Goal: Information Seeking & Learning: Learn about a topic

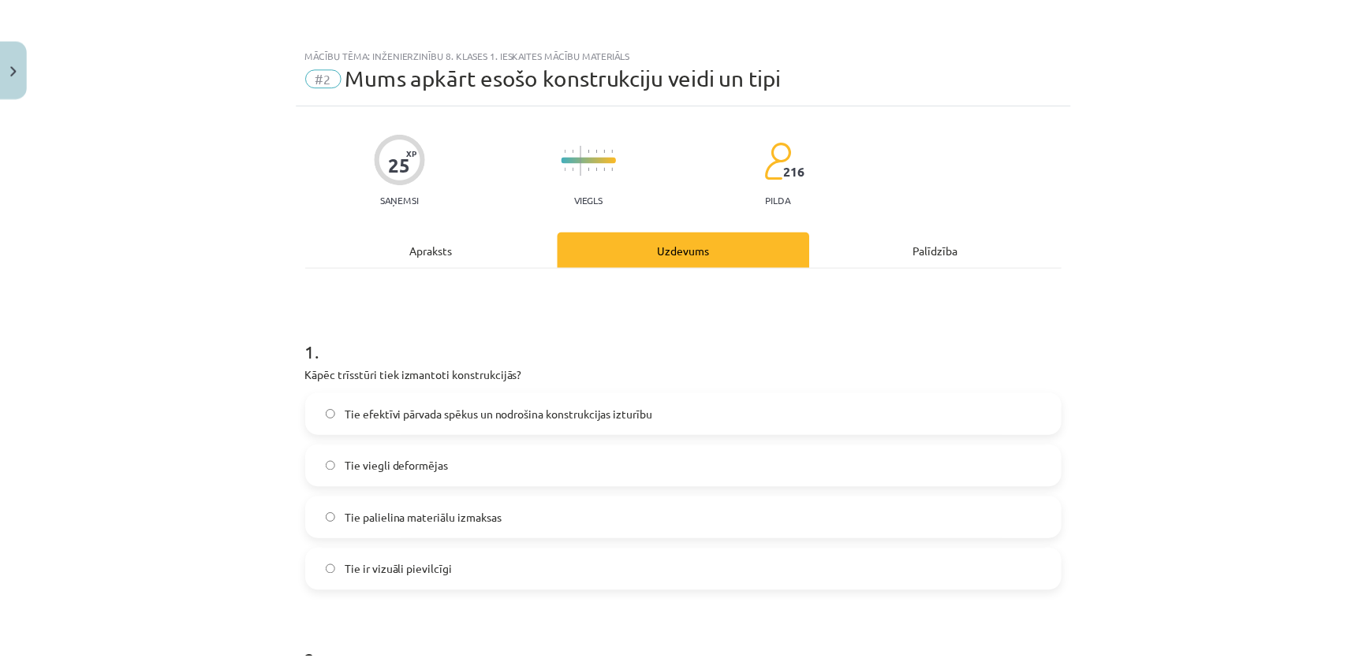
scroll to position [1186, 0]
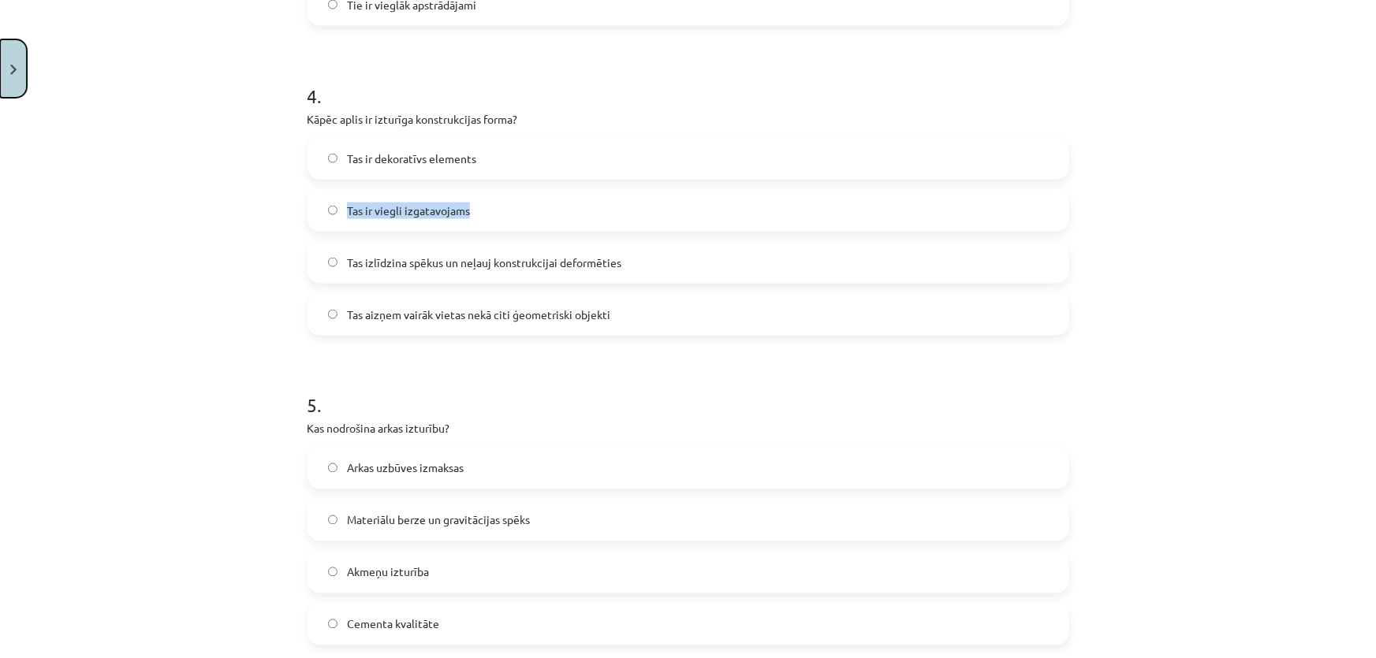
drag, startPoint x: 2, startPoint y: 47, endPoint x: 4, endPoint y: 65, distance: 19.1
click at [4, 65] on button "Close" at bounding box center [13, 68] width 27 height 58
click at [5, 69] on div "Mācību tēma: Inženierzinību 8. klases 1. ieskaites mācību materiāls #2 Mums apk…" at bounding box center [688, 329] width 1376 height 658
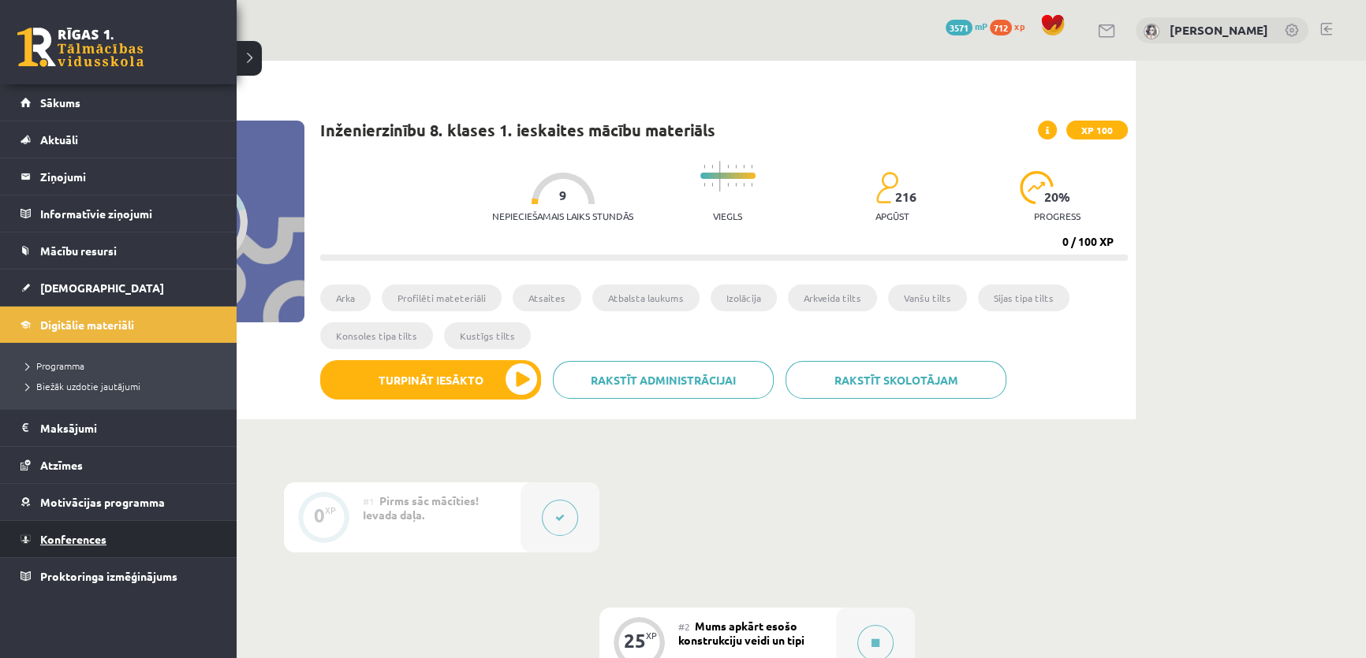
click at [93, 528] on link "Konferences" at bounding box center [118, 539] width 196 height 36
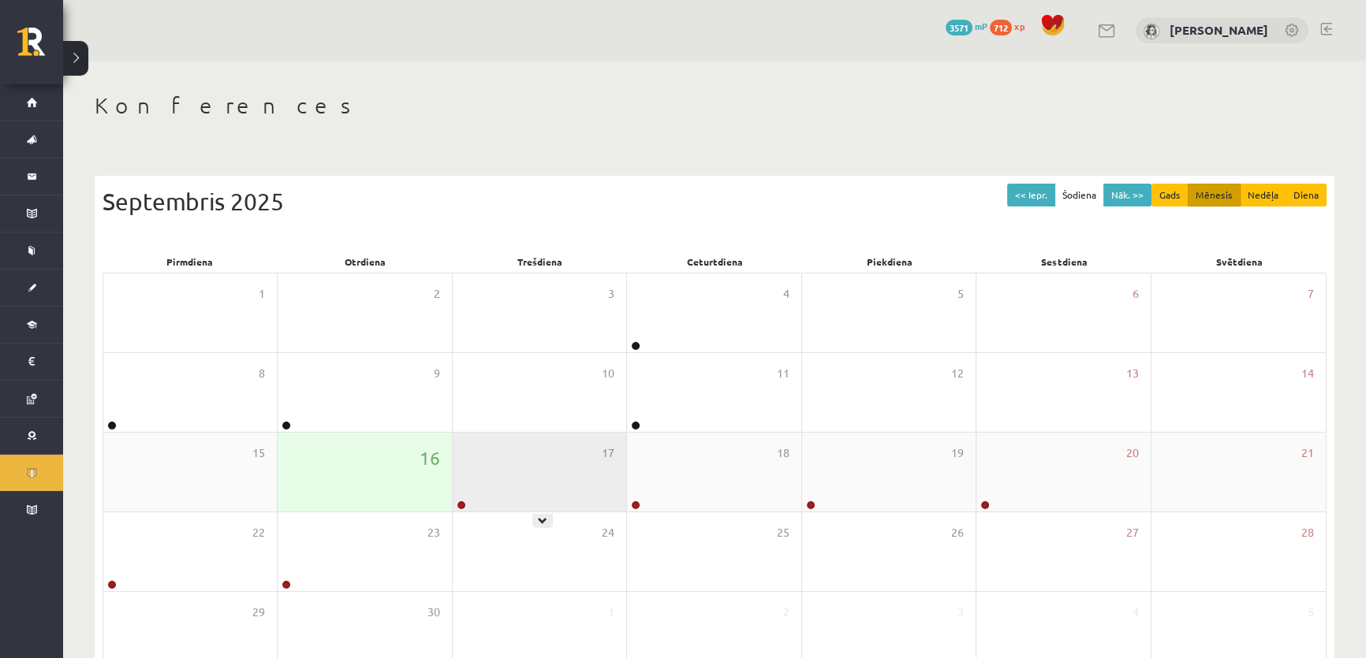
click at [515, 484] on div "17" at bounding box center [539, 472] width 173 height 79
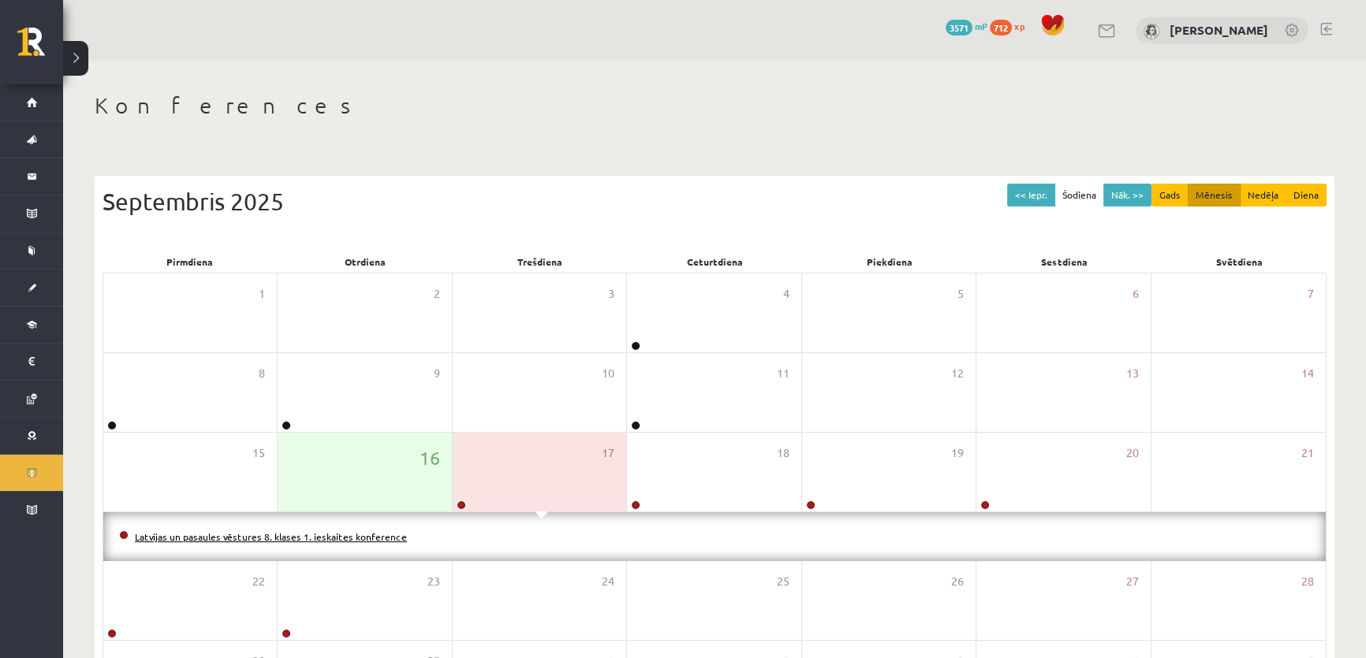
click at [262, 539] on link "Latvijas un pasaules vēstures 8. klases 1. ieskaites konference" at bounding box center [271, 537] width 272 height 13
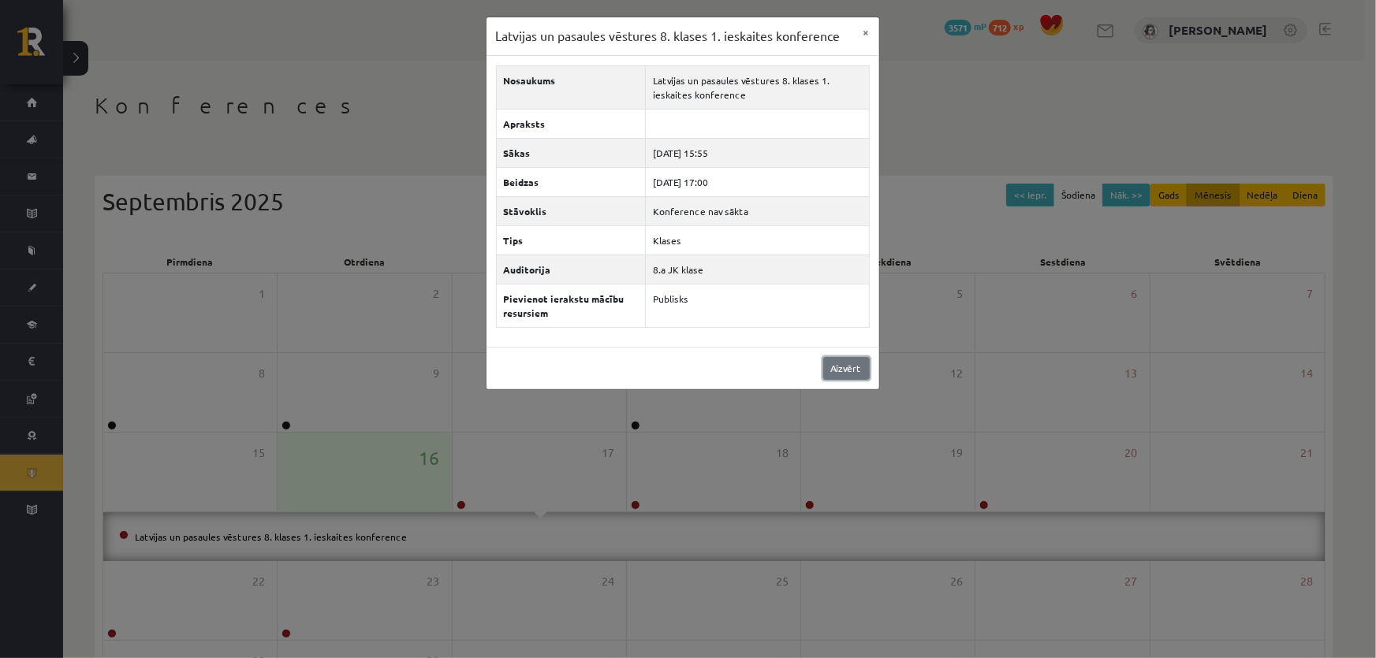
click at [851, 371] on link "Aizvērt" at bounding box center [846, 368] width 47 height 23
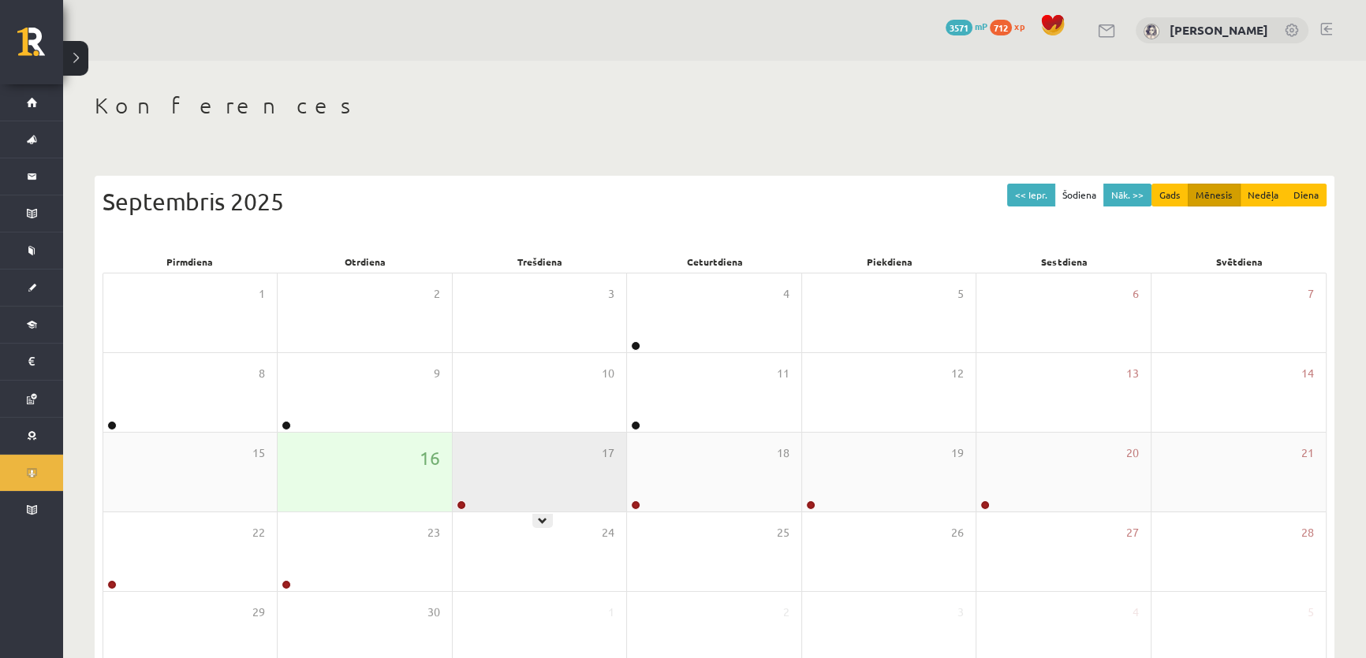
drag, startPoint x: 496, startPoint y: 478, endPoint x: 485, endPoint y: 488, distance: 15.1
click at [496, 479] on div "17" at bounding box center [539, 472] width 173 height 79
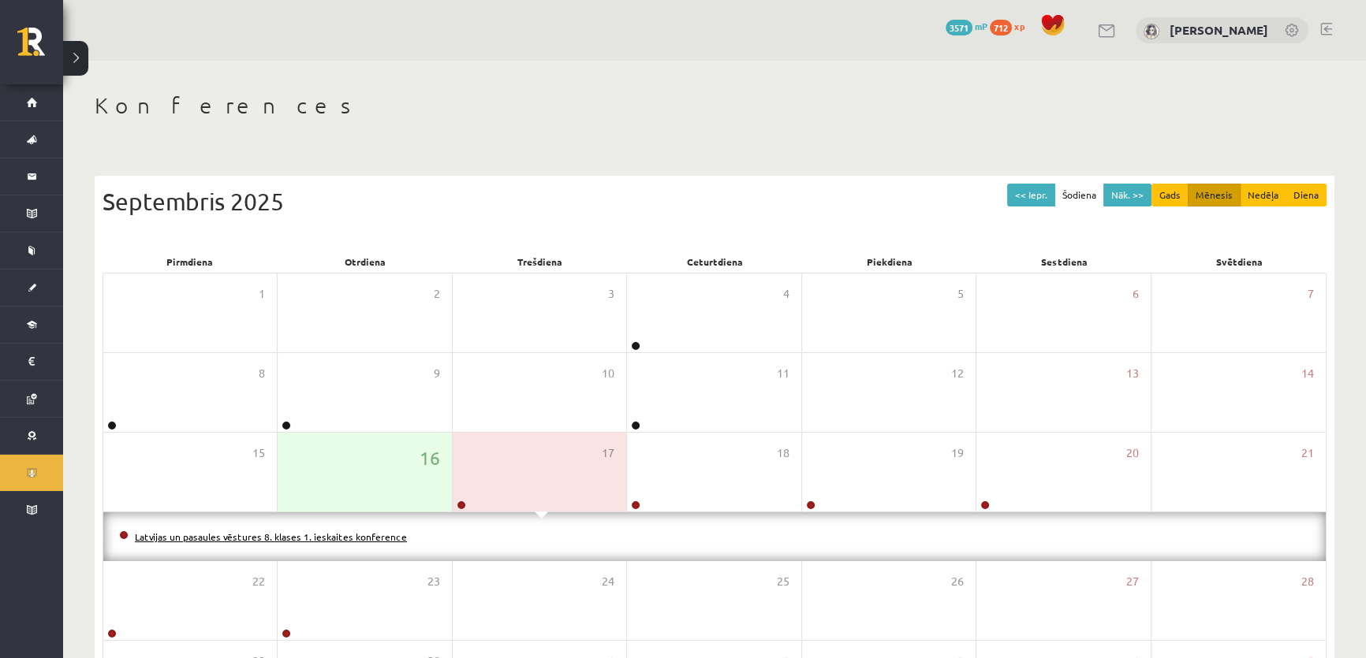
click at [265, 535] on link "Latvijas un pasaules vēstures 8. klases 1. ieskaites konference" at bounding box center [271, 537] width 272 height 13
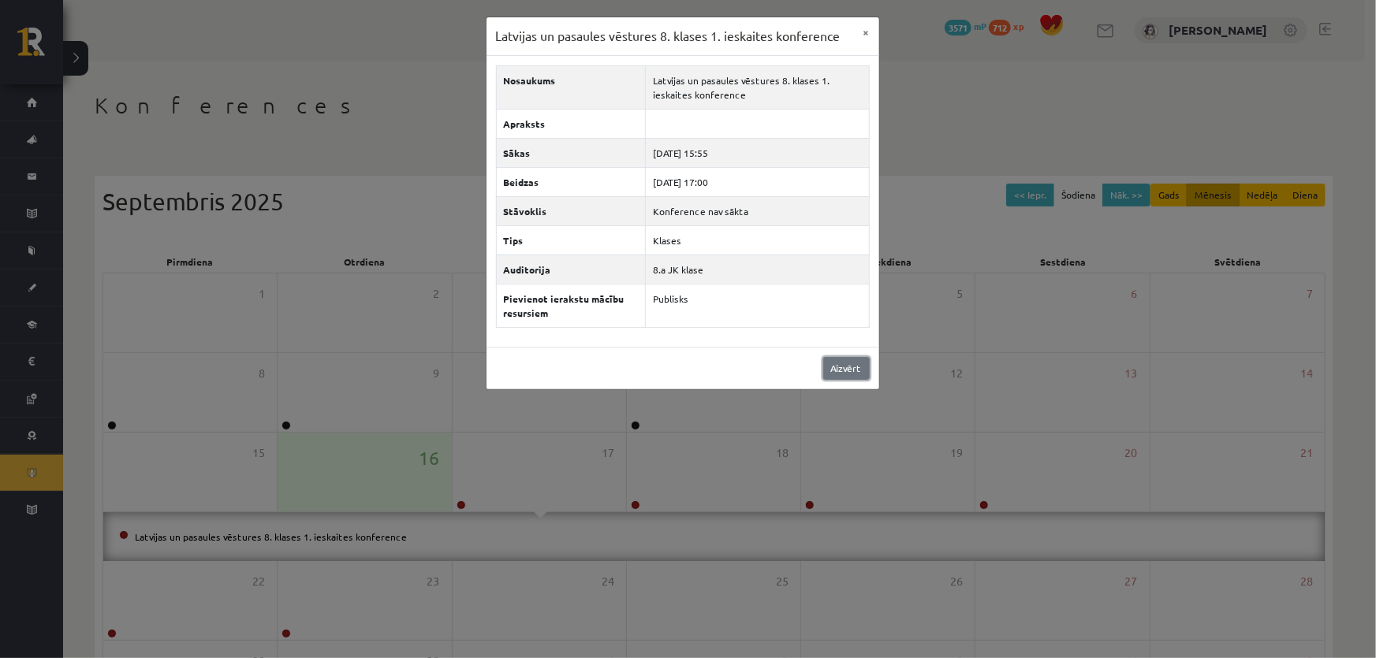
click at [842, 360] on link "Aizvērt" at bounding box center [846, 368] width 47 height 23
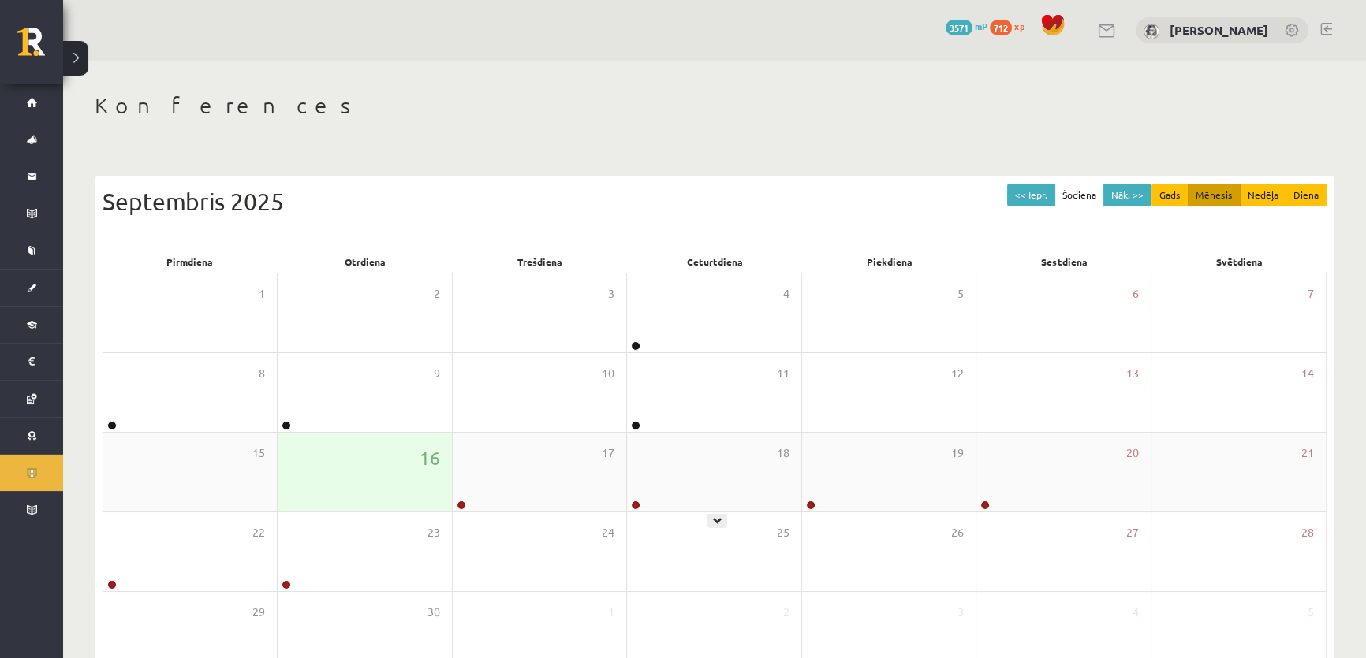
drag, startPoint x: 721, startPoint y: 473, endPoint x: 439, endPoint y: 511, distance: 284.8
click at [721, 473] on div "18" at bounding box center [713, 472] width 173 height 79
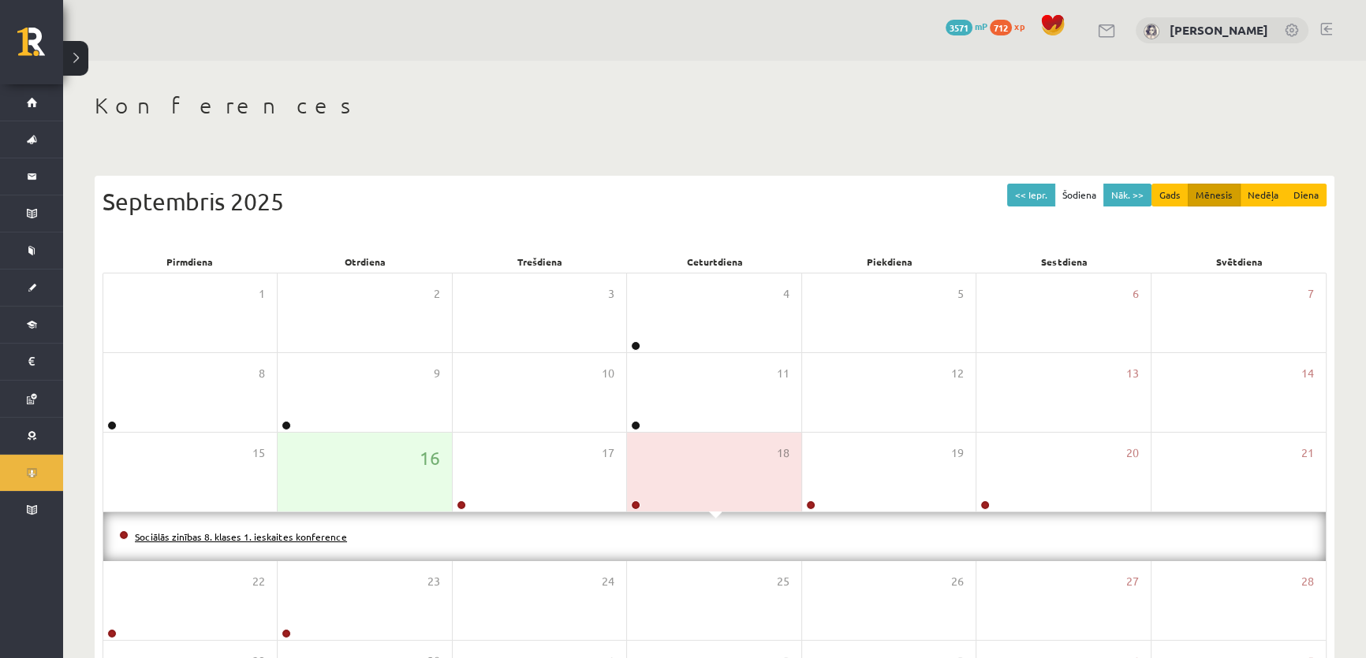
click at [286, 536] on link "Sociālās zinības 8. klases 1. ieskaites konference" at bounding box center [241, 537] width 212 height 13
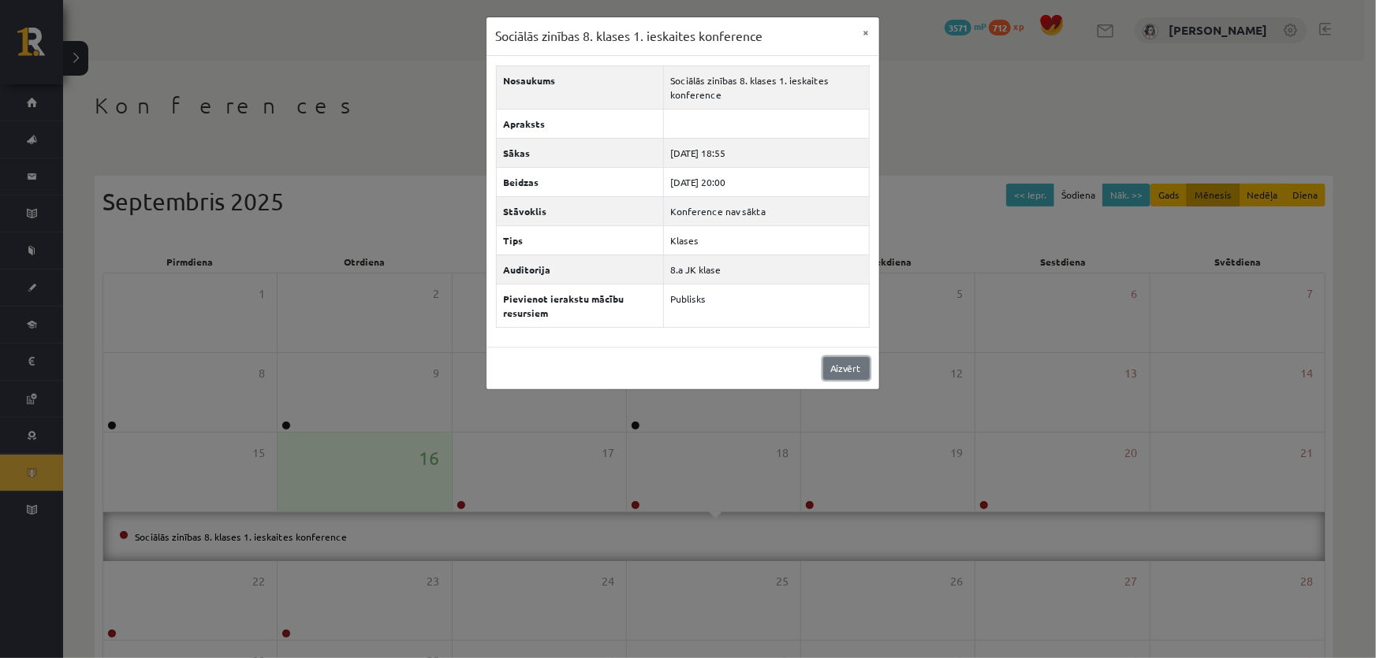
click at [853, 372] on link "Aizvērt" at bounding box center [846, 368] width 47 height 23
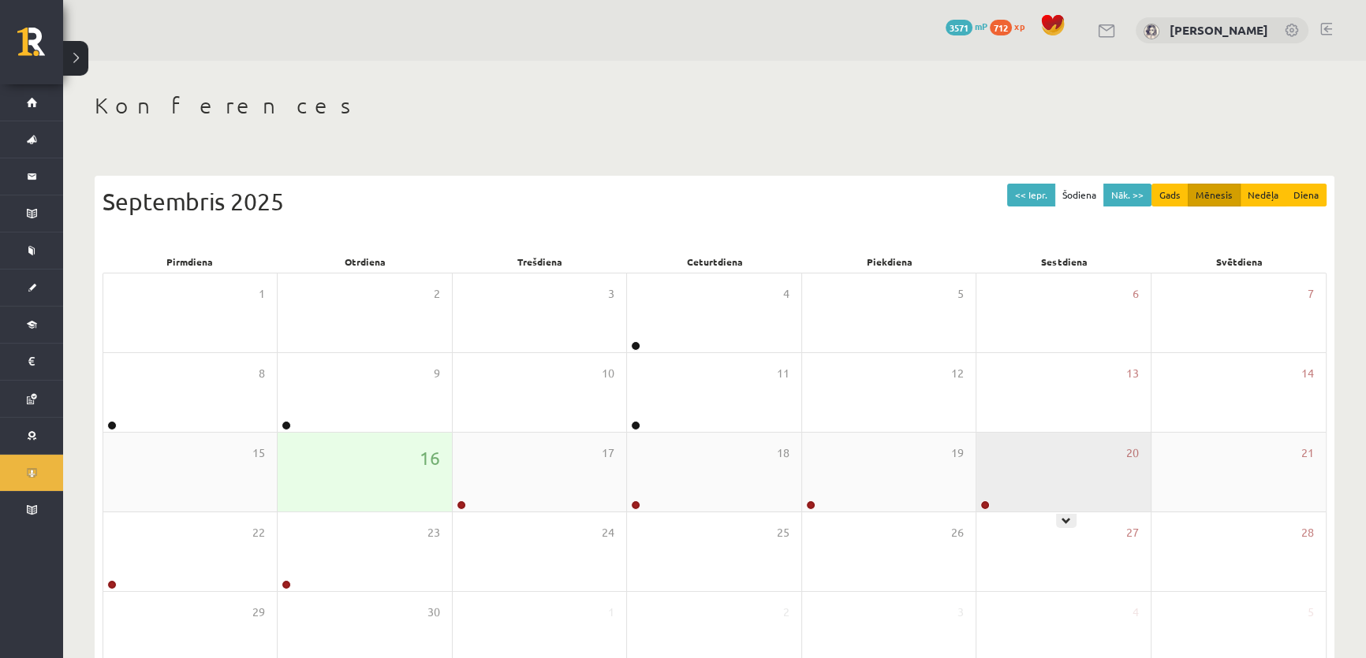
click at [1074, 476] on div "20" at bounding box center [1062, 472] width 173 height 79
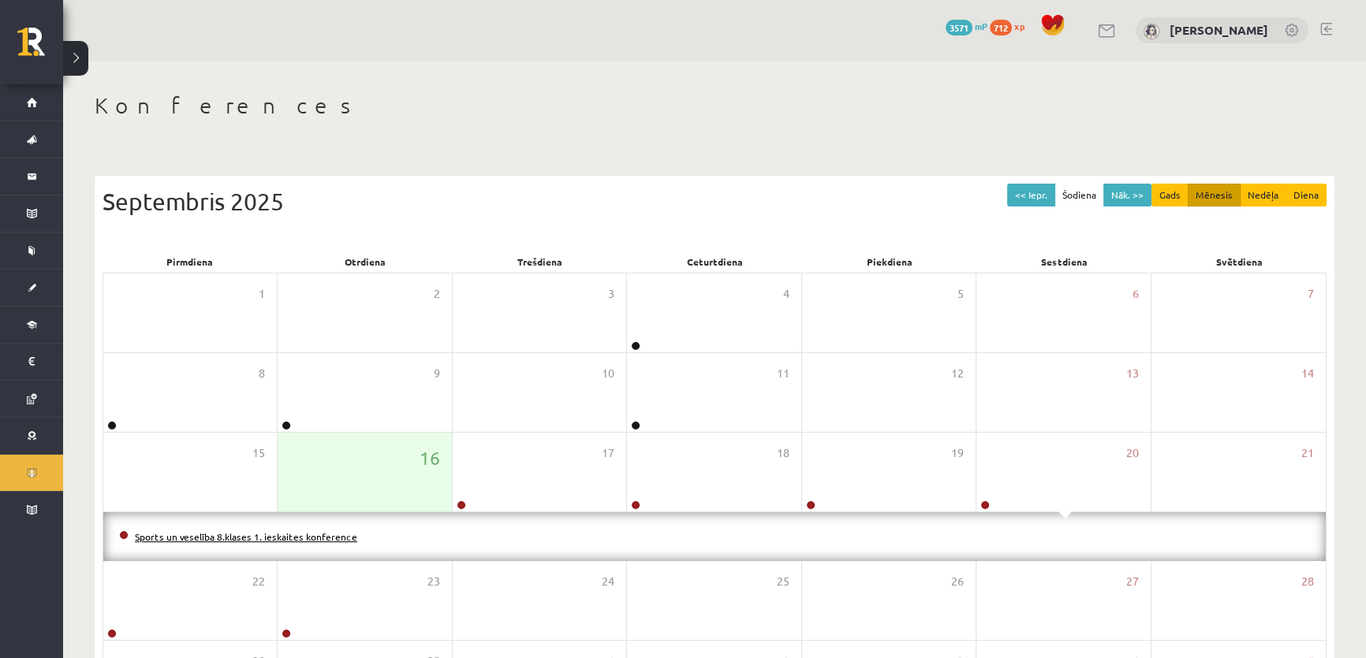
click at [177, 538] on link "Sports un veselība 8.klases 1. ieskaites konference" at bounding box center [246, 537] width 222 height 13
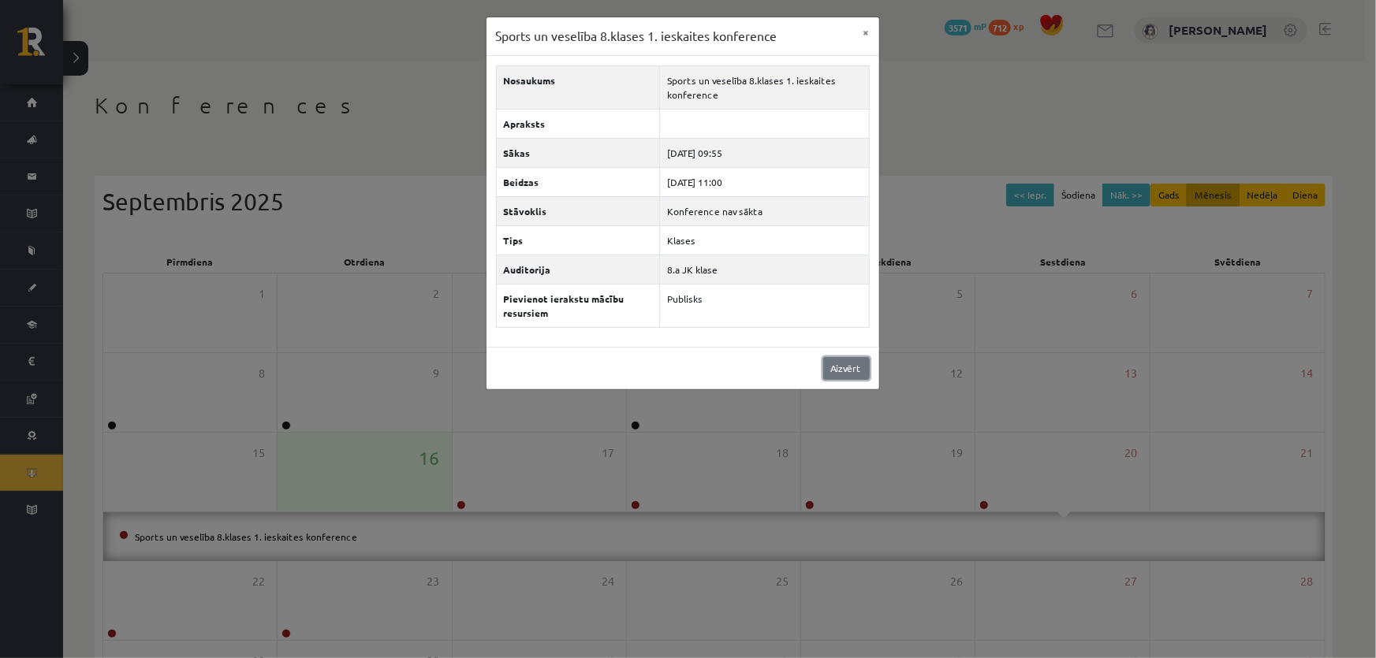
click at [845, 363] on link "Aizvērt" at bounding box center [846, 368] width 47 height 23
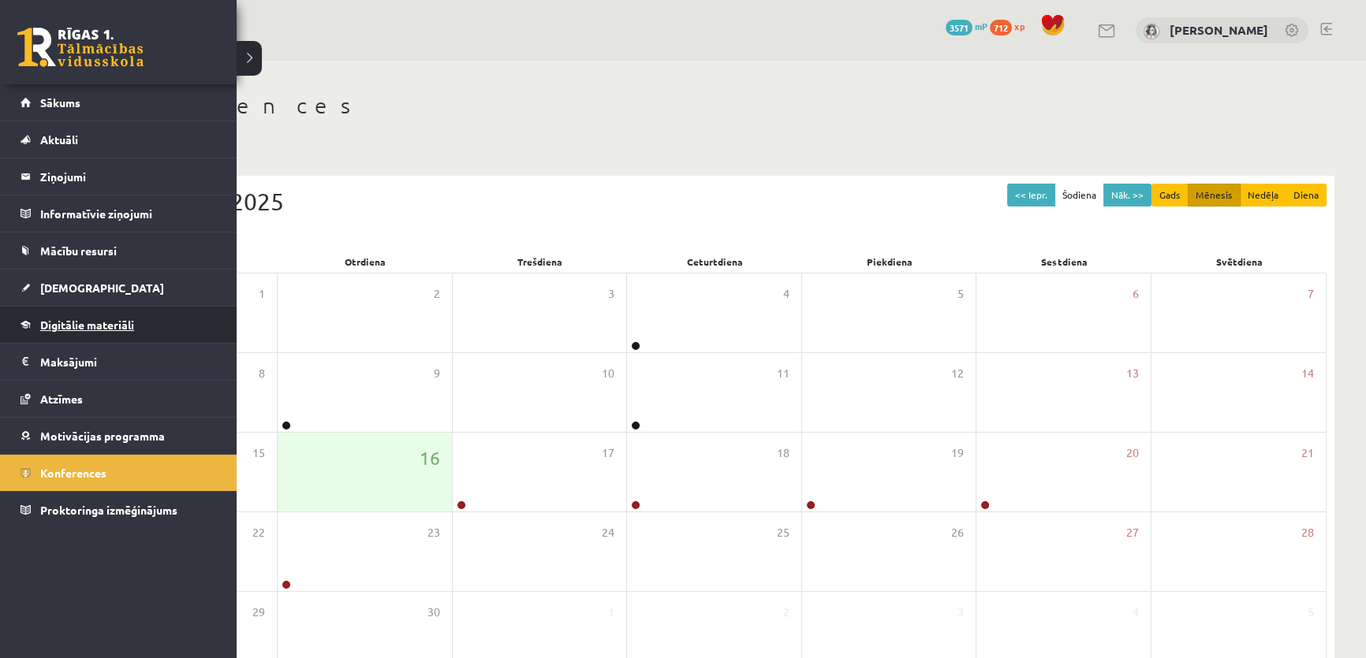
click at [132, 328] on span "Digitālie materiāli" at bounding box center [87, 325] width 94 height 14
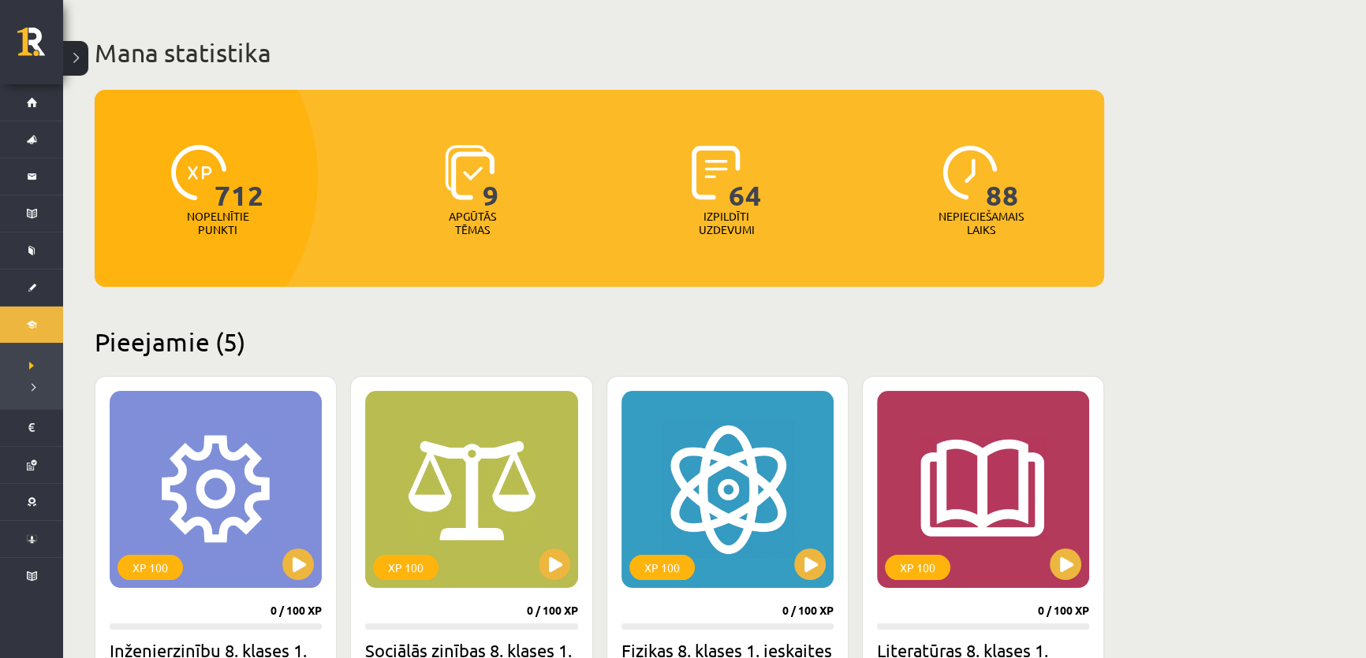
scroll to position [286, 0]
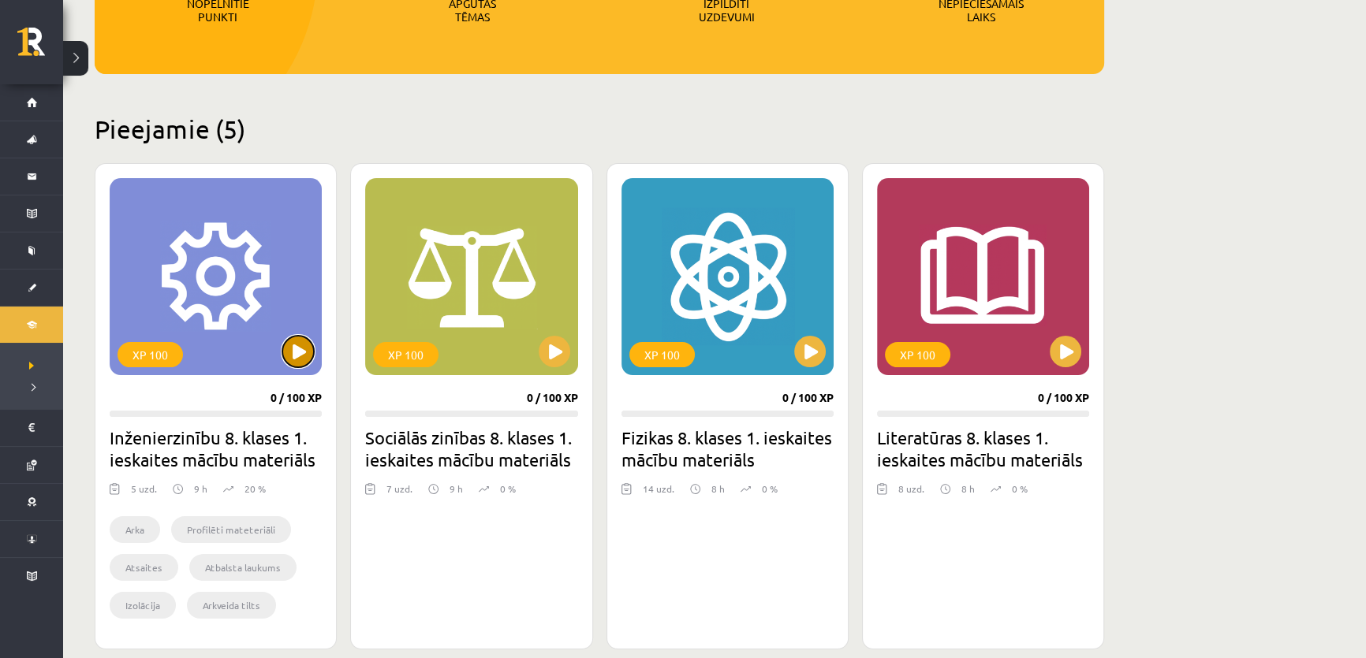
click at [301, 354] on button at bounding box center [298, 352] width 32 height 32
click at [305, 334] on div "XP 100" at bounding box center [216, 276] width 212 height 197
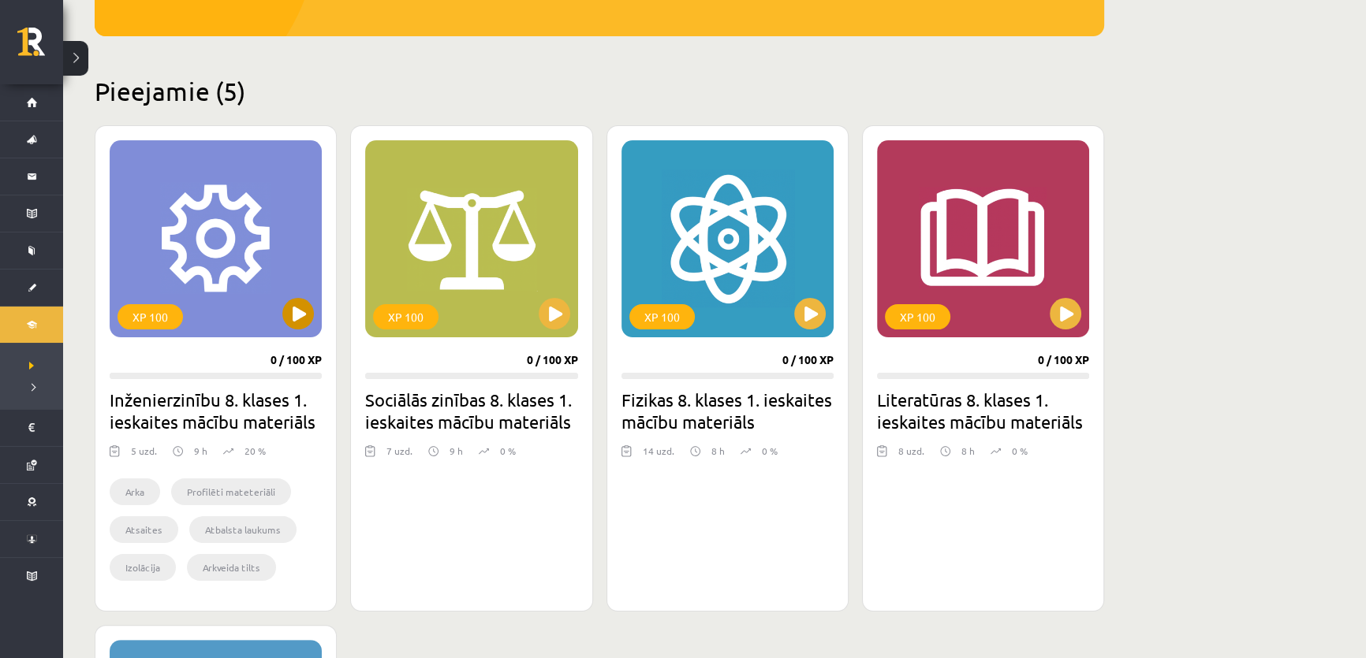
scroll to position [358, 0]
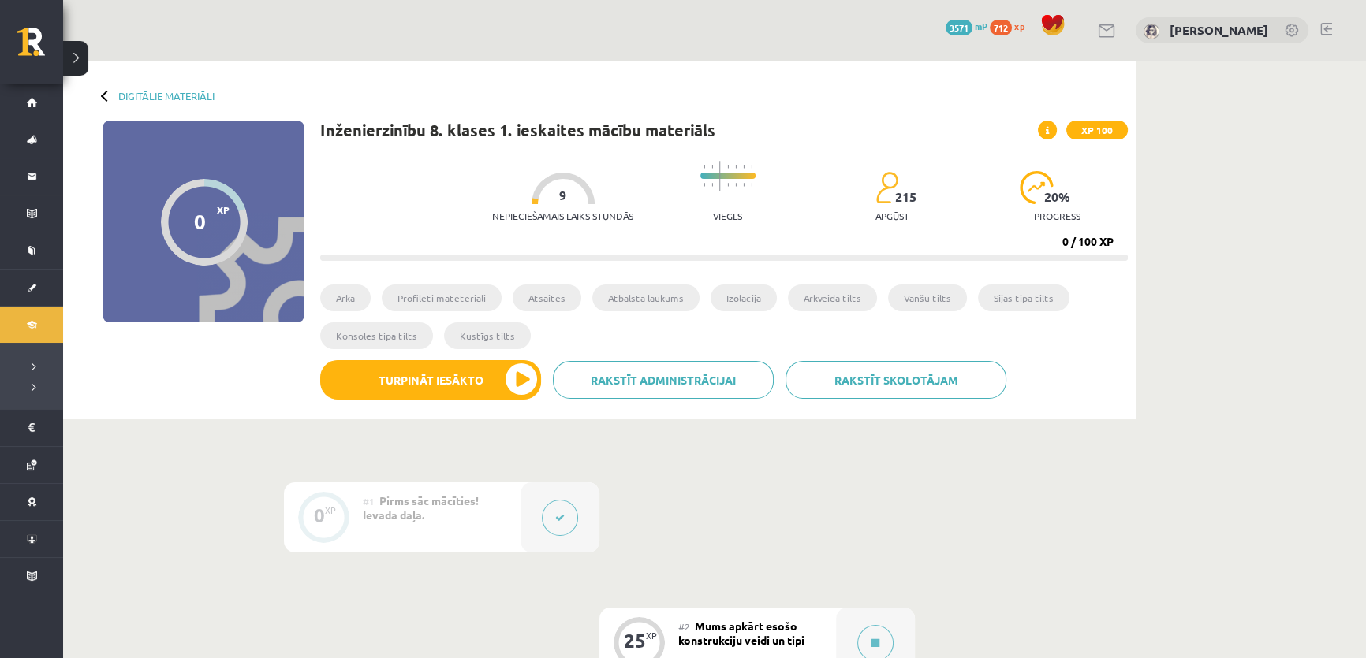
click at [565, 502] on button at bounding box center [560, 518] width 36 height 36
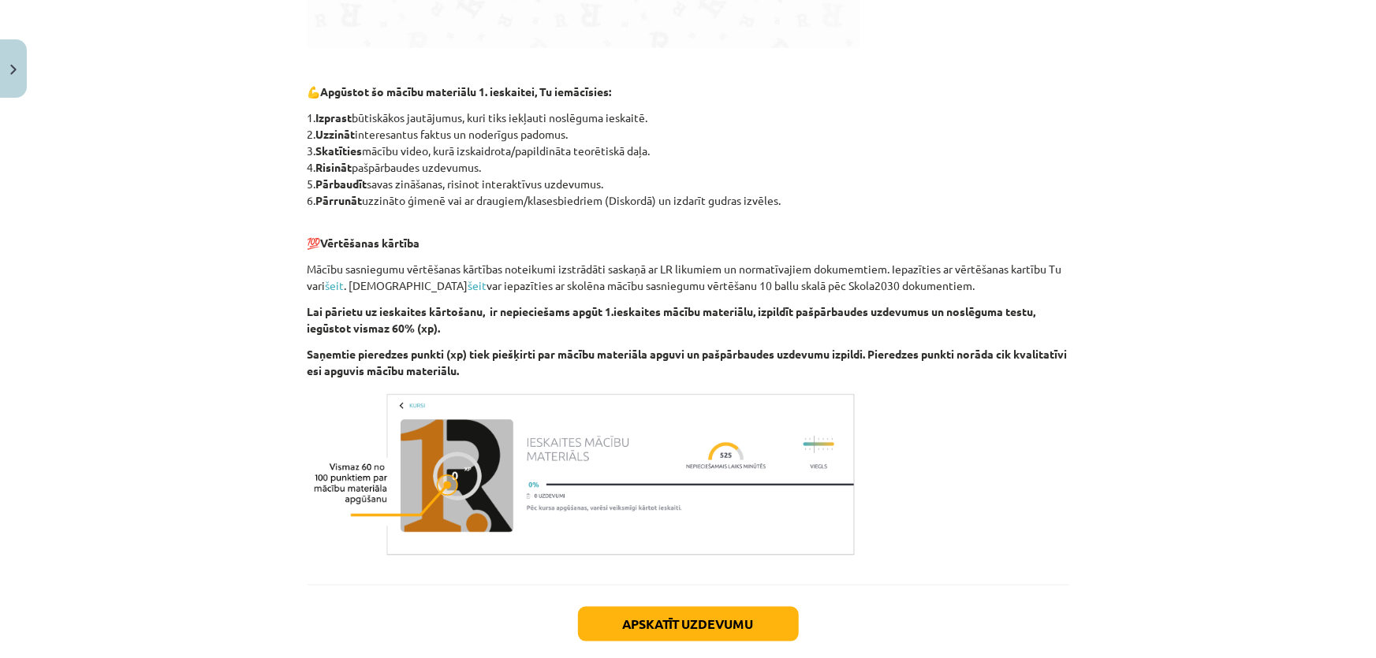
scroll to position [829, 0]
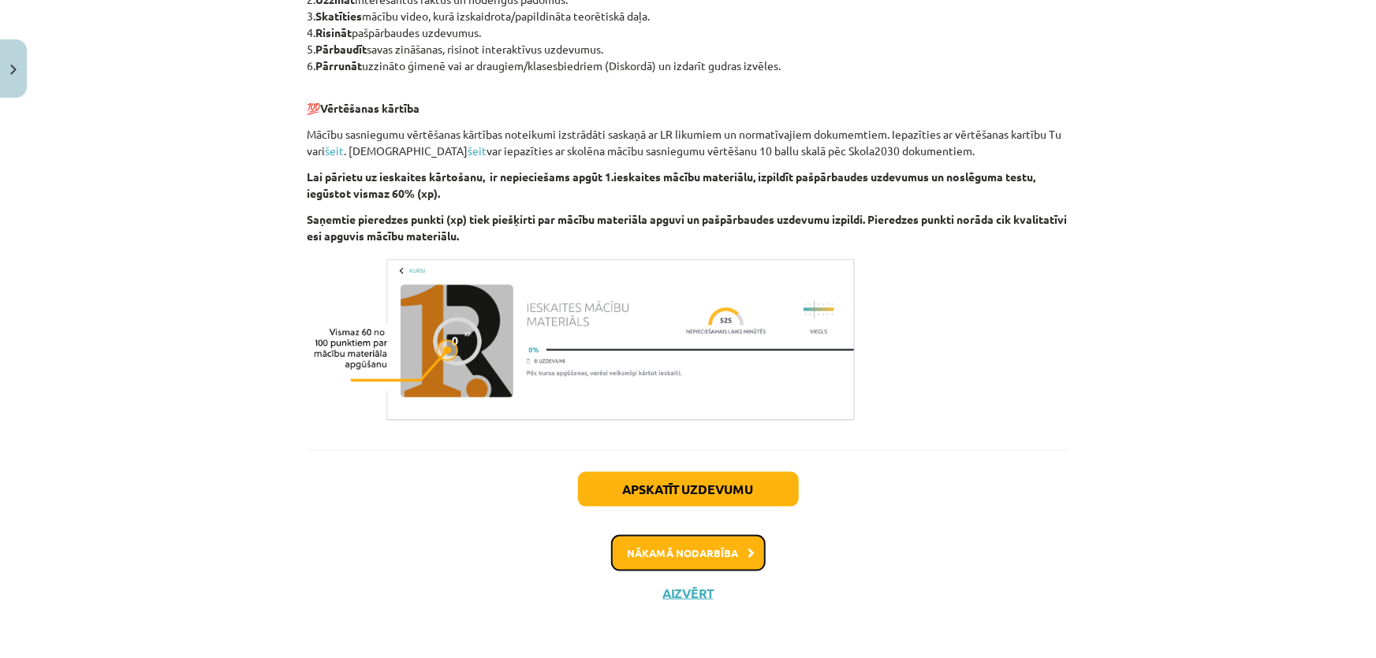
click at [673, 547] on button "Nākamā nodarbība" at bounding box center [688, 553] width 155 height 36
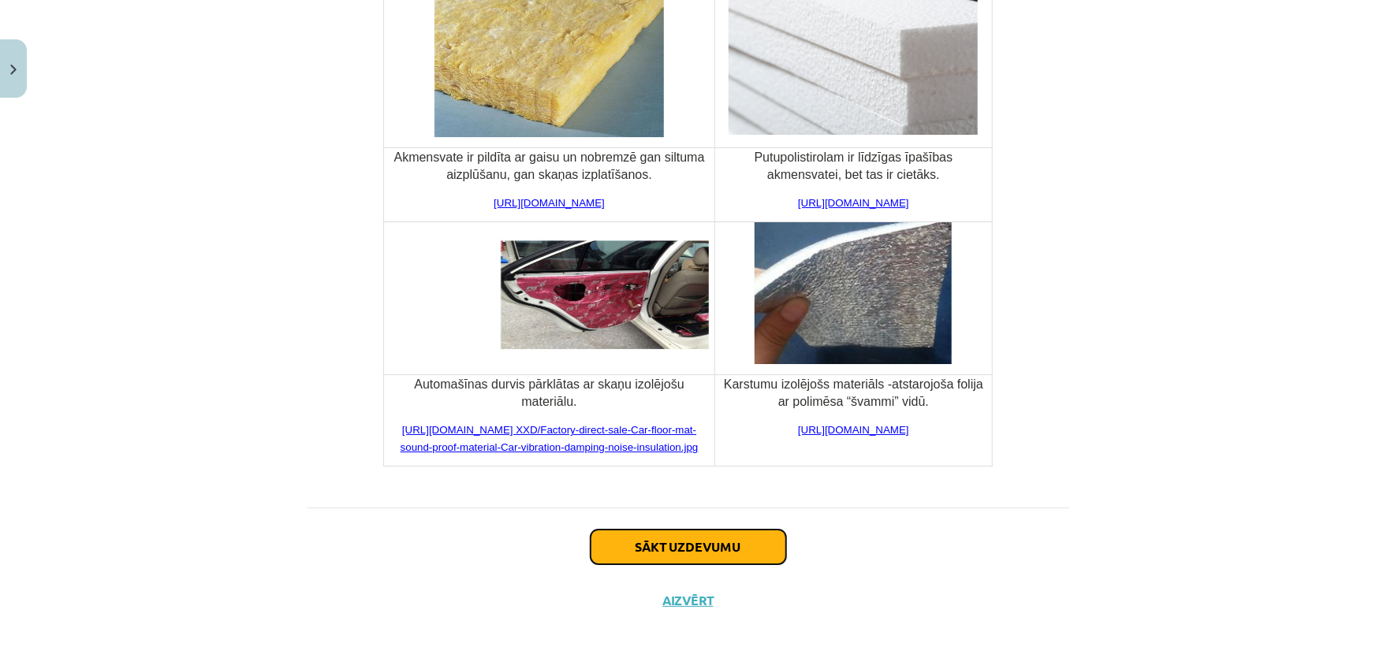
click at [617, 550] on button "Sākt uzdevumu" at bounding box center [689, 547] width 196 height 35
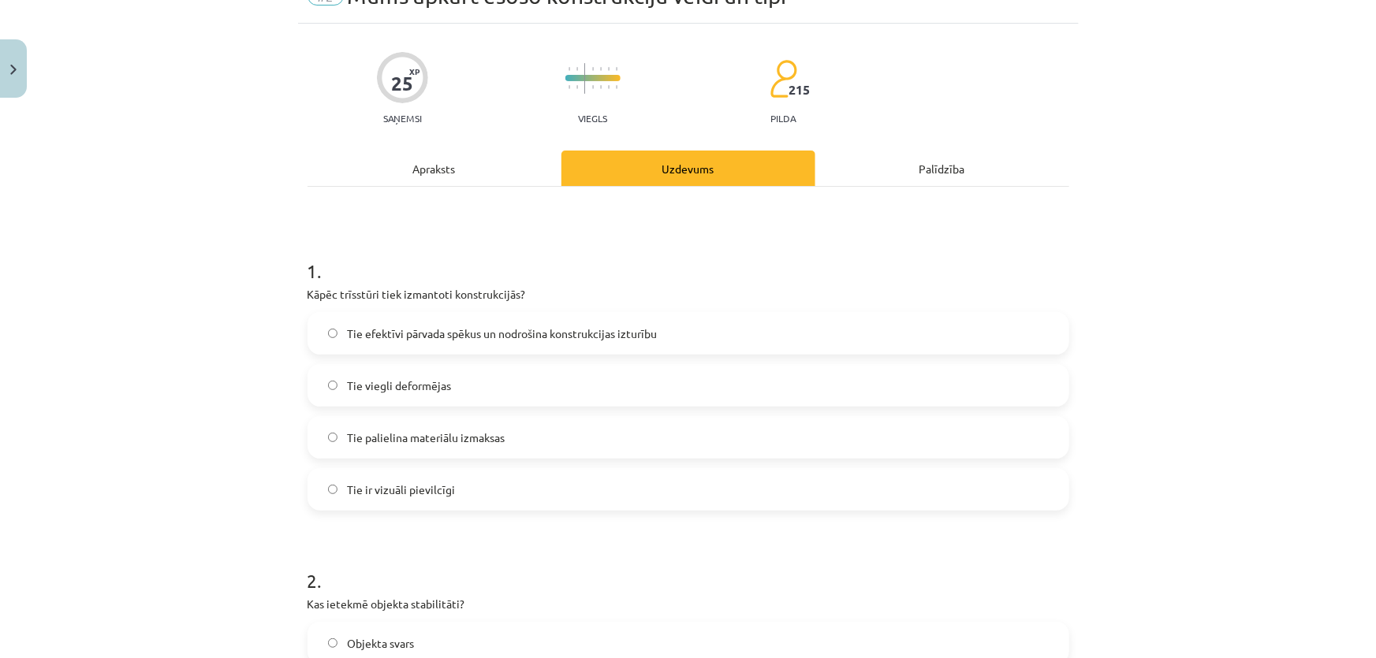
scroll to position [39, 0]
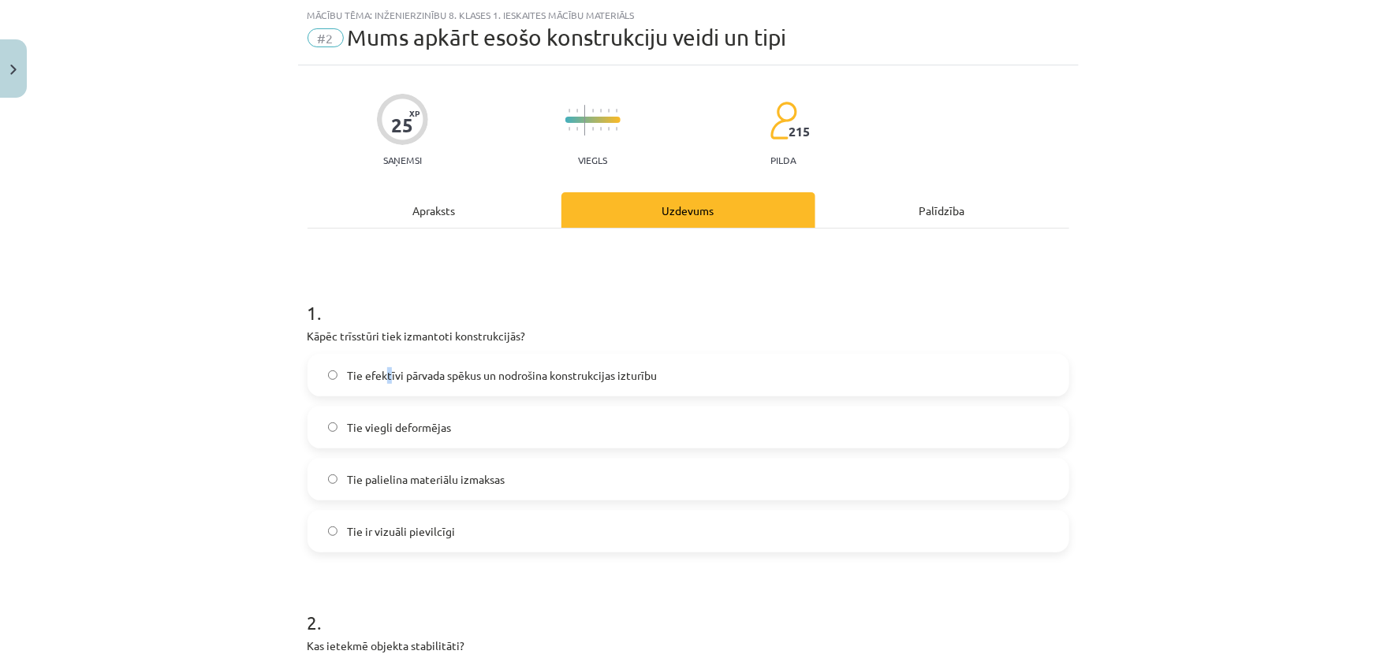
click at [387, 382] on span "Tie efektīvi pārvada spēkus un nodrošina konstrukcijas izturību" at bounding box center [502, 375] width 310 height 17
click at [333, 364] on label "Tie efektīvi pārvada spēkus un nodrošina konstrukcijas izturību" at bounding box center [688, 375] width 758 height 39
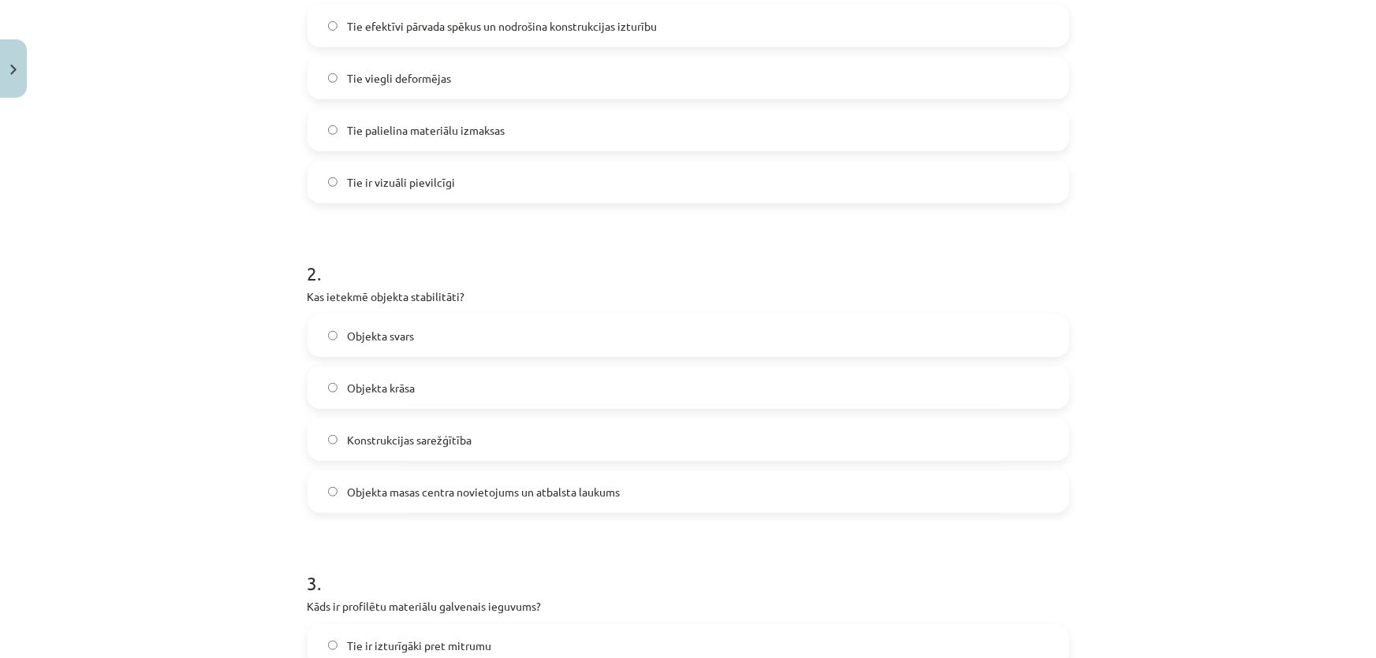
scroll to position [397, 0]
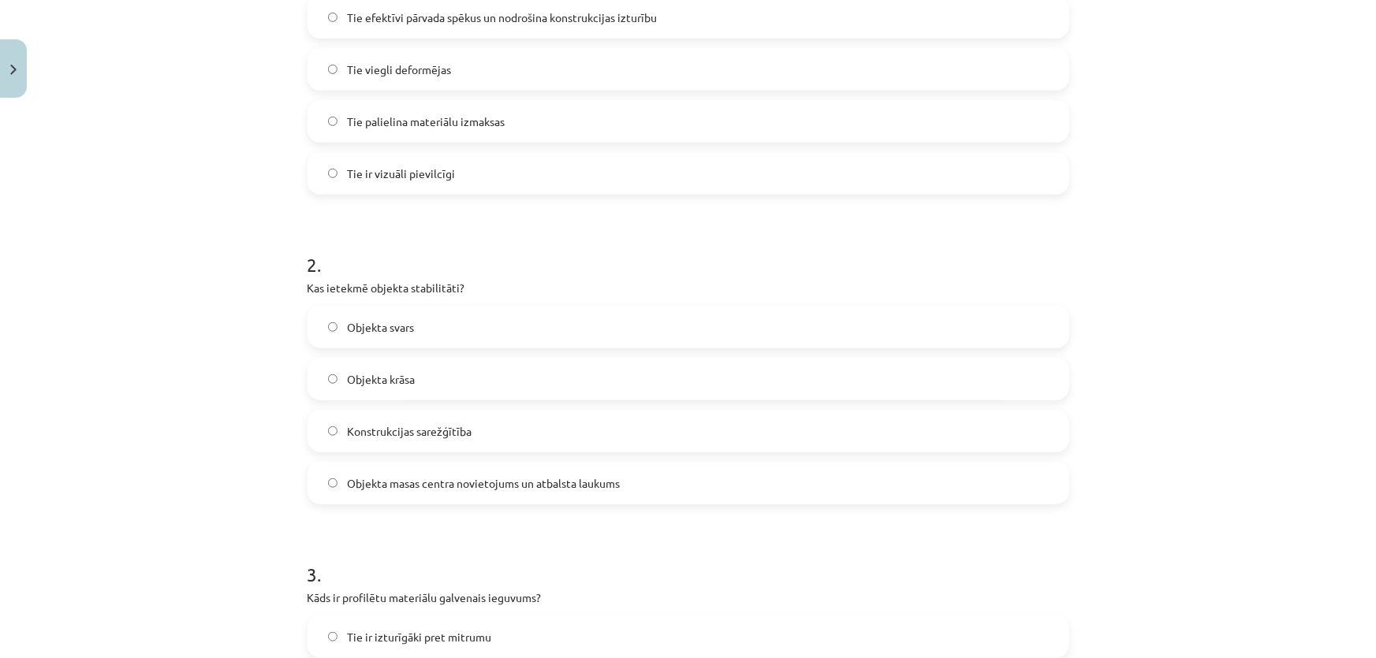
click at [379, 484] on span "Objekta masas centra novietojums un atbalsta laukums" at bounding box center [483, 483] width 273 height 17
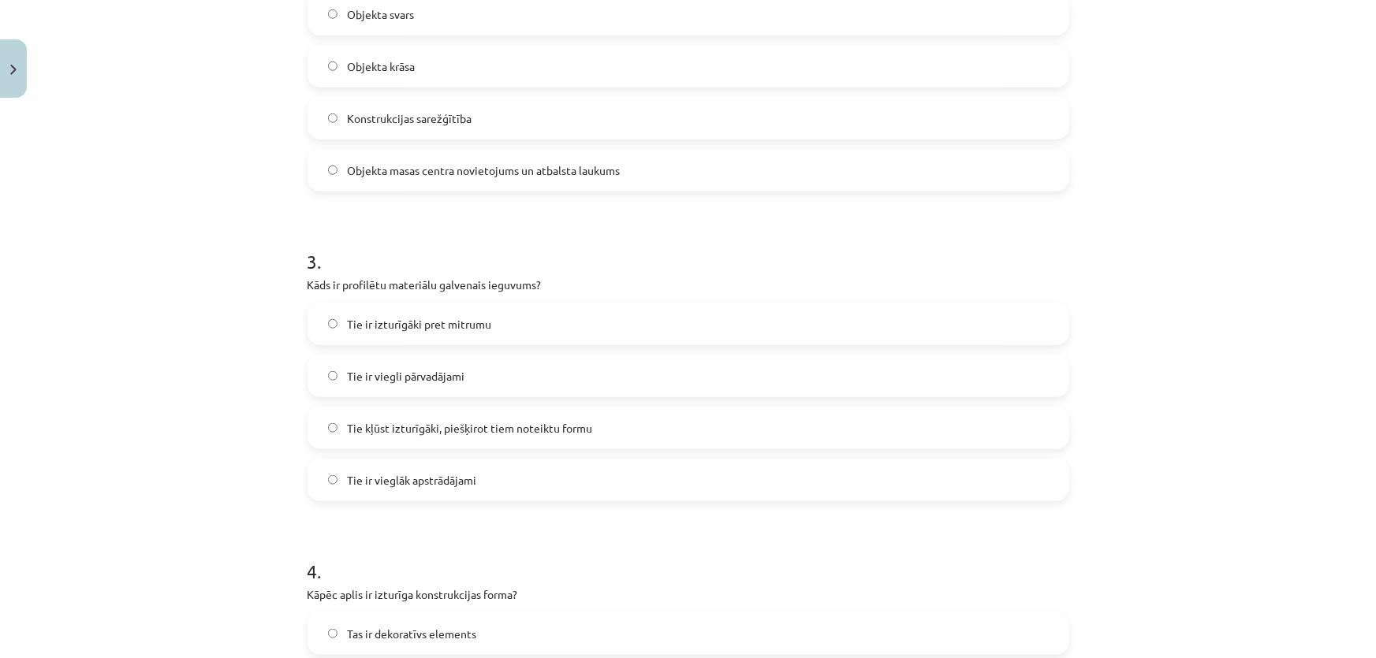
scroll to position [756, 0]
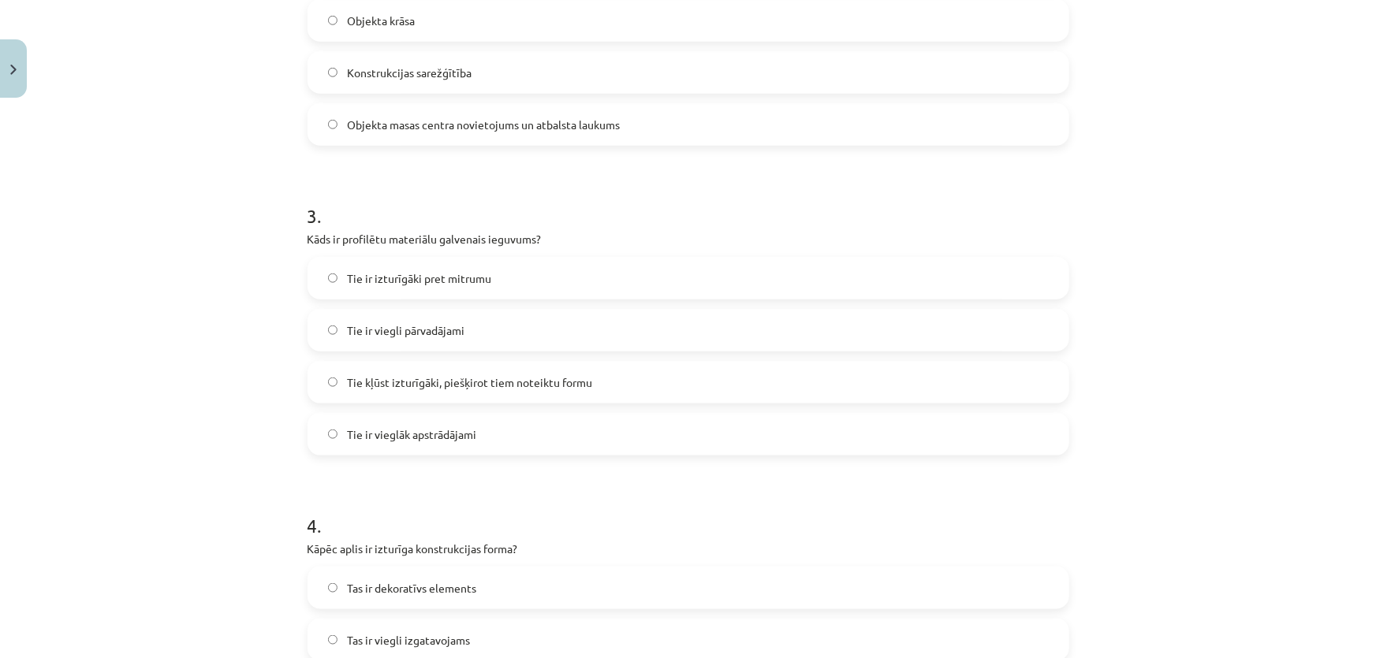
click at [408, 385] on span "Tie kļūst izturīgāki, piešķirot tiem noteiktu formu" at bounding box center [469, 382] width 245 height 17
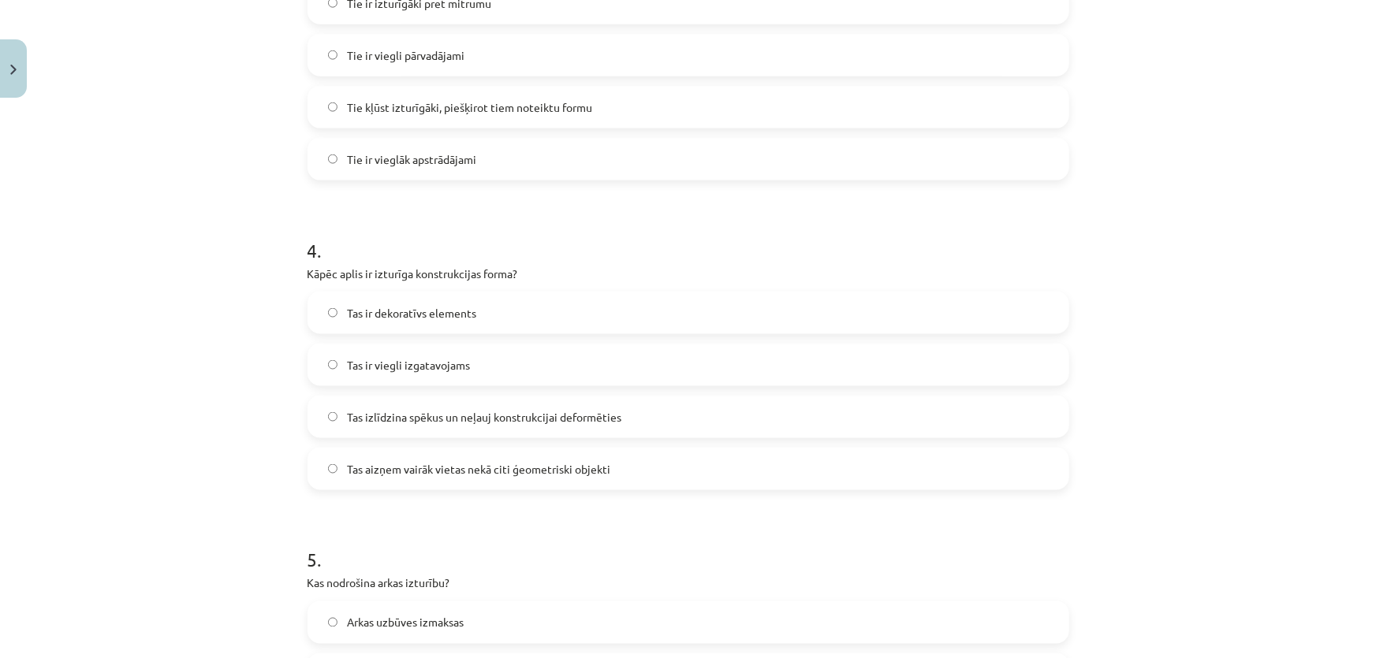
scroll to position [1042, 0]
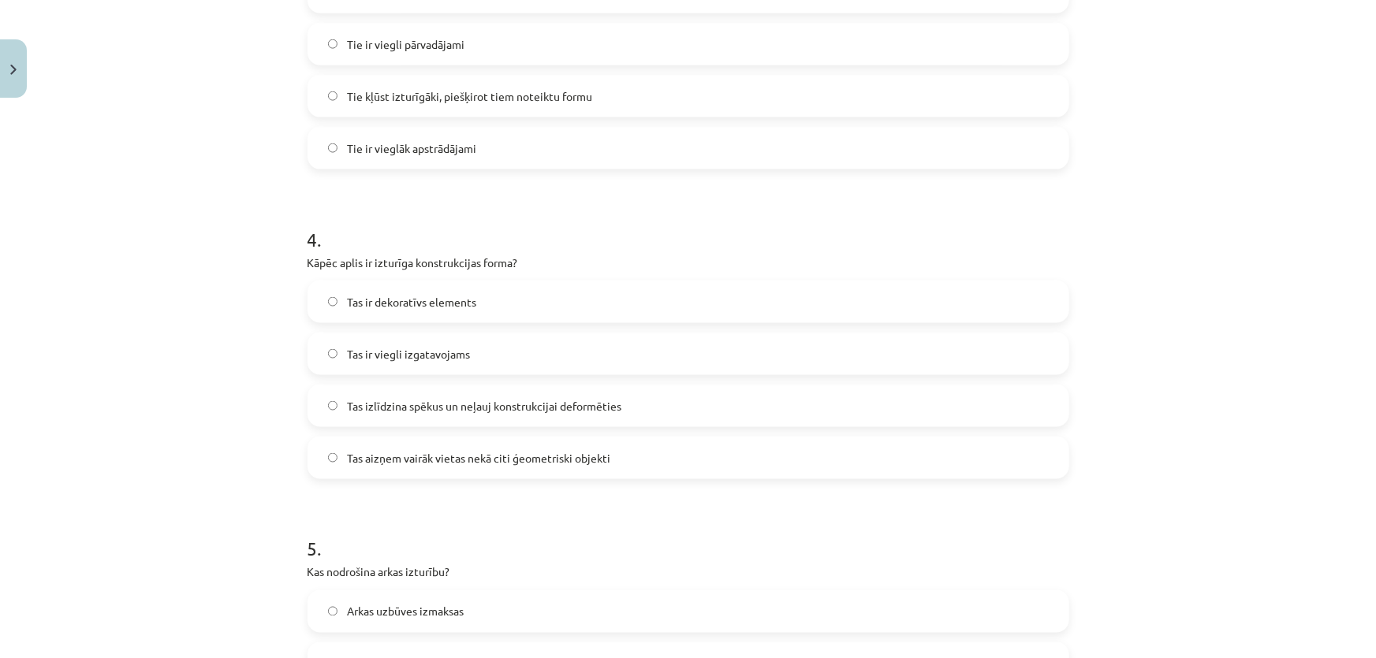
click at [414, 257] on p "Kāpēc aplis ir izturīga konstrukcijas forma?" at bounding box center [688, 263] width 762 height 17
copy div "Kāpēc aplis ir izturīga konstrukcijas forma?"
click at [378, 346] on span "Tas ir viegli izgatavojams" at bounding box center [408, 354] width 123 height 17
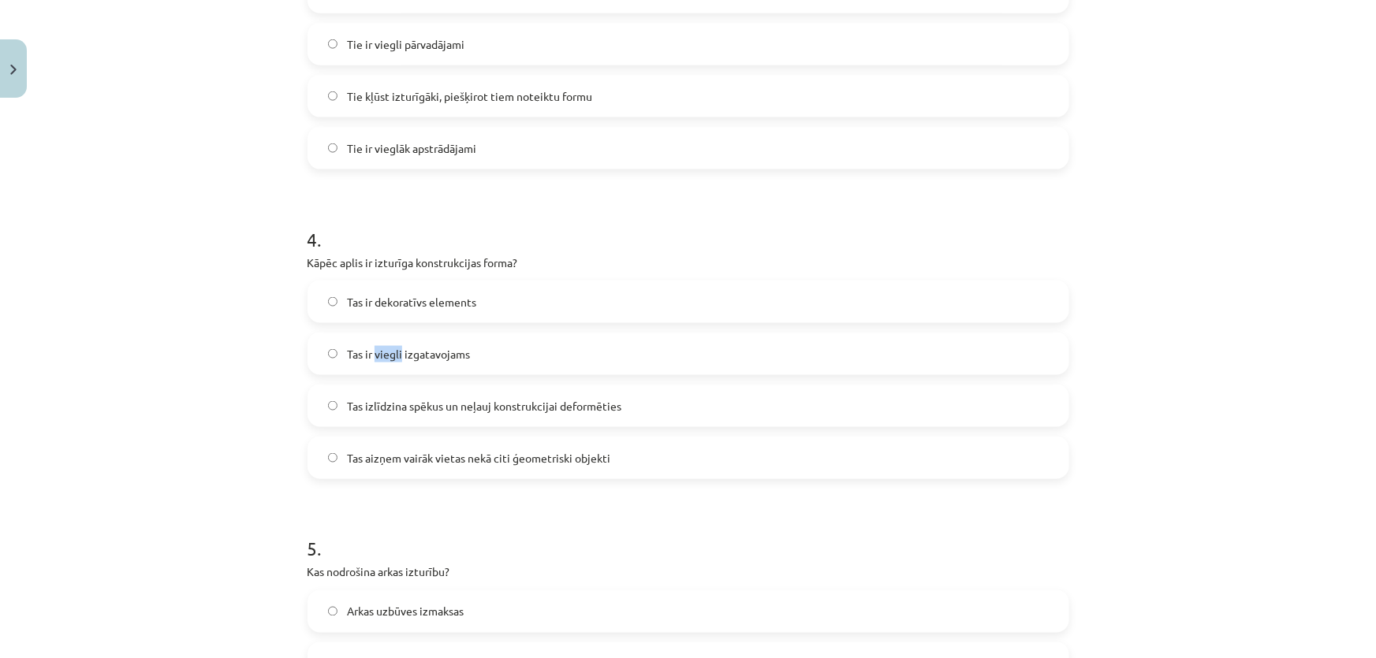
click at [378, 342] on label "Tas ir viegli izgatavojams" at bounding box center [688, 353] width 758 height 39
click at [378, 346] on span "Tas ir viegli izgatavojams" at bounding box center [408, 354] width 123 height 17
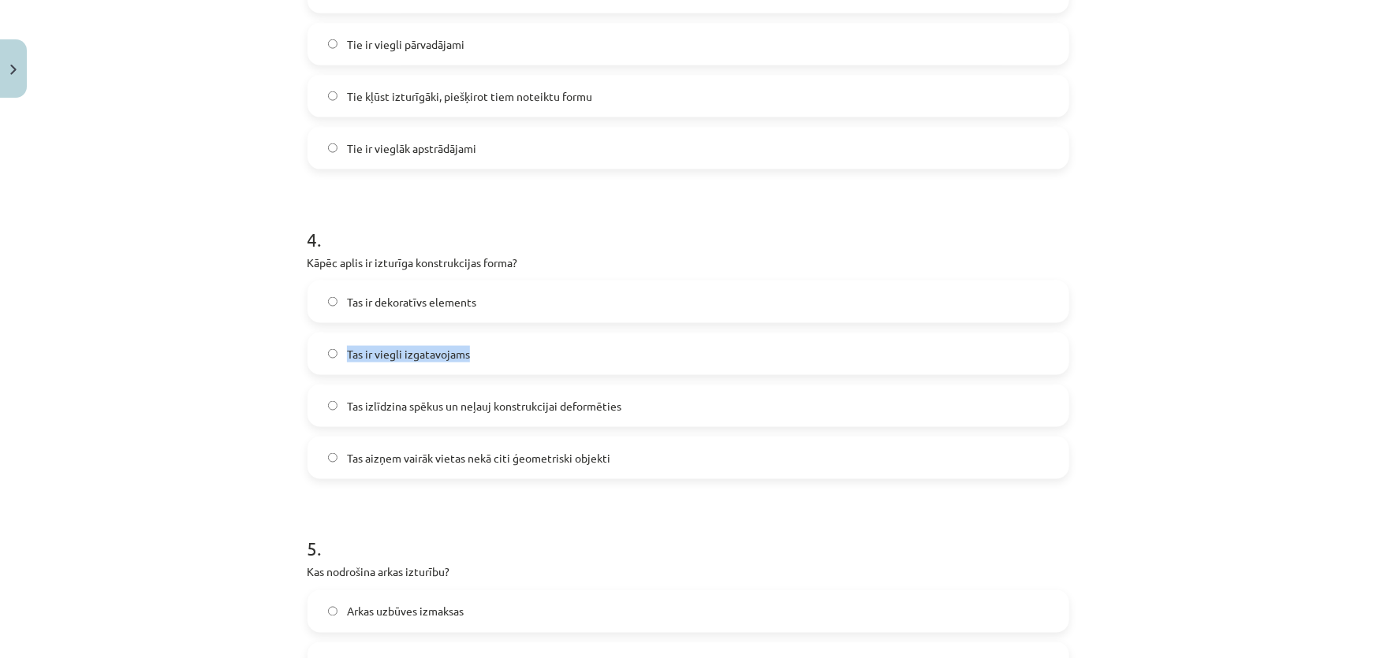
copy span "Tas ir viegli izgatavojams"
click at [400, 411] on span "Tas izlīdzina spēkus un neļauj konstrukcijai deformēties" at bounding box center [484, 406] width 274 height 17
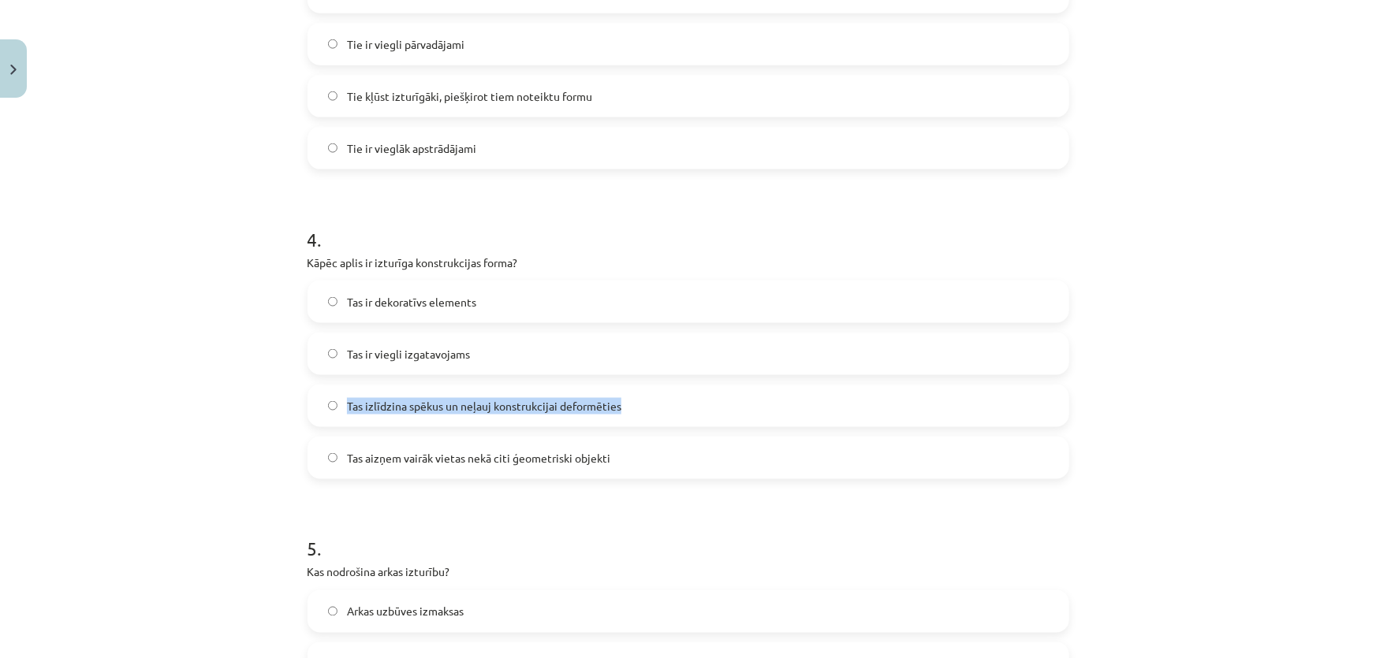
copy span "Tas izlīdzina spēkus un neļauj konstrukcijai deformēties"
click at [406, 454] on span "Tas aizņem vairāk vietas nekā citi ģeometriski objekti" at bounding box center [478, 458] width 263 height 17
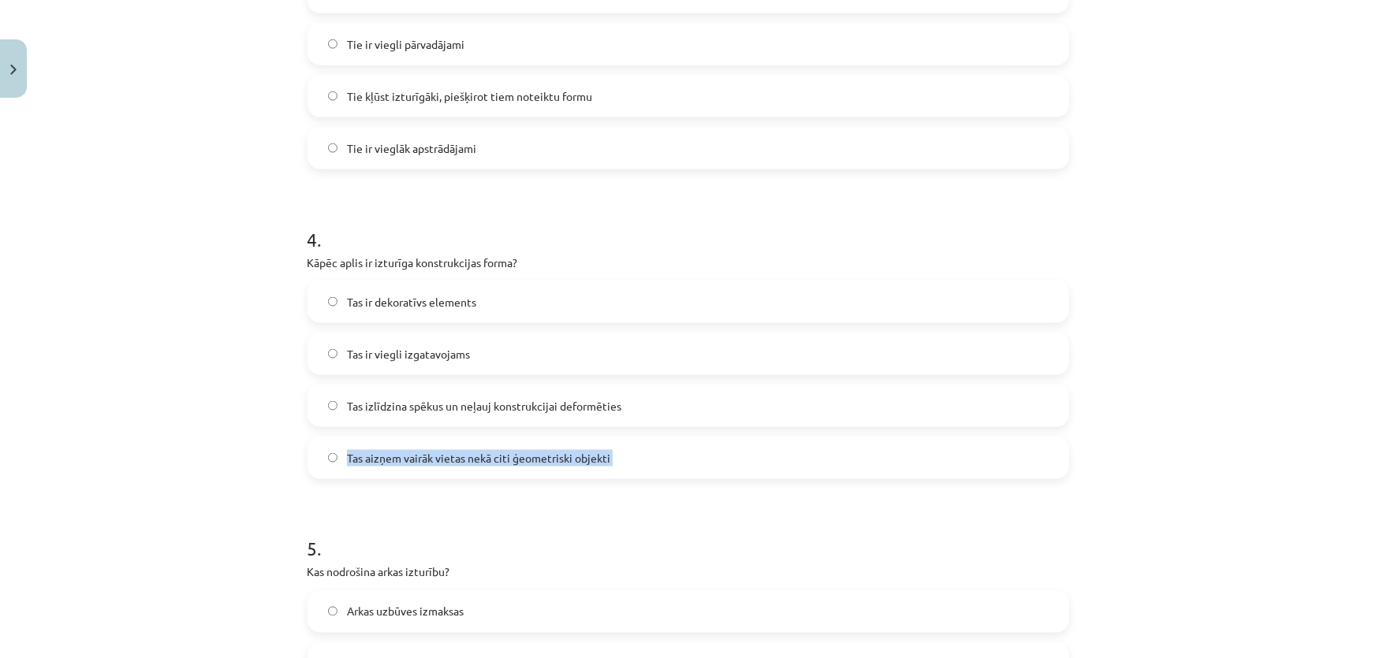
click at [406, 454] on span "Tas aizņem vairāk vietas nekā citi ģeometriski objekti" at bounding box center [478, 458] width 263 height 17
copy span "Tas aizņem vairāk vietas nekā citi ģeometriski objekti"
click at [393, 404] on span "Tas izlīdzina spēkus un neļauj konstrukcijai deformēties" at bounding box center [484, 406] width 274 height 17
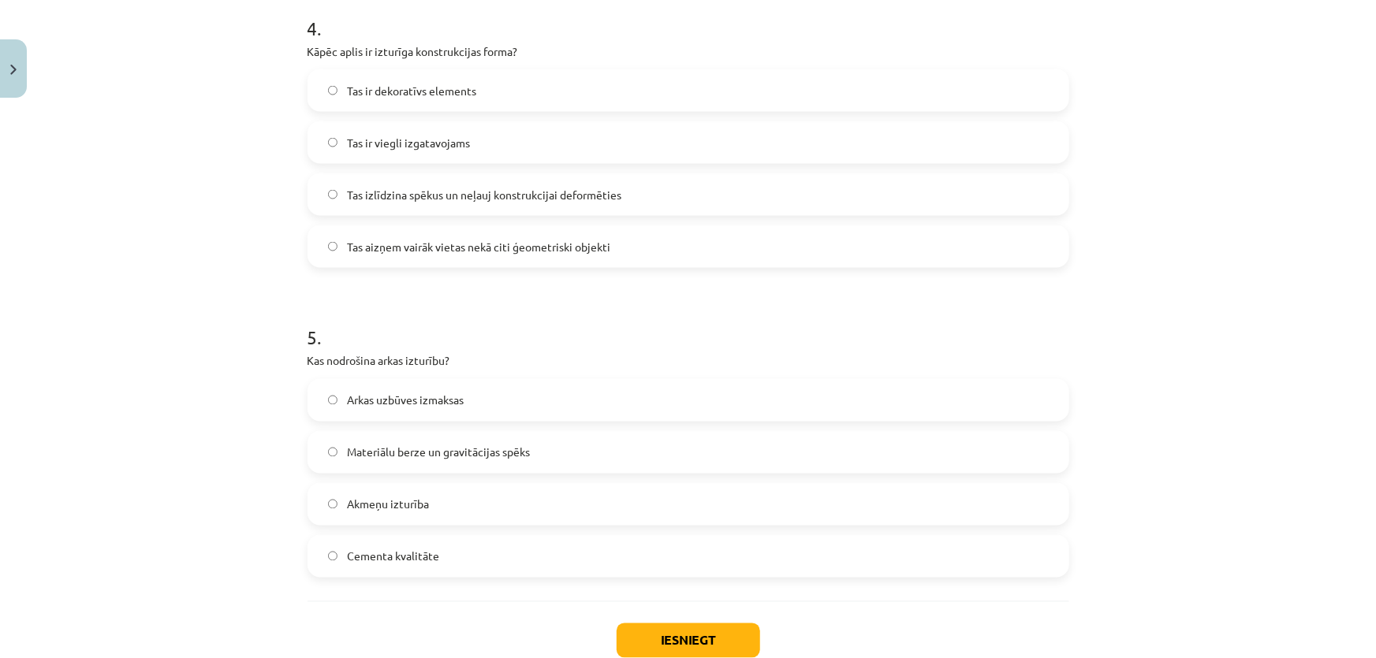
scroll to position [1258, 0]
click at [385, 357] on p "Kas nodrošina arkas izturību?" at bounding box center [688, 357] width 762 height 17
click at [384, 357] on p "Kas nodrošina arkas izturību?" at bounding box center [688, 357] width 762 height 17
click at [382, 357] on p "Kas nodrošina arkas izturību?" at bounding box center [688, 357] width 762 height 17
copy div "Kas nodrošina arkas izturību?"
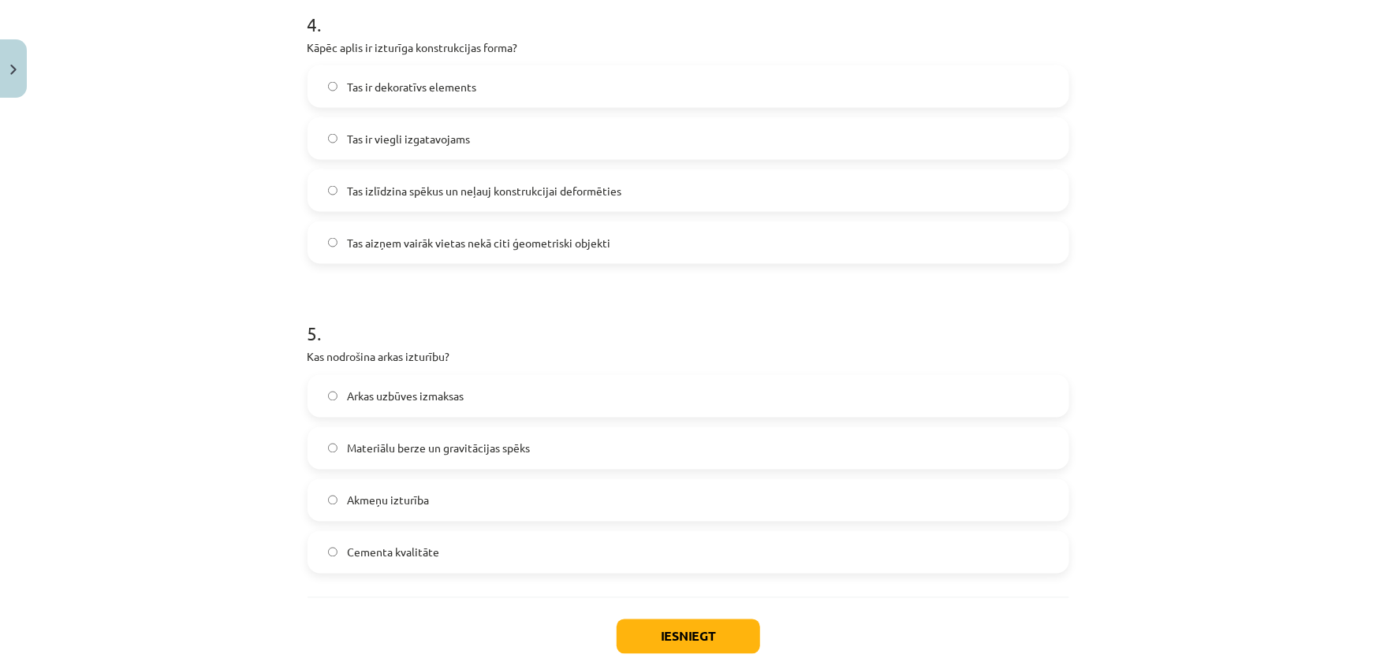
click at [370, 397] on span "Arkas uzbūves izmaksas" at bounding box center [405, 397] width 117 height 17
copy span "Arkas uzbūves izmaksas"
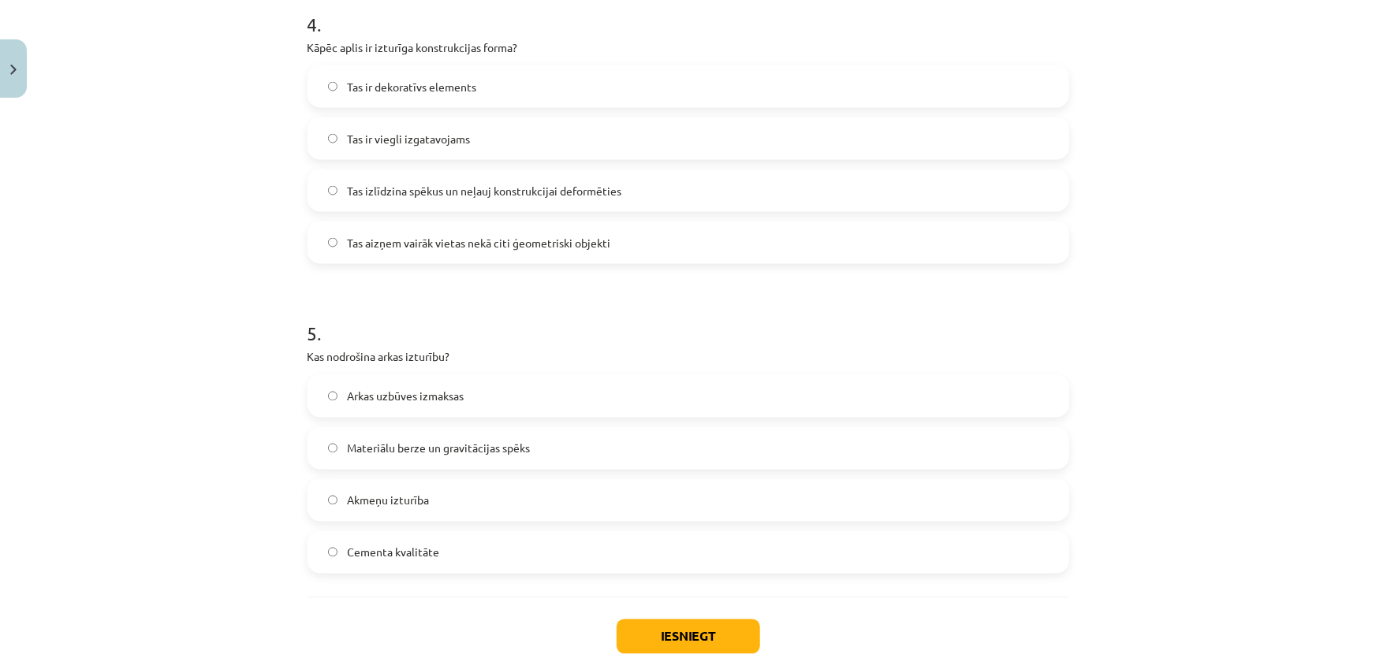
click at [355, 457] on label "Materiālu berze un gravitācijas spēks" at bounding box center [688, 448] width 758 height 39
click at [349, 452] on span "Materiālu berze un gravitācijas spēks" at bounding box center [438, 449] width 183 height 17
click at [349, 449] on span "Materiālu berze un gravitācijas spēks" at bounding box center [438, 449] width 183 height 17
click at [349, 448] on span "Materiālu berze un gravitācijas spēks" at bounding box center [438, 449] width 183 height 17
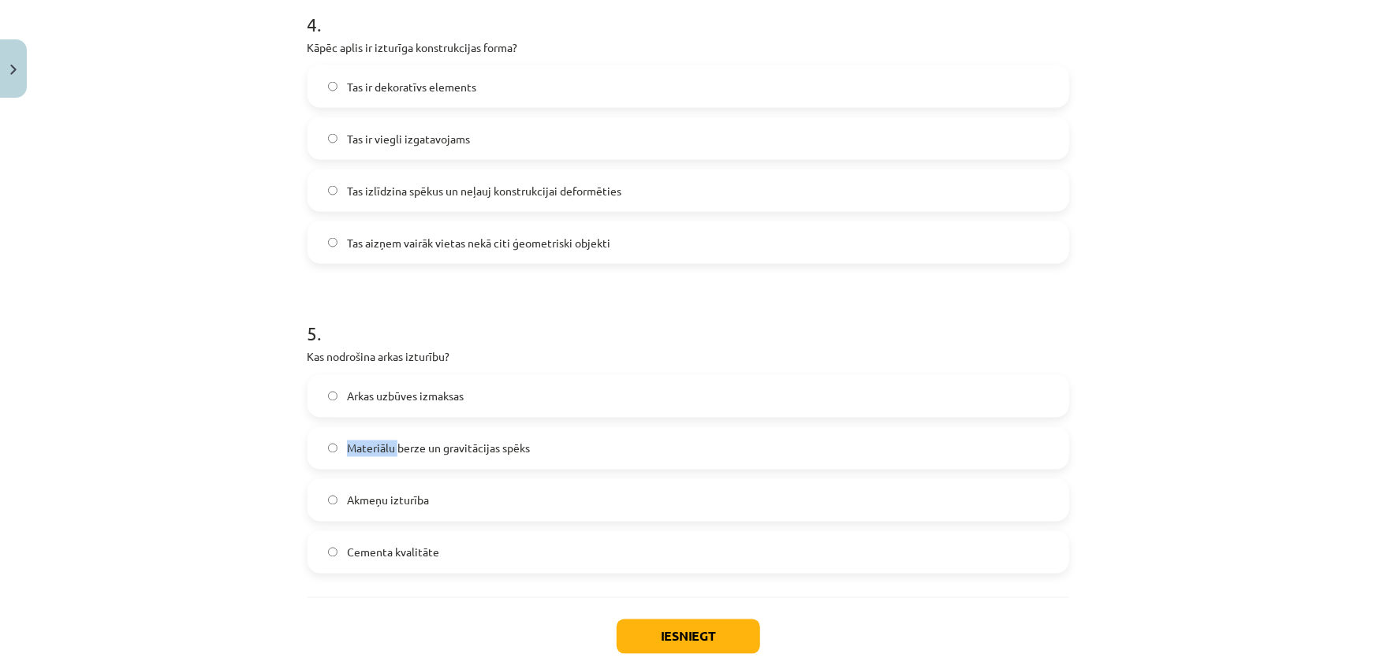
click at [349, 448] on span "Materiālu berze un gravitācijas spēks" at bounding box center [438, 449] width 183 height 17
click at [372, 501] on span "Akmeņu izturība" at bounding box center [388, 501] width 82 height 17
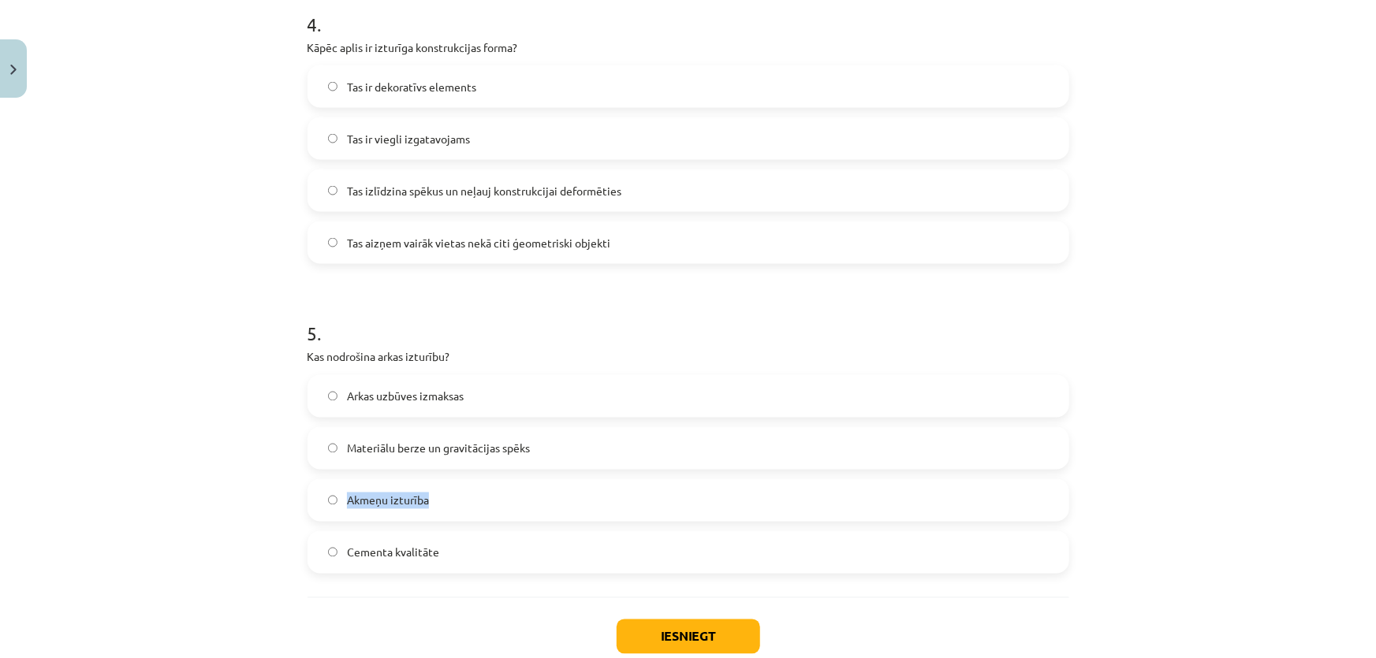
click at [372, 501] on span "Akmeņu izturība" at bounding box center [388, 501] width 82 height 17
click at [371, 501] on span "Akmeņu izturība" at bounding box center [388, 501] width 82 height 17
copy span "Akmeņu izturība"
click at [391, 554] on span "Cementa kvalitāte" at bounding box center [393, 553] width 92 height 17
click at [391, 556] on span "Cementa kvalitāte" at bounding box center [393, 553] width 92 height 17
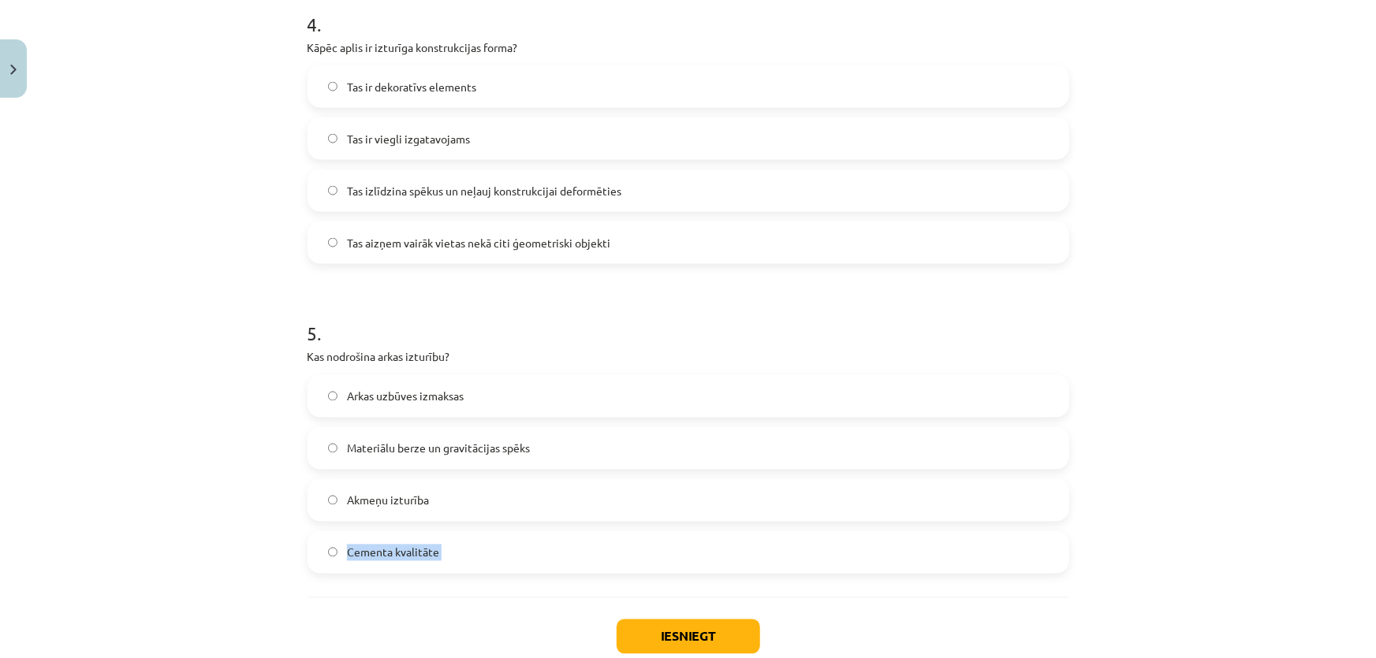
click at [391, 556] on span "Cementa kvalitāte" at bounding box center [393, 553] width 92 height 17
click at [391, 557] on span "Cementa kvalitāte" at bounding box center [393, 553] width 92 height 17
copy span "Cementa kvalitāte"
click at [373, 448] on span "Materiālu berze un gravitācijas spēks" at bounding box center [438, 449] width 183 height 17
click at [658, 632] on button "Iesniegt" at bounding box center [688, 637] width 143 height 35
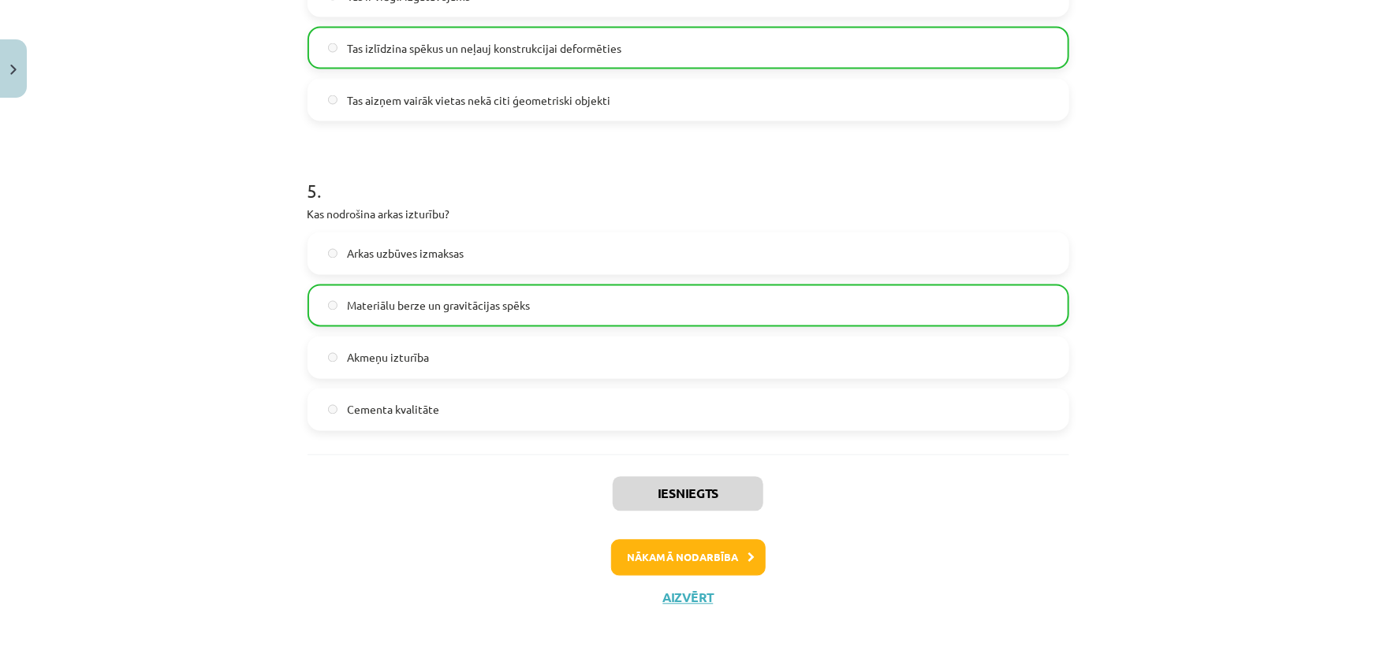
scroll to position [1404, 0]
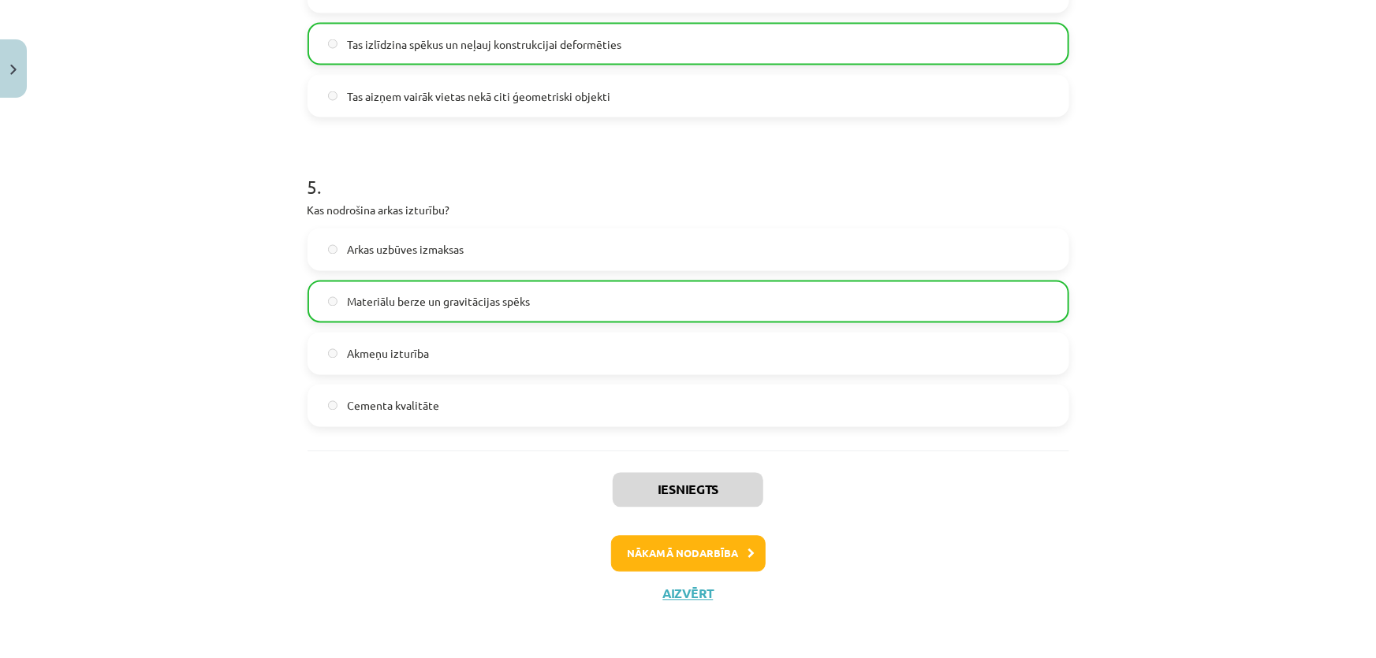
click at [667, 576] on div "Iesniegts Nākamā nodarbība Aizvērt" at bounding box center [688, 531] width 762 height 161
click at [665, 560] on button "Nākamā nodarbība" at bounding box center [688, 554] width 155 height 36
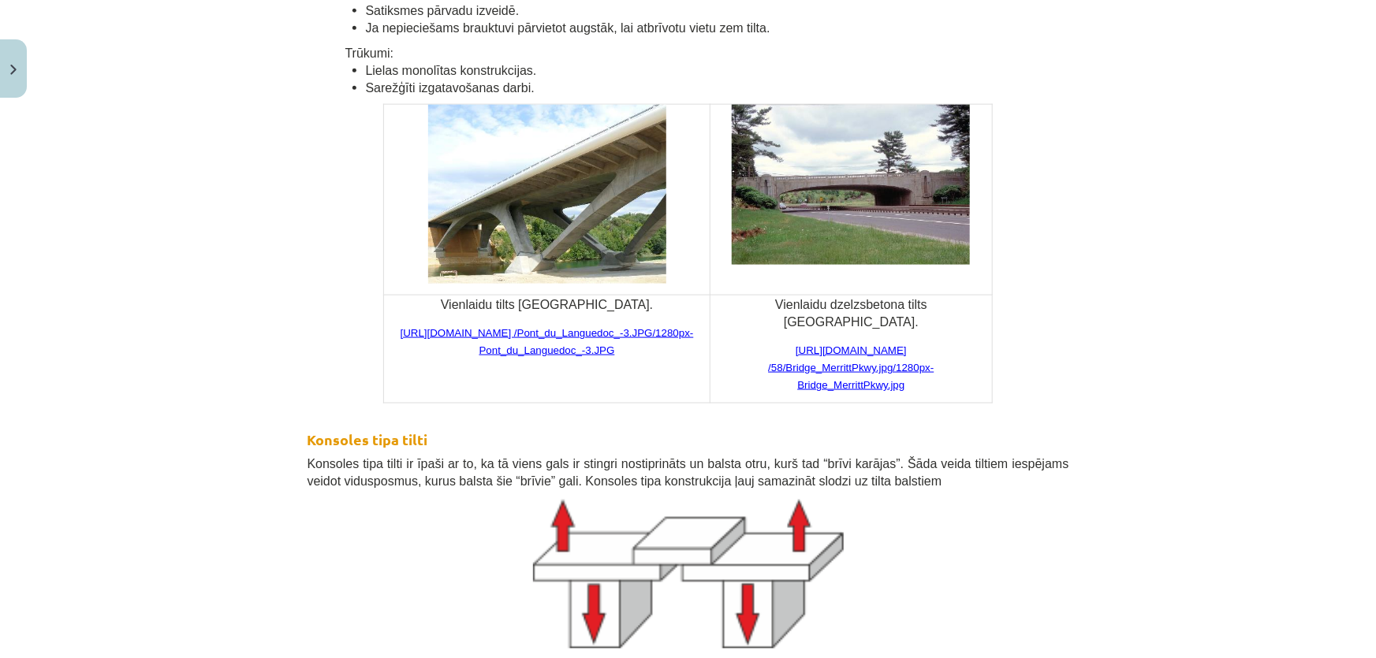
scroll to position [9721, 0]
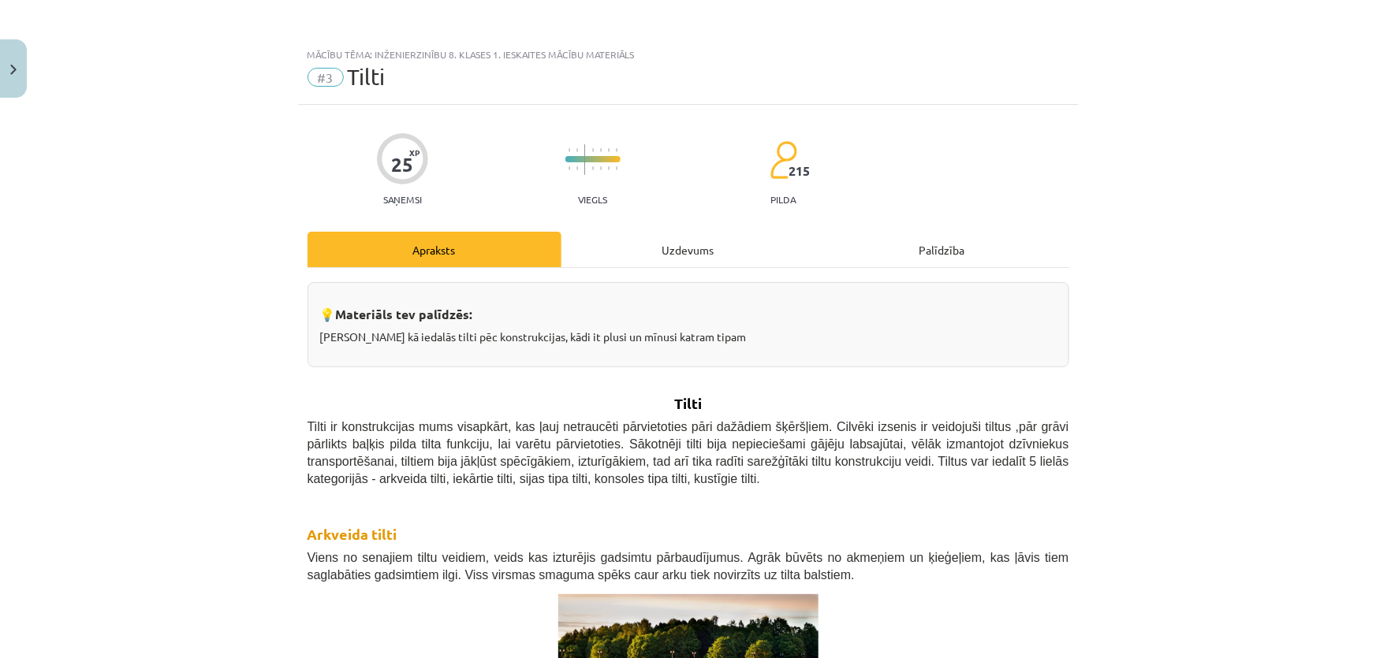
scroll to position [10487, 0]
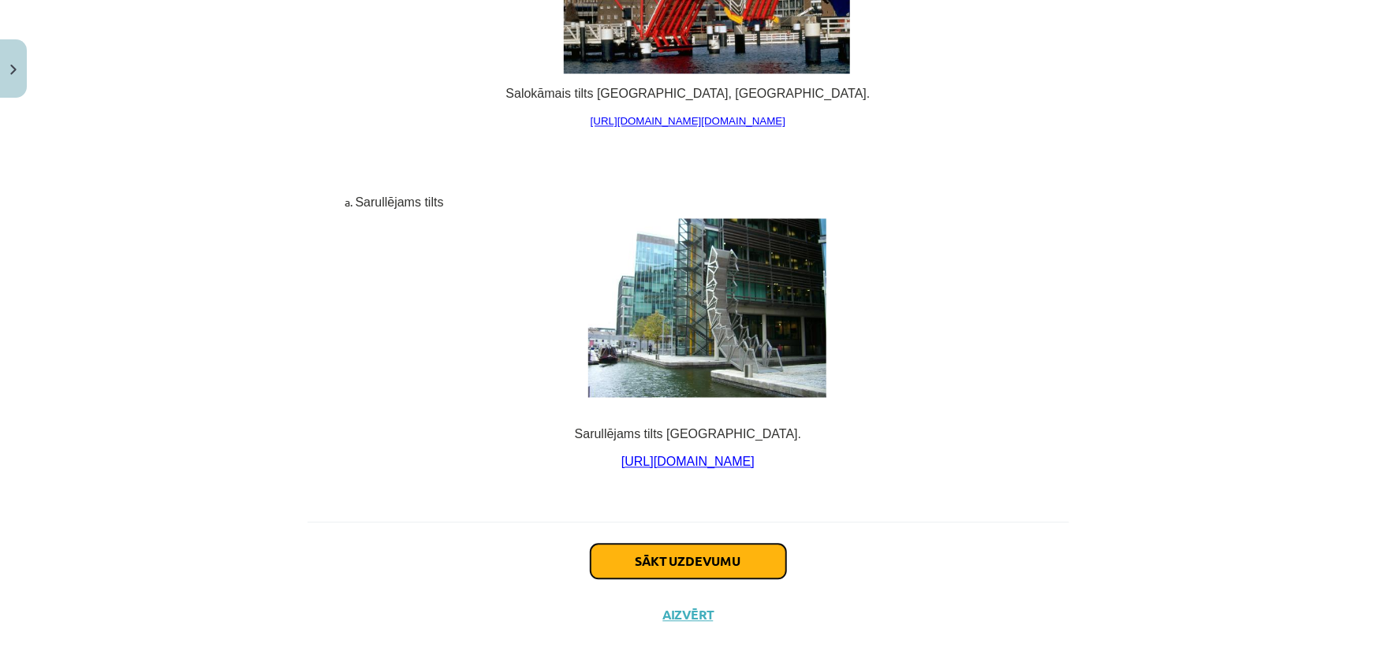
click at [658, 545] on button "Sākt uzdevumu" at bounding box center [689, 562] width 196 height 35
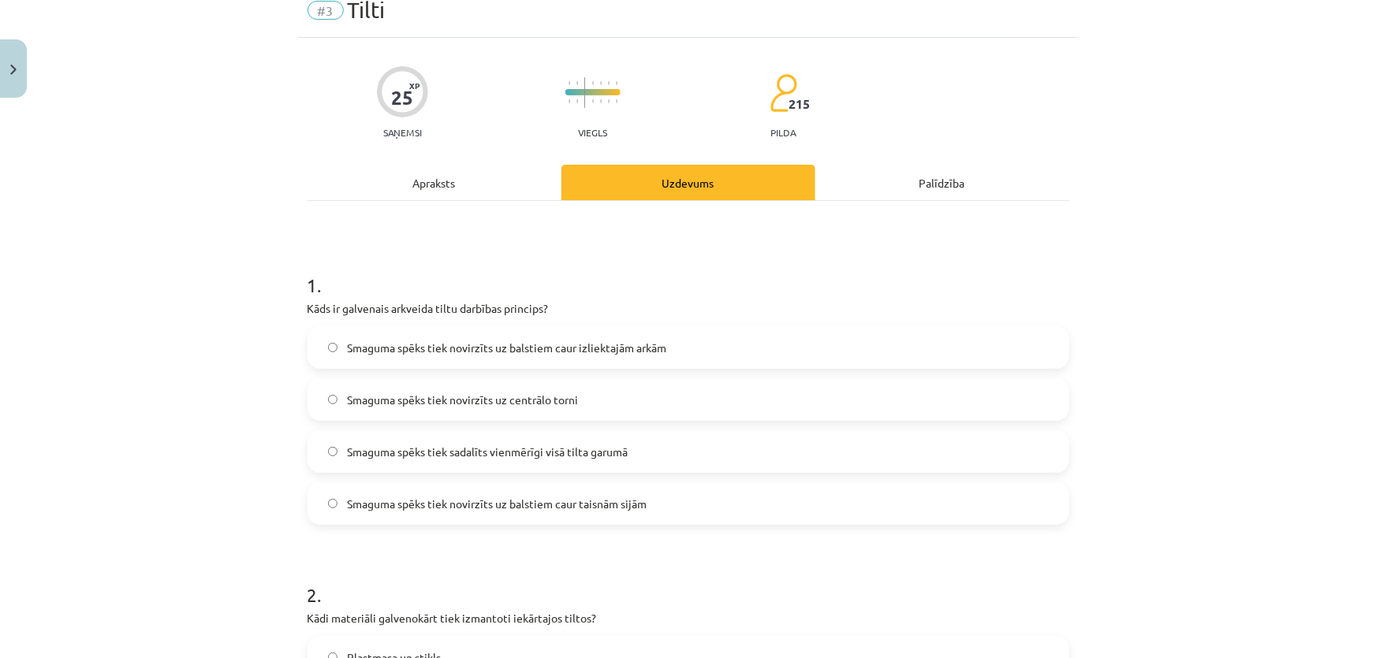
scroll to position [39, 0]
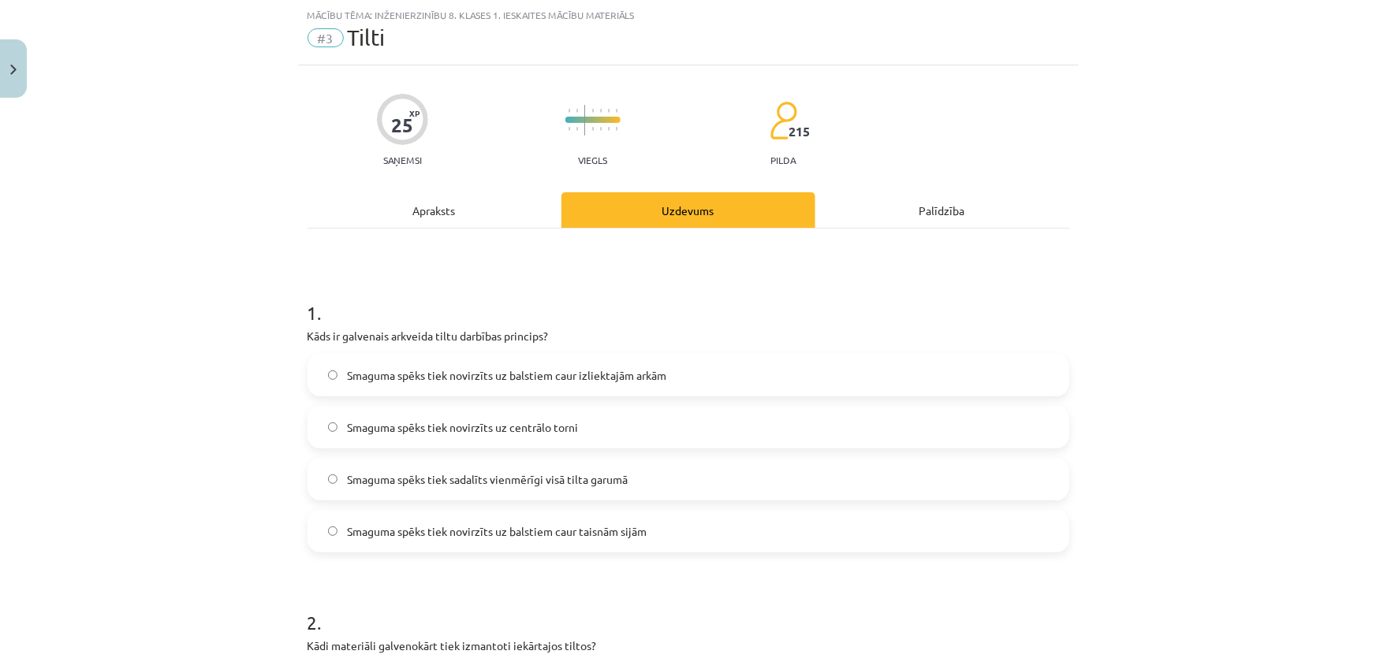
click at [397, 336] on p "Kāds ir galvenais arkveida tiltu darbības princips?" at bounding box center [688, 336] width 762 height 17
click at [396, 336] on p "Kāds ir galvenais arkveida tiltu darbības princips?" at bounding box center [688, 336] width 762 height 17
copy div "Kāds ir galvenais arkveida tiltu darbības princips?"
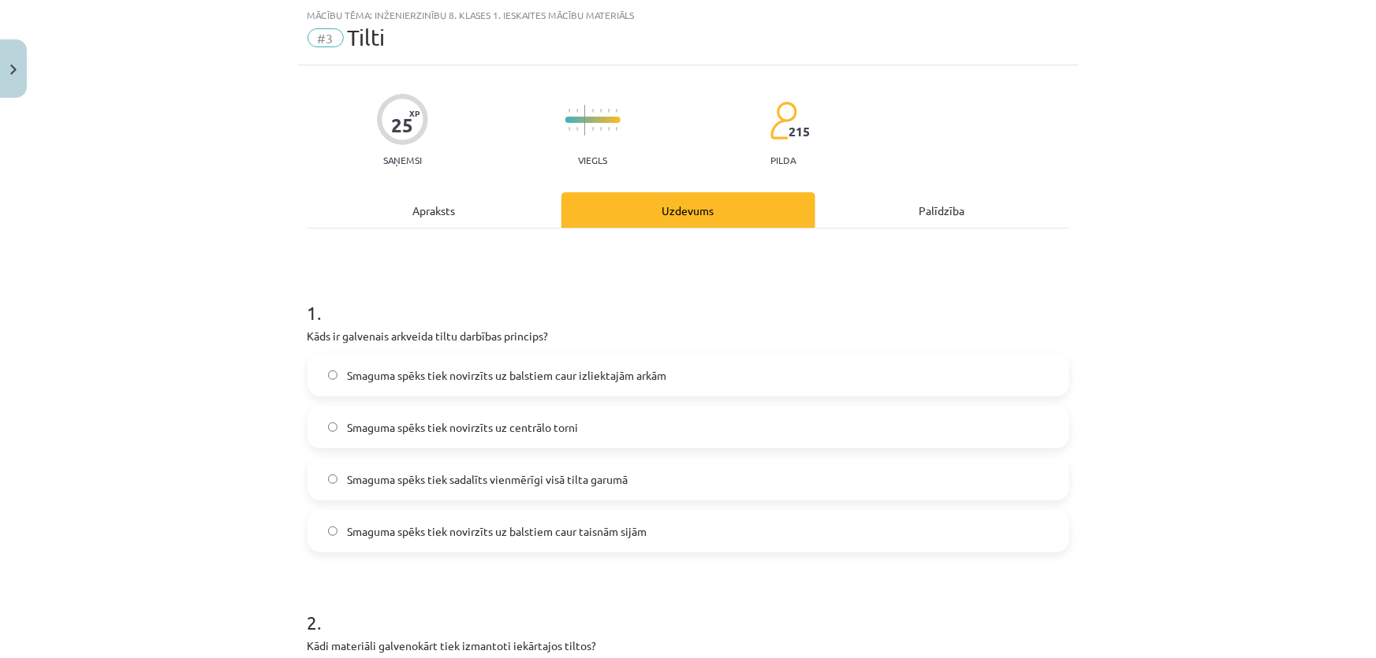
click at [374, 371] on span "Smaguma spēks tiek novirzīts uz balstiem caur izliektajām arkām" at bounding box center [506, 375] width 319 height 17
copy span "Smaguma spēks tiek novirzīts uz balstiem caur izliektajām arkām"
click at [385, 413] on label "Smaguma spēks tiek novirzīts uz centrālo torni" at bounding box center [688, 427] width 758 height 39
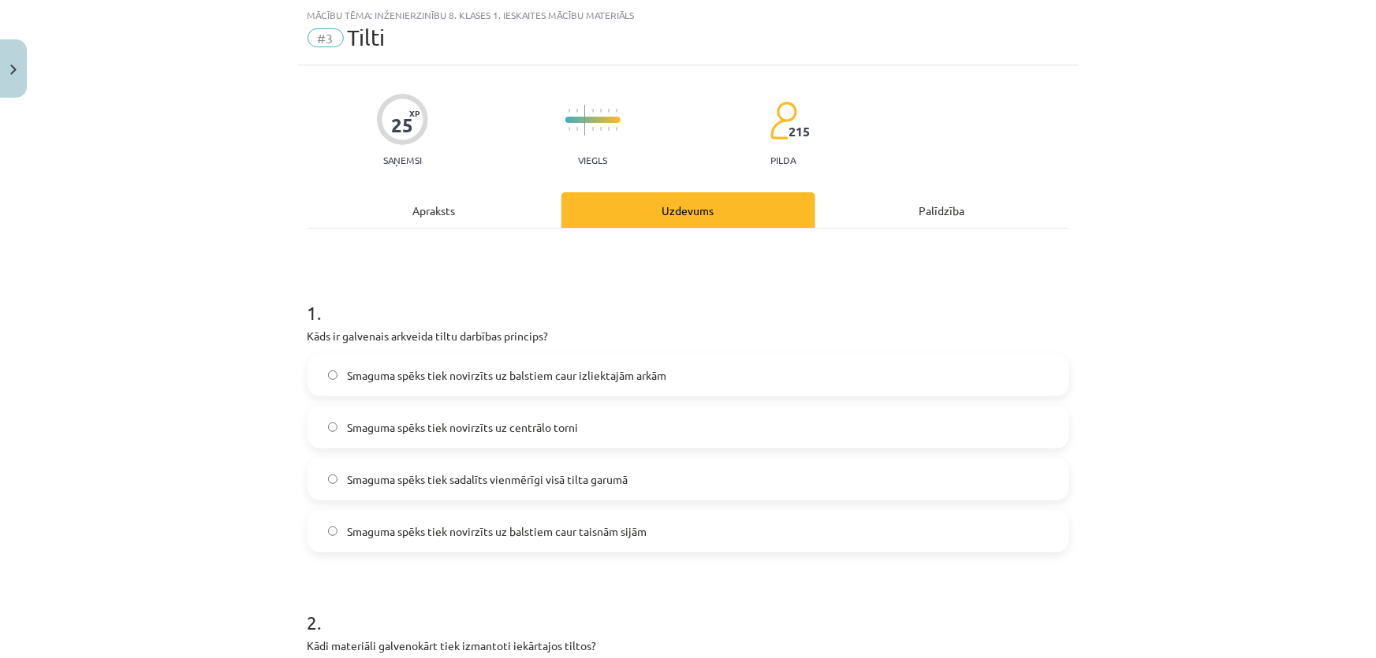
click at [378, 423] on span "Smaguma spēks tiek novirzīts uz centrālo torni" at bounding box center [462, 427] width 231 height 17
copy span "Smaguma spēks tiek novirzīts uz centrālo torni"
click at [396, 474] on span "Smaguma spēks tiek sadalīts vienmērīgi visā tilta garumā" at bounding box center [487, 479] width 281 height 17
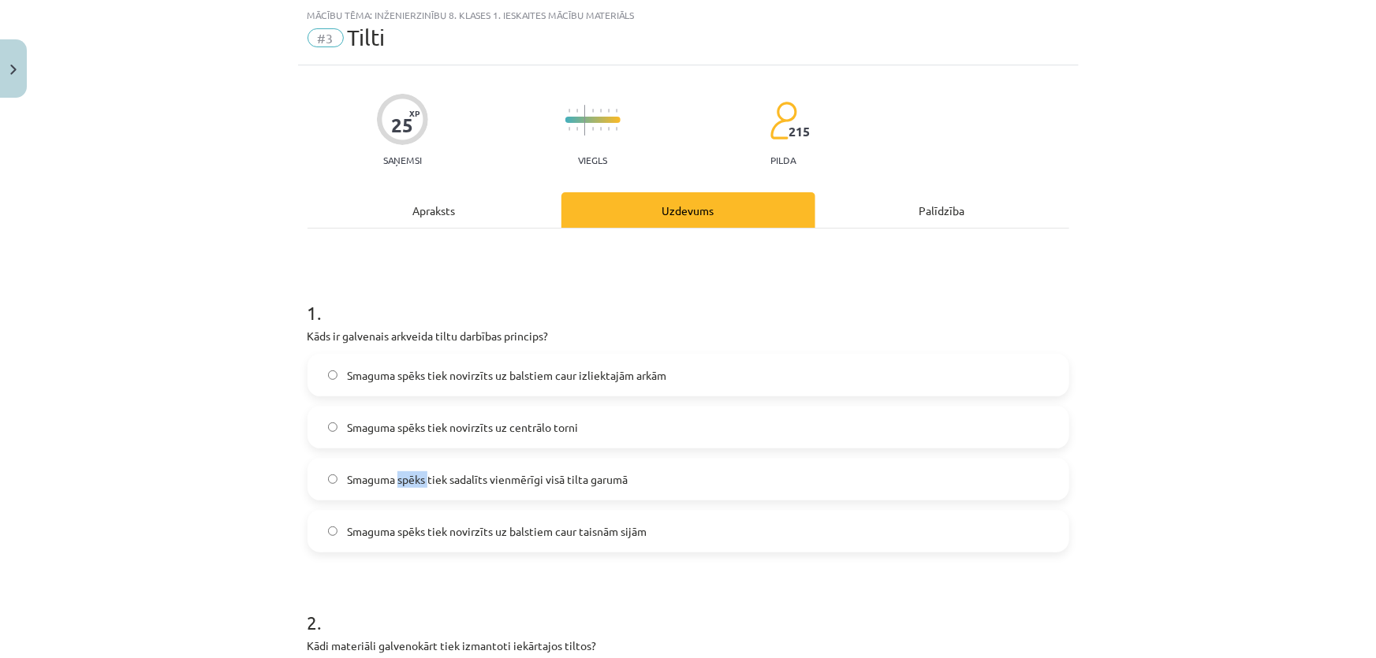
click at [396, 474] on span "Smaguma spēks tiek sadalīts vienmērīgi visā tilta garumā" at bounding box center [487, 479] width 281 height 17
copy span "Smaguma spēks tiek sadalīts vienmērīgi visā tilta garumā"
click at [414, 533] on span "Smaguma spēks tiek novirzīts uz balstiem caur taisnām sijām" at bounding box center [497, 532] width 300 height 17
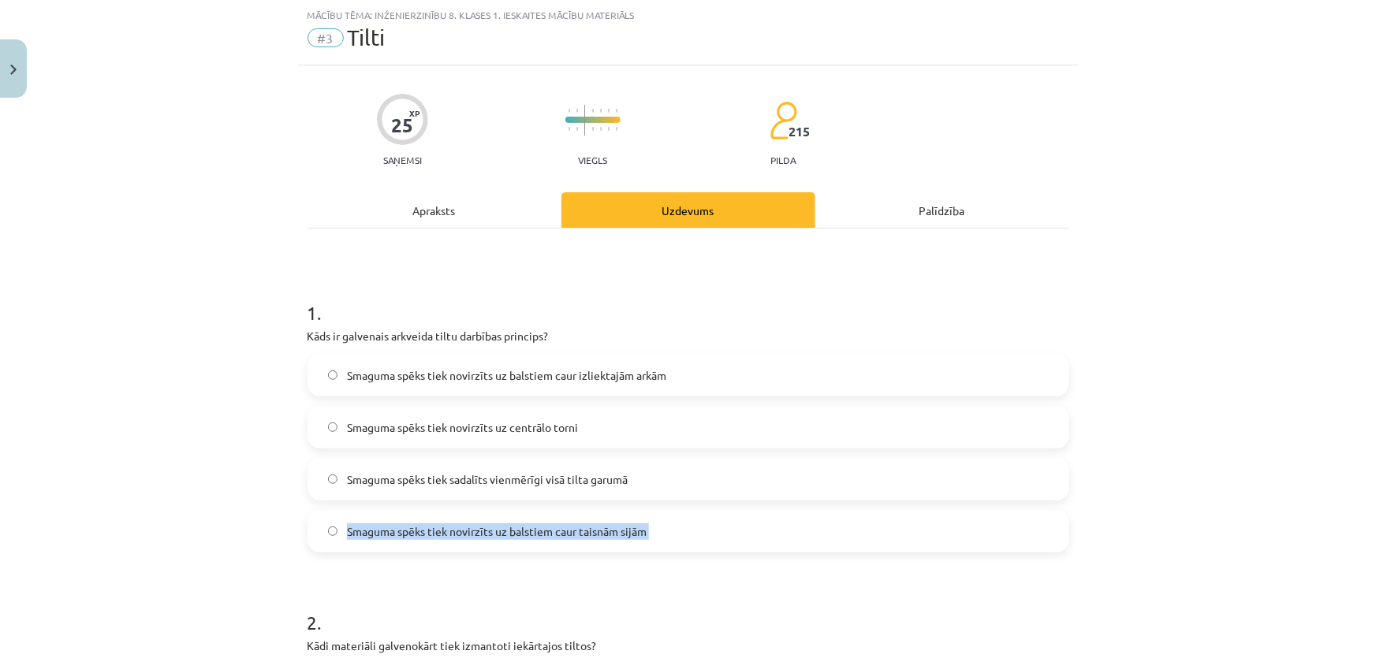
click at [414, 533] on span "Smaguma spēks tiek novirzīts uz balstiem caur taisnām sijām" at bounding box center [497, 532] width 300 height 17
copy span "Smaguma spēks tiek novirzīts uz balstiem caur taisnām sijām"
click at [543, 375] on span "Smaguma spēks tiek novirzīts uz balstiem caur izliektajām arkām" at bounding box center [506, 375] width 319 height 17
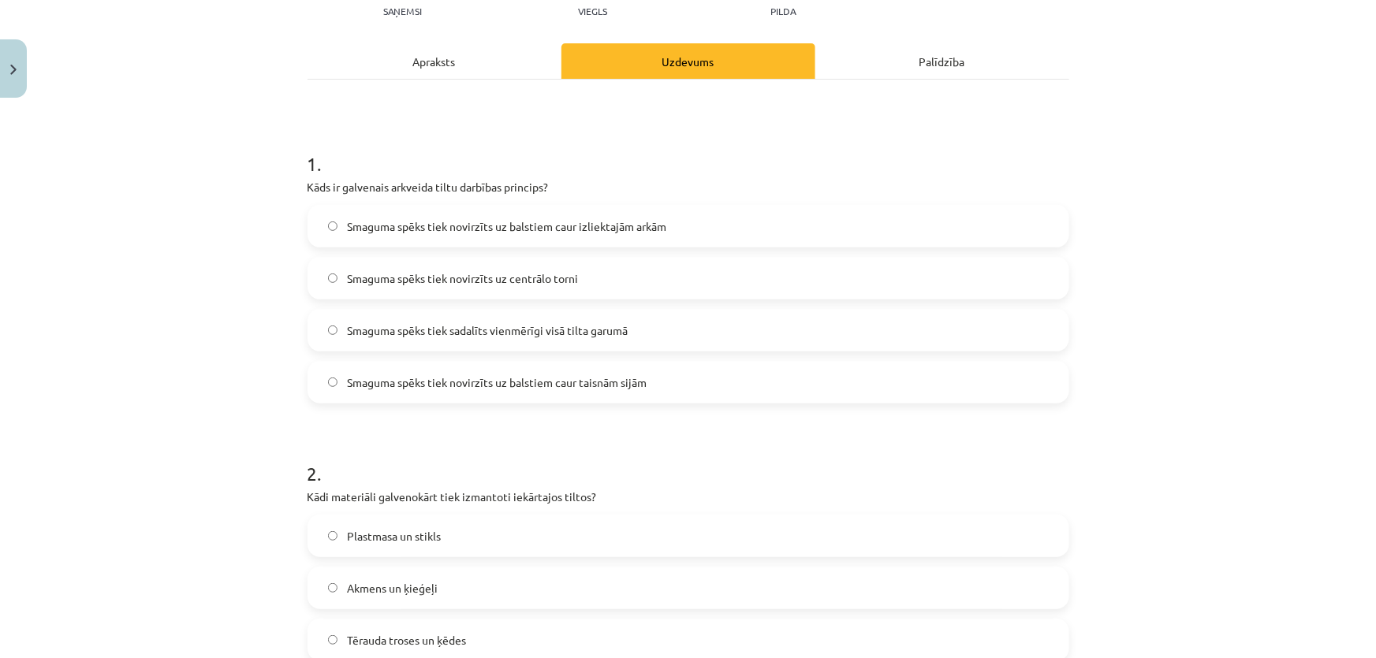
scroll to position [254, 0]
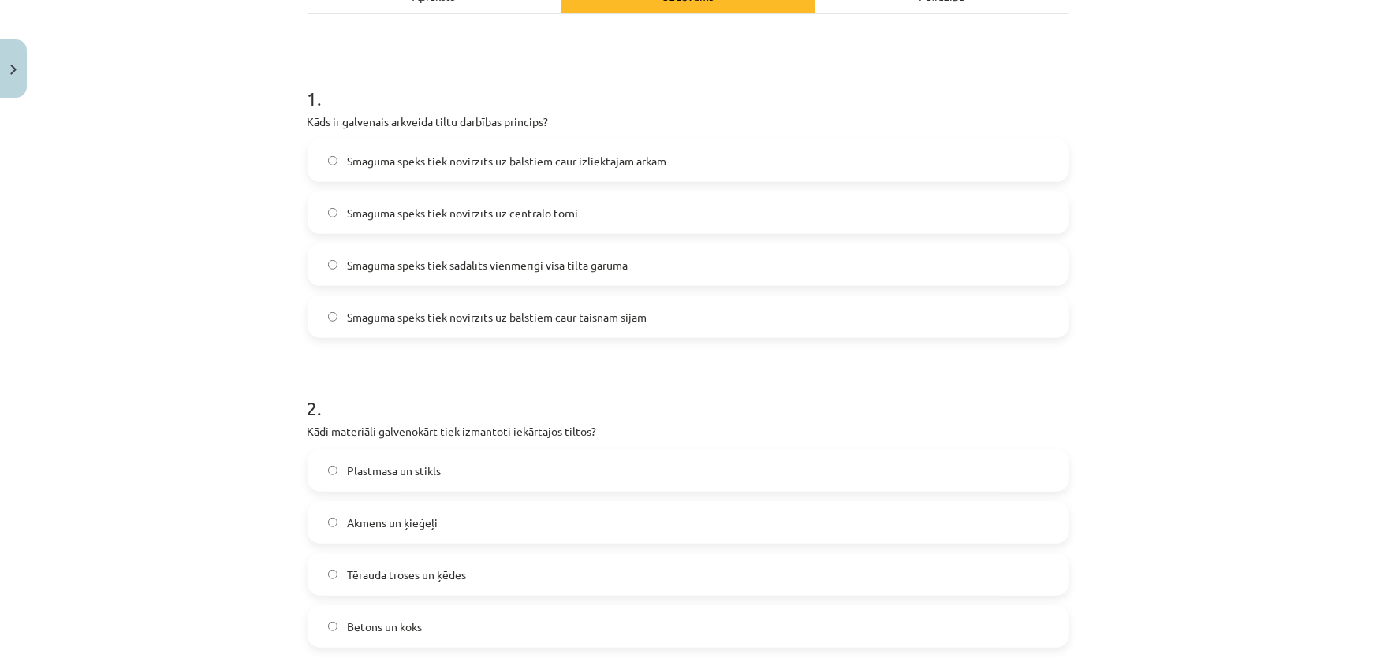
click at [387, 438] on p "Kādi materiāli galvenokārt tiek izmantoti iekārtajos tiltos?" at bounding box center [688, 431] width 762 height 17
click at [386, 438] on p "Kādi materiāli galvenokārt tiek izmantoti iekārtajos tiltos?" at bounding box center [688, 431] width 762 height 17
click at [382, 428] on p "Kādi materiāli galvenokārt tiek izmantoti iekārtajos tiltos?" at bounding box center [688, 431] width 762 height 17
click at [381, 428] on p "Kādi materiāli galvenokārt tiek izmantoti iekārtajos tiltos?" at bounding box center [688, 431] width 762 height 17
click at [381, 424] on p "Kādi materiāli galvenokārt tiek izmantoti iekārtajos tiltos?" at bounding box center [688, 431] width 762 height 17
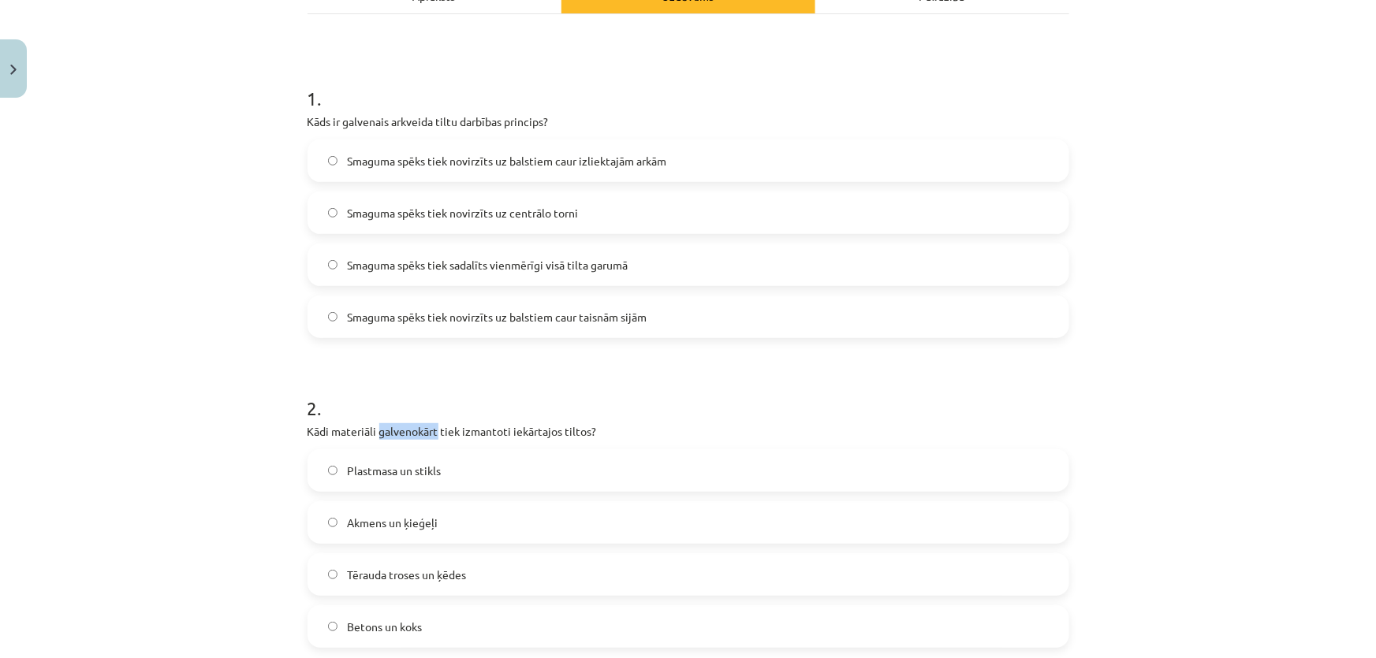
click at [380, 427] on p "Kādi materiāli galvenokārt tiek izmantoti iekārtajos tiltos?" at bounding box center [688, 431] width 762 height 17
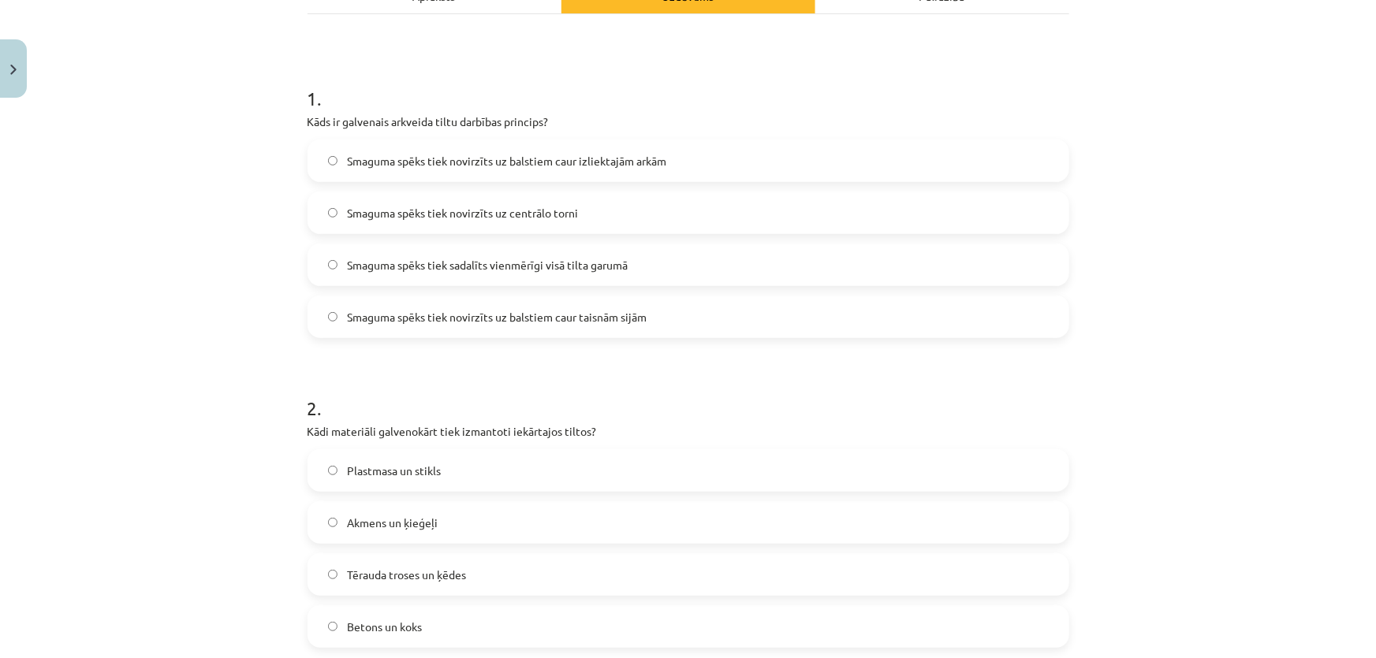
click at [382, 465] on span "Plastmasa un stikls" at bounding box center [394, 471] width 94 height 17
click at [383, 465] on span "Plastmasa un stikls" at bounding box center [394, 471] width 94 height 17
copy span "Plastmasa un stikls"
click at [388, 516] on span "Akmens un ķieģeļi" at bounding box center [392, 523] width 91 height 17
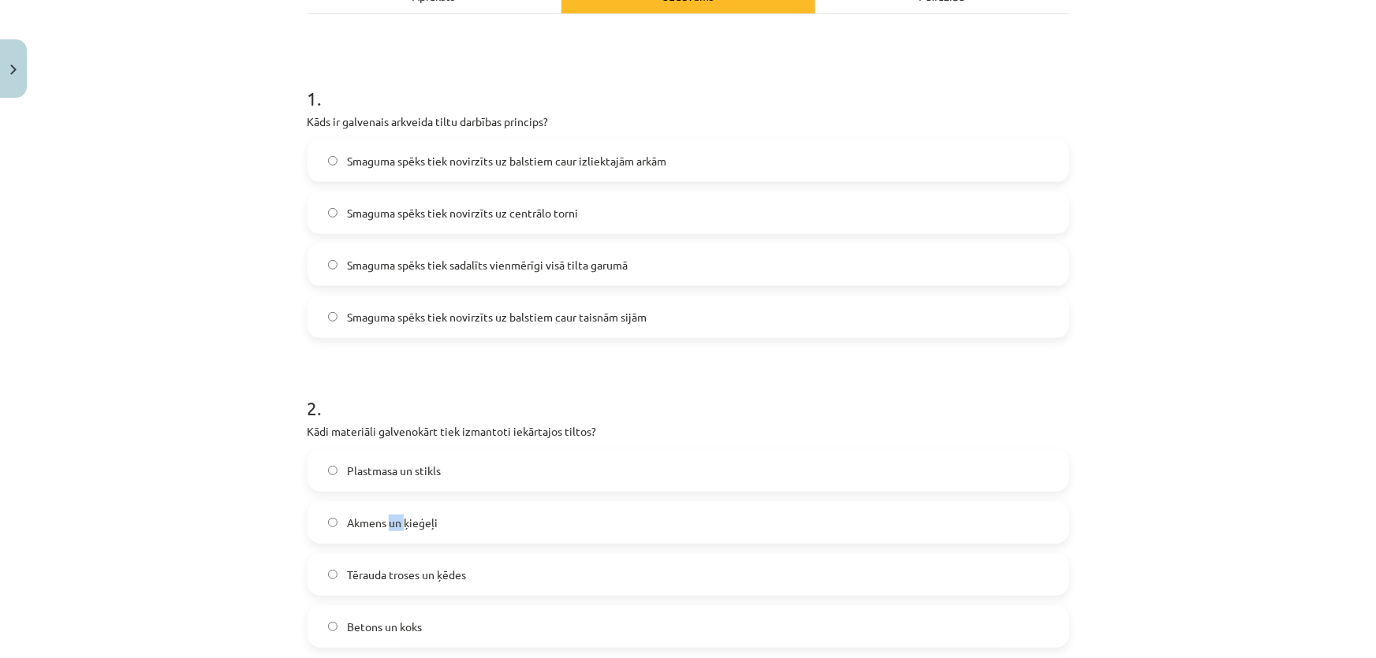
click at [388, 516] on span "Akmens un ķieģeļi" at bounding box center [392, 523] width 91 height 17
click at [386, 525] on span "Akmens un ķieģeļi" at bounding box center [392, 523] width 91 height 17
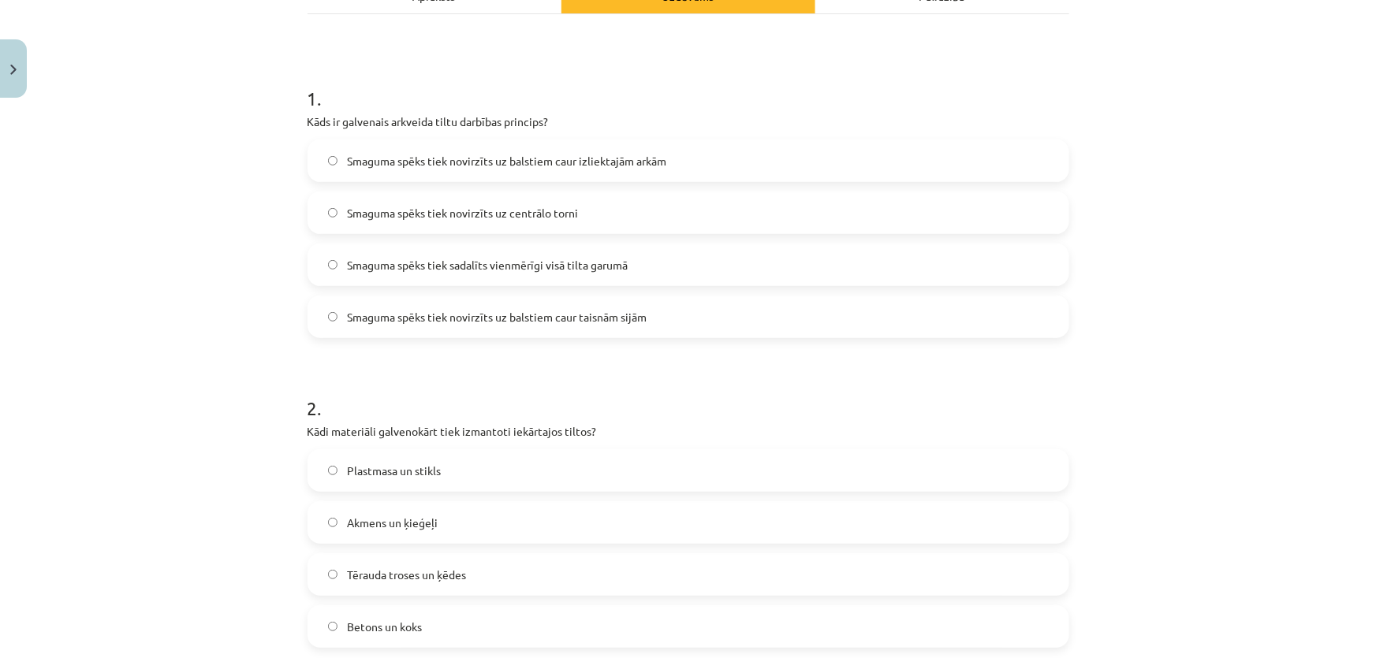
click at [379, 573] on span "Tērauda troses un ķēdes" at bounding box center [406, 575] width 119 height 17
click at [380, 573] on span "Tērauda troses un ķēdes" at bounding box center [406, 575] width 119 height 17
click at [381, 573] on span "Tērauda troses un ķēdes" at bounding box center [406, 575] width 119 height 17
click at [382, 572] on span "Tērauda troses un ķēdes" at bounding box center [406, 575] width 119 height 17
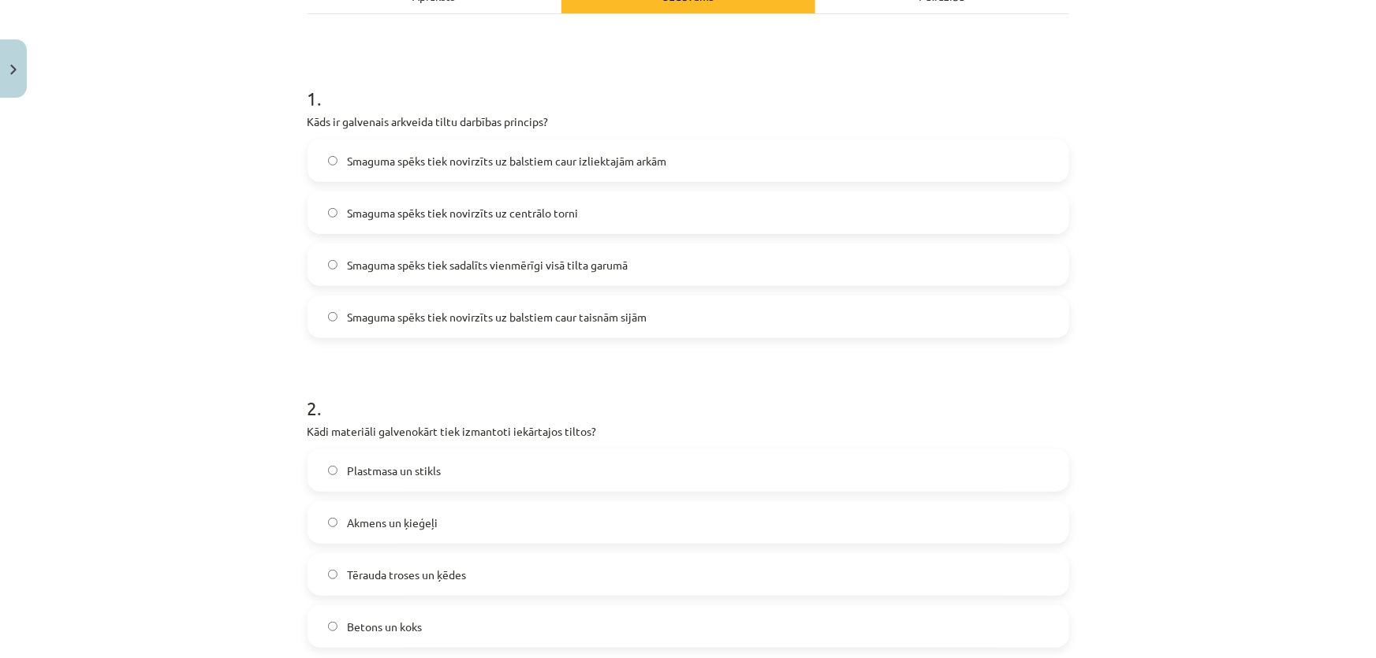
click at [383, 570] on span "Tērauda troses un ķēdes" at bounding box center [406, 575] width 119 height 17
click at [384, 570] on span "Tērauda troses un ķēdes" at bounding box center [406, 575] width 119 height 17
copy span "Tērauda troses un ķēdes"
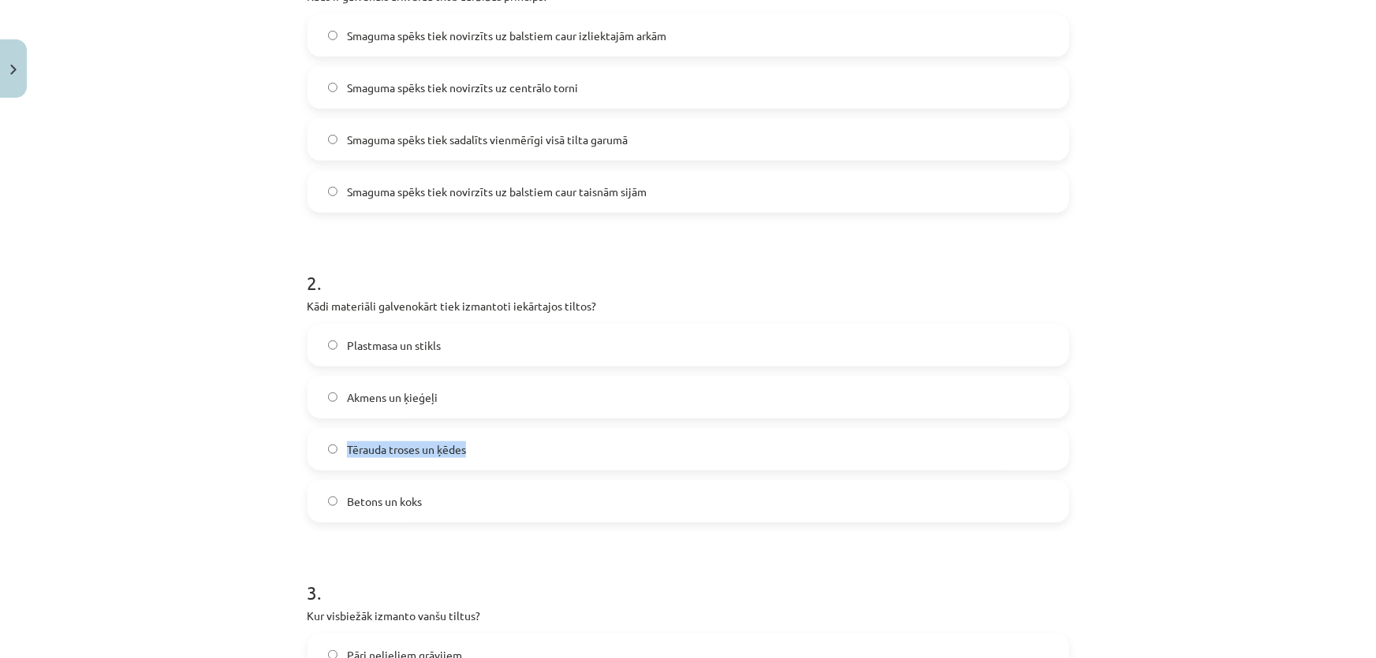
scroll to position [397, 0]
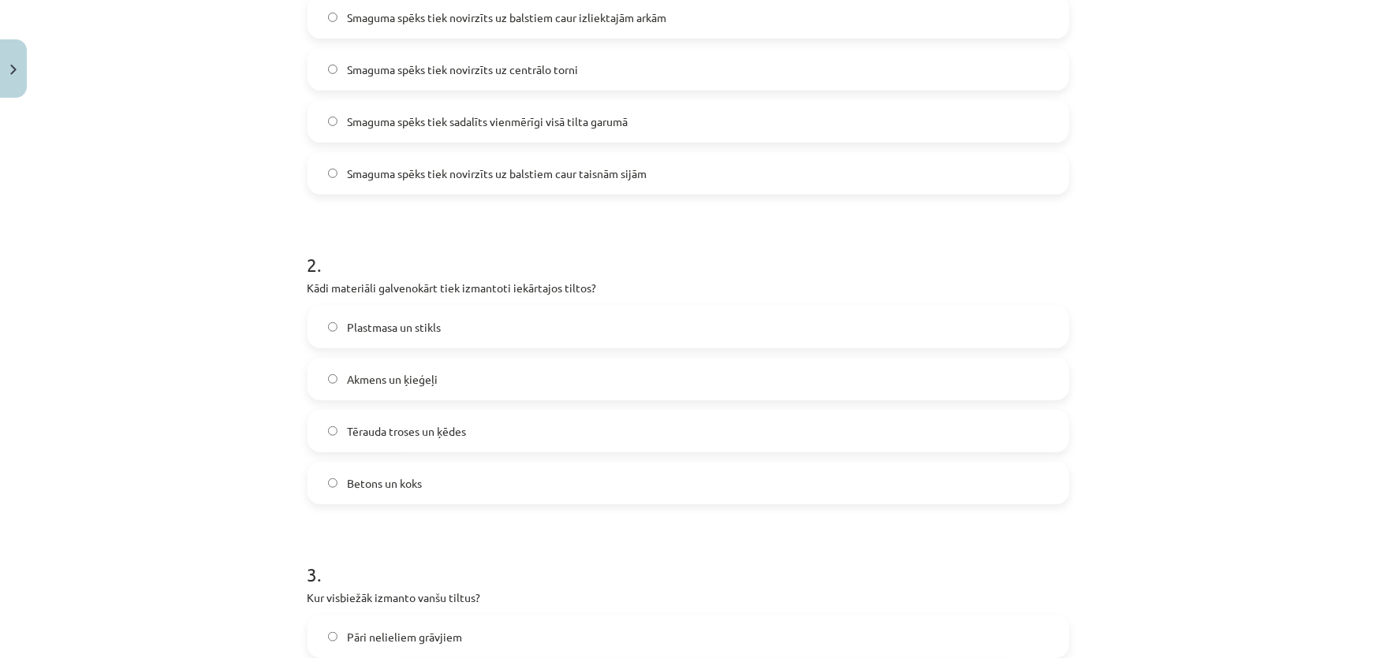
click at [352, 490] on span "Betons un koks" at bounding box center [384, 483] width 75 height 17
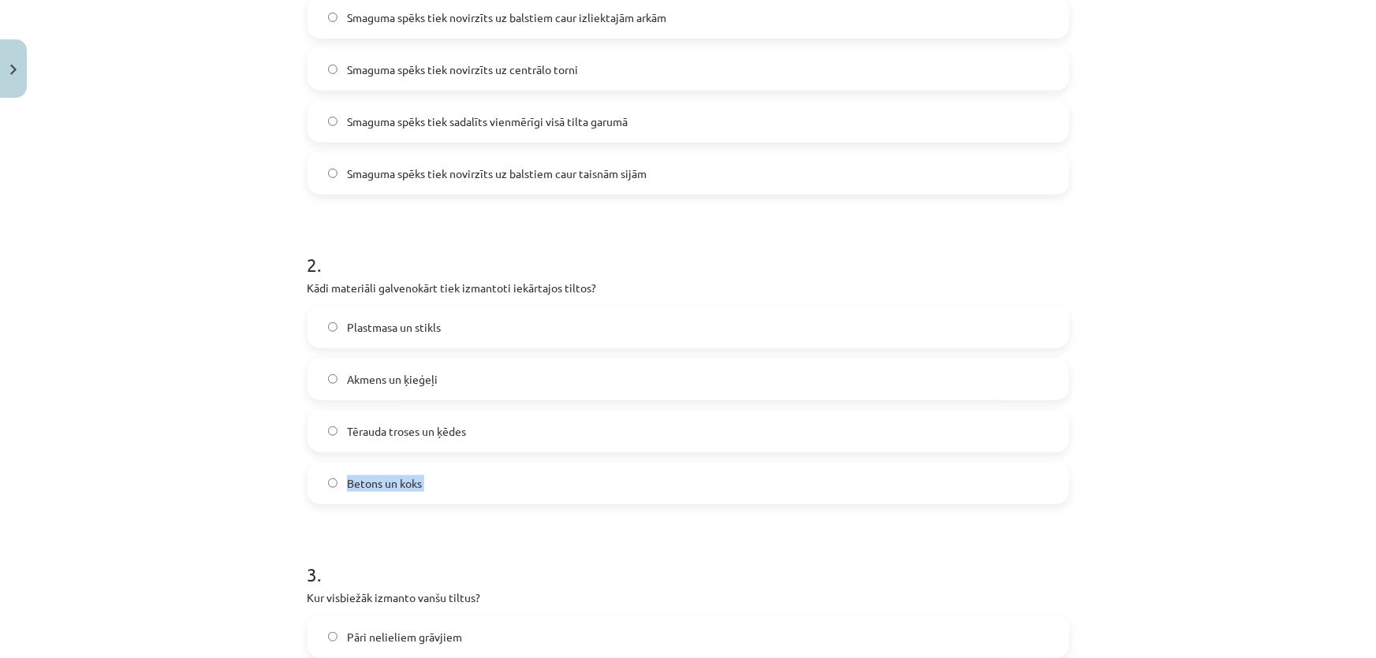
copy span "Betons un koks"
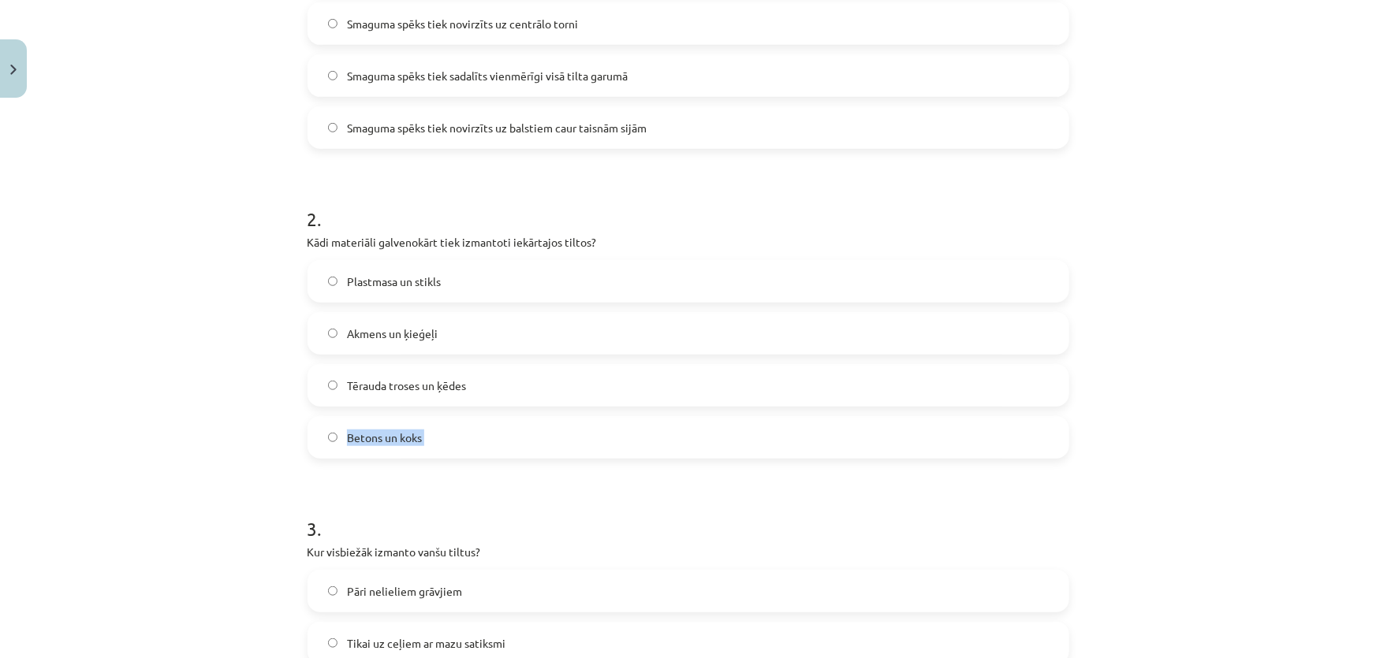
scroll to position [469, 0]
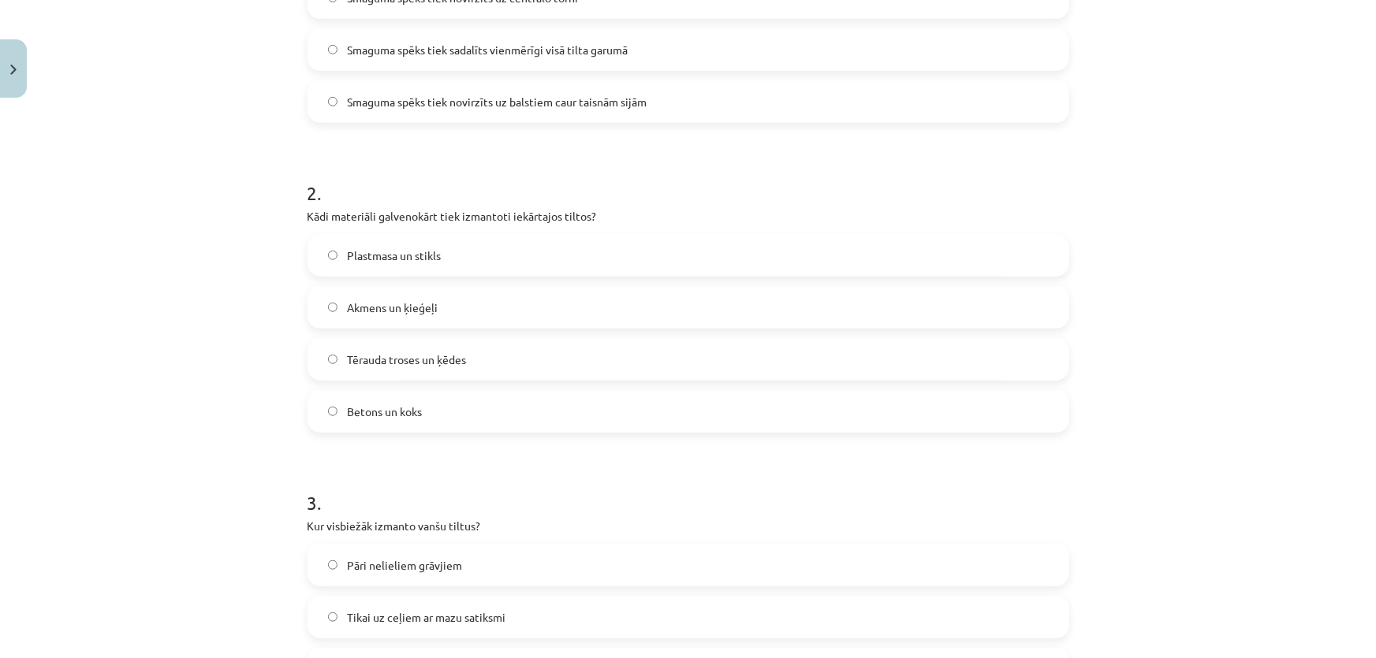
drag, startPoint x: 399, startPoint y: 370, endPoint x: 398, endPoint y: 362, distance: 7.9
click at [399, 370] on label "Tērauda troses un ķēdes" at bounding box center [688, 359] width 758 height 39
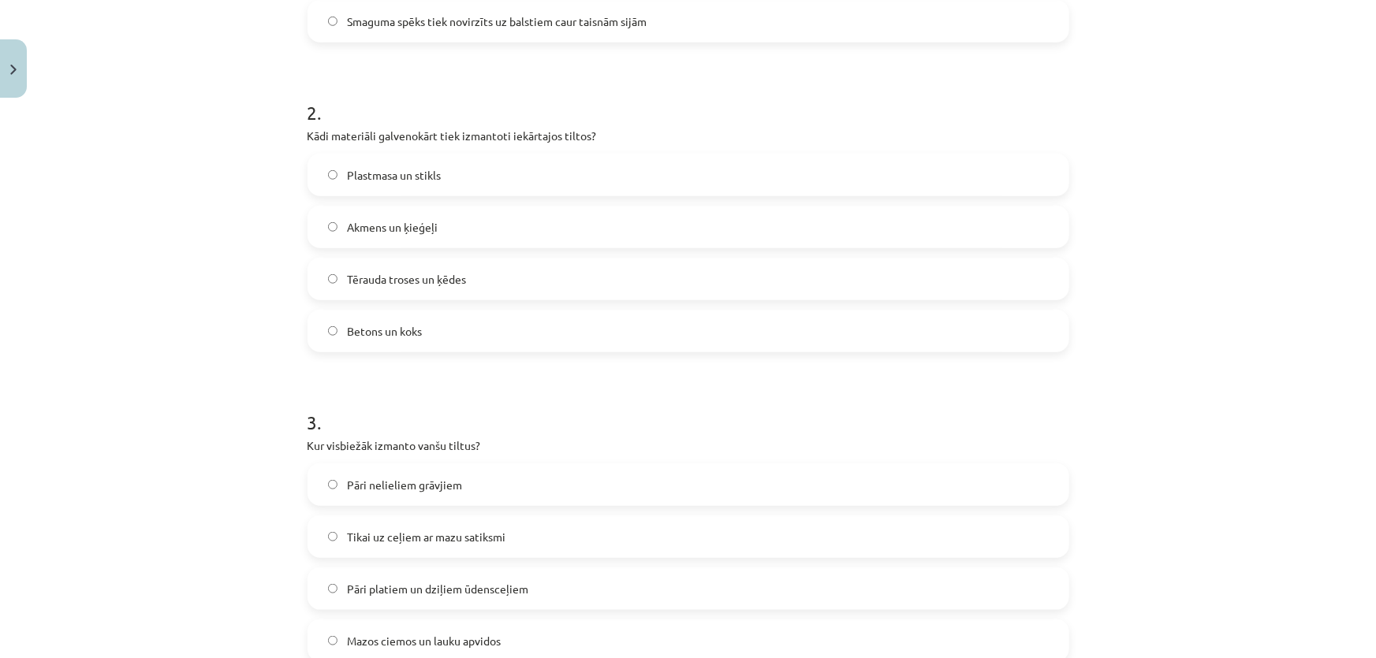
scroll to position [684, 0]
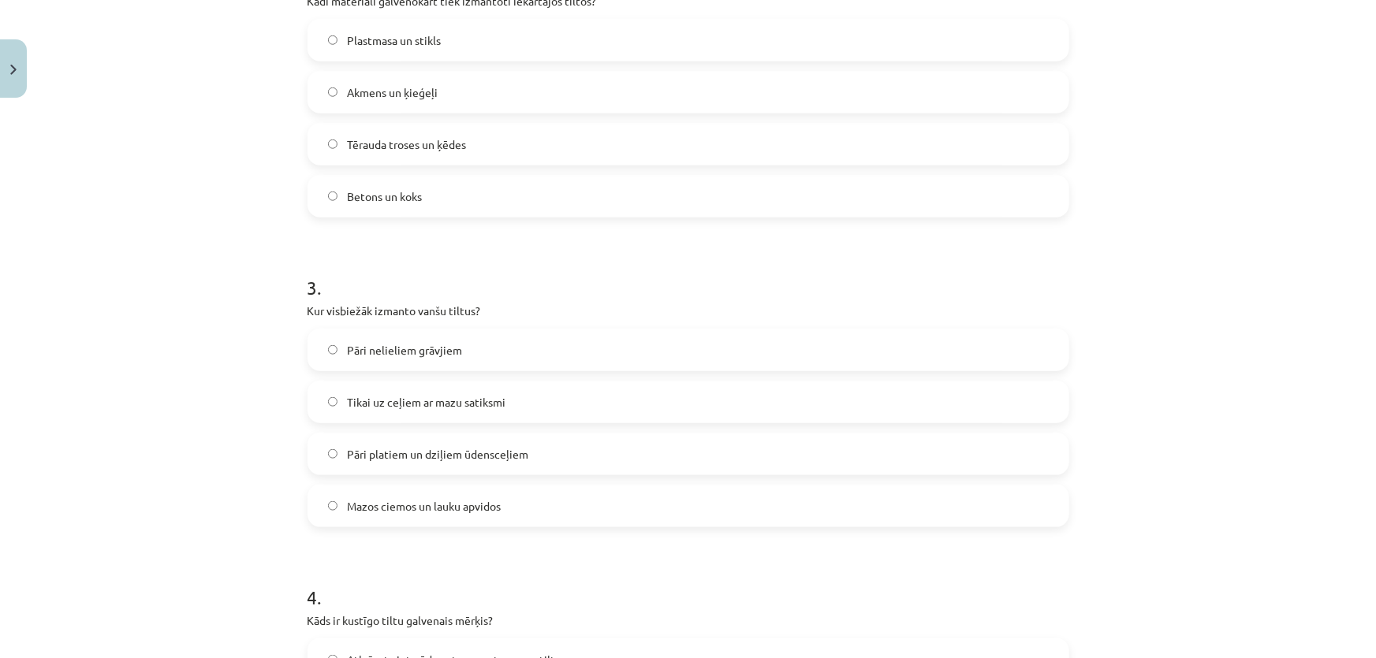
click at [373, 319] on div "3 . Kur visbiežāk izmanto vanšu tiltus? Pāri nelieliem grāvjiem Tikai uz ceļiem…" at bounding box center [688, 388] width 762 height 278
click at [373, 316] on p "Kur visbiežāk izmanto vanšu tiltus?" at bounding box center [688, 311] width 762 height 17
click at [373, 310] on p "Kur visbiežāk izmanto vanšu tiltus?" at bounding box center [688, 311] width 762 height 17
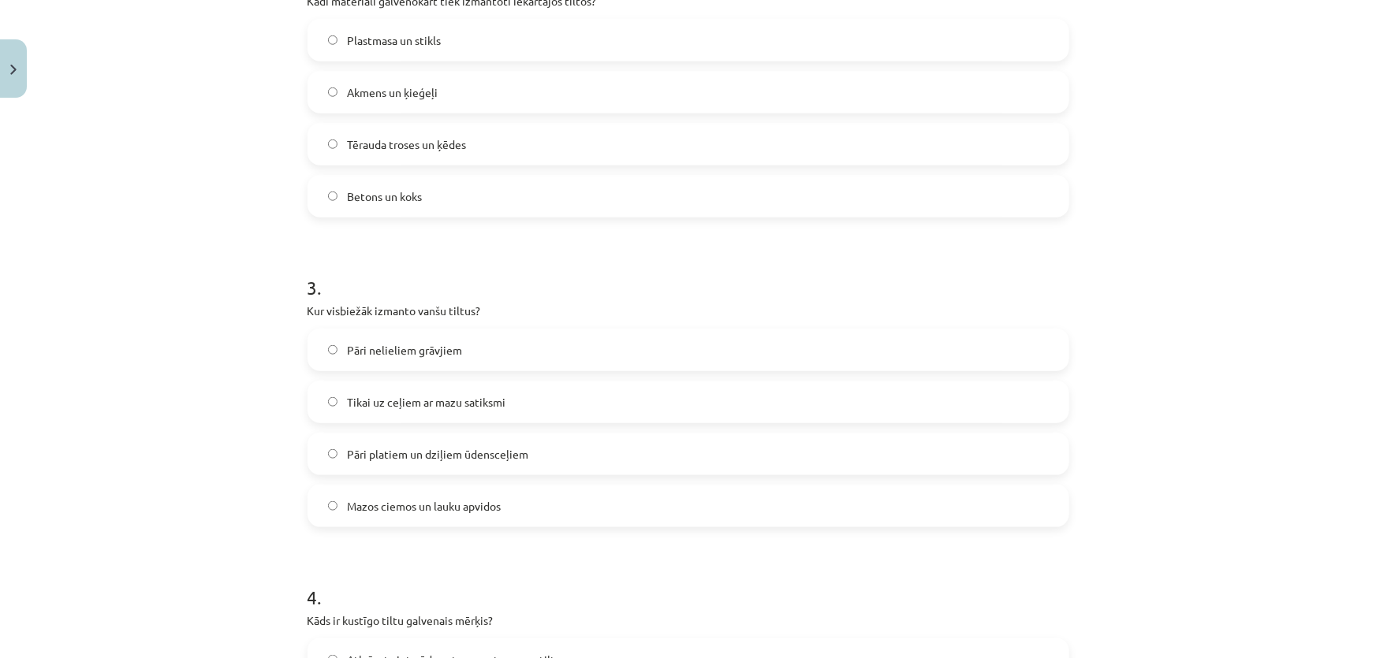
click at [377, 330] on label "Pāri nelieliem grāvjiem" at bounding box center [688, 349] width 758 height 39
click at [371, 309] on p "Kur visbiežāk izmanto vanšu tiltus?" at bounding box center [688, 311] width 762 height 17
click at [370, 307] on p "Kur visbiežāk izmanto vanšu tiltus?" at bounding box center [688, 311] width 762 height 17
copy div "Kur visbiežāk izmanto vanšu tiltus?"
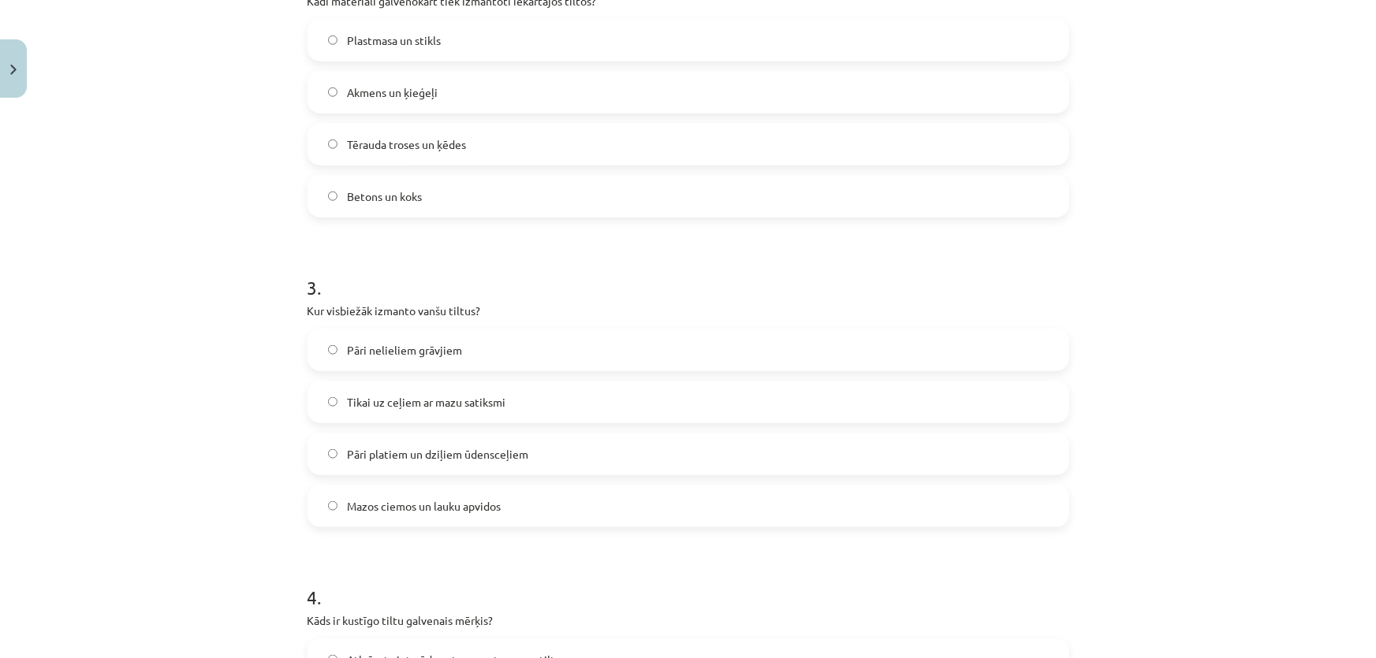
click at [376, 352] on span "Pāri nelieliem grāvjiem" at bounding box center [404, 350] width 115 height 17
copy span "Pāri nelieliem grāvjiem"
click at [404, 403] on span "Tikai uz ceļiem ar mazu satiksmi" at bounding box center [426, 402] width 158 height 17
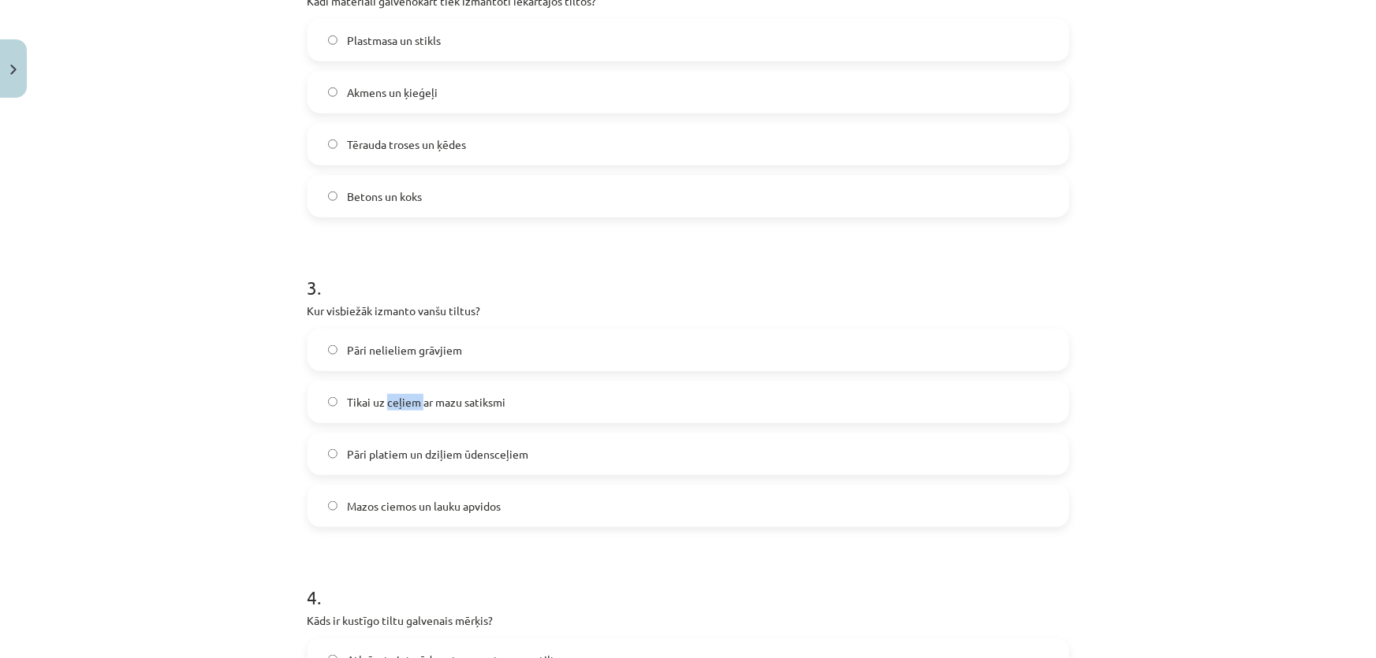
click at [404, 403] on span "Tikai uz ceļiem ar mazu satiksmi" at bounding box center [426, 402] width 158 height 17
click at [382, 451] on span "Pāri platiem un dziļiem ūdensceļiem" at bounding box center [437, 454] width 181 height 17
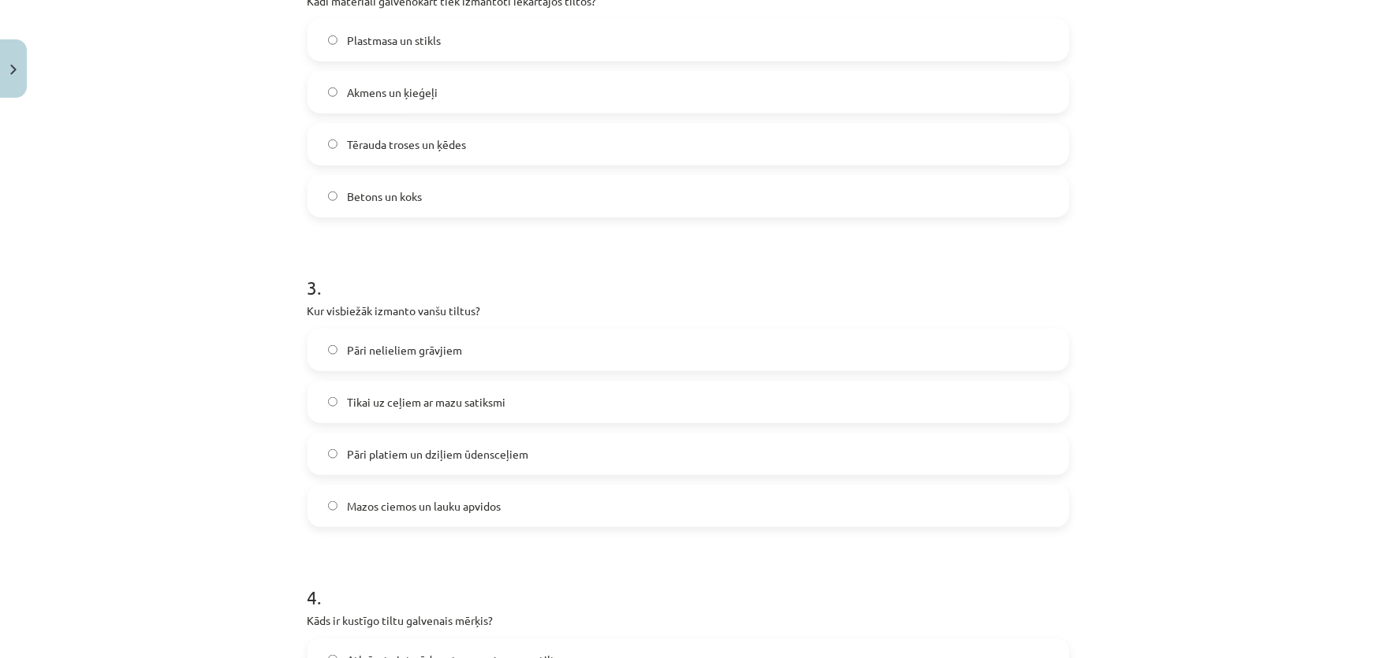
click at [362, 513] on label "Mazos ciemos un lauku apvidos" at bounding box center [688, 505] width 758 height 39
click at [363, 512] on span "Mazos ciemos un lauku apvidos" at bounding box center [424, 506] width 154 height 17
click at [349, 352] on span "Pāri nelieliem grāvjiem" at bounding box center [404, 350] width 115 height 17
click at [360, 401] on span "Tikai uz ceļiem ar mazu satiksmi" at bounding box center [426, 402] width 158 height 17
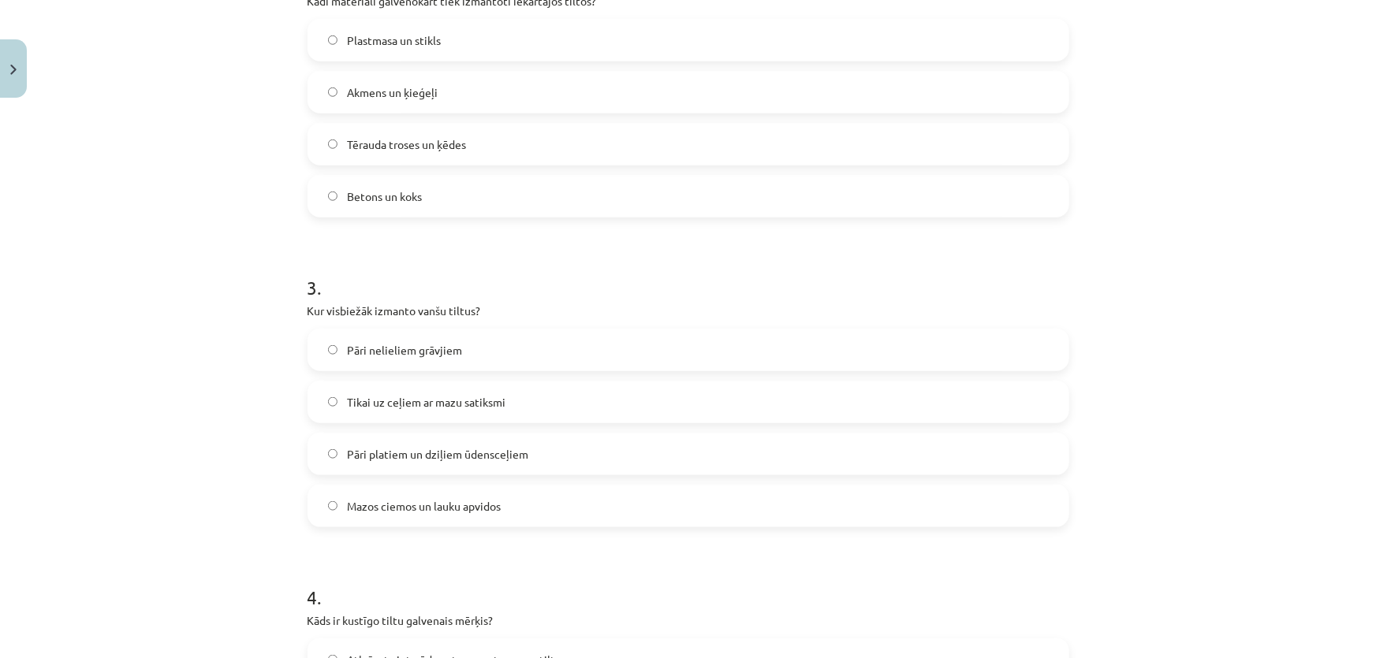
click at [395, 462] on label "Pāri platiem un dziļiem ūdensceļiem" at bounding box center [688, 453] width 758 height 39
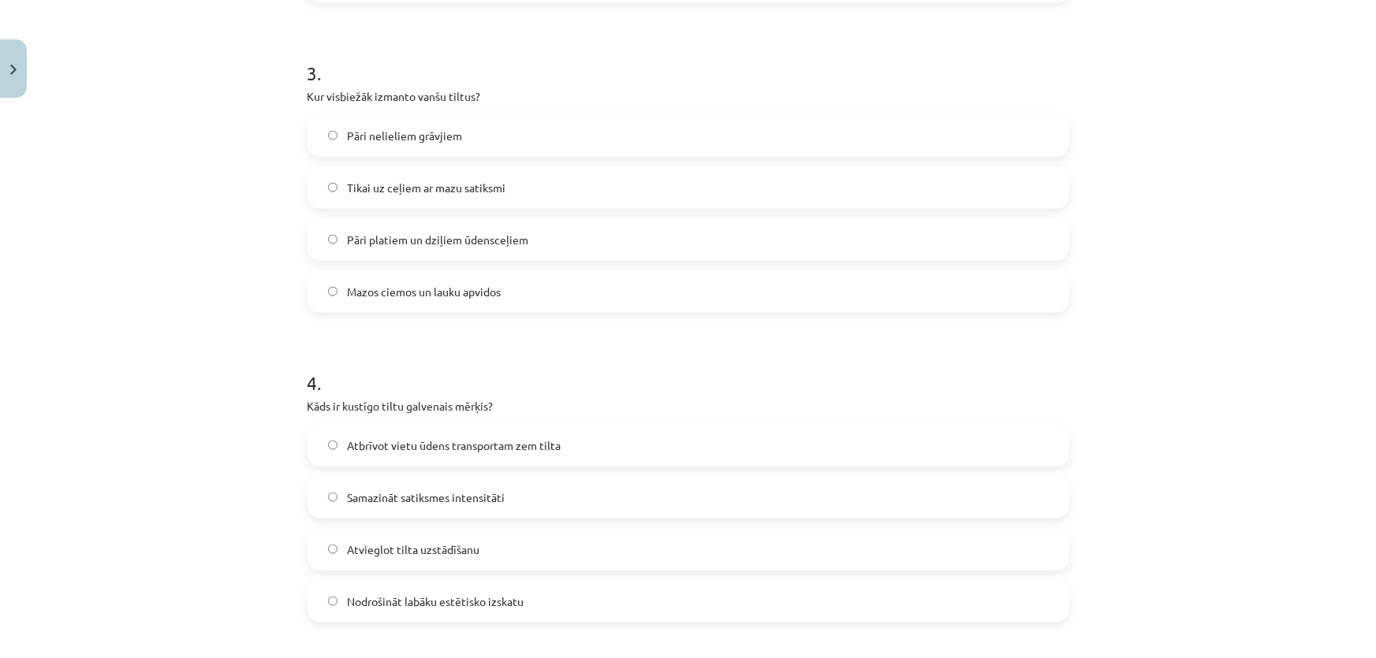
click at [359, 402] on p "Kāds ir kustīgo tiltu galvenais mērķis?" at bounding box center [688, 406] width 762 height 17
click at [423, 448] on span "Atbrīvot vietu ūdens transportam zem tilta" at bounding box center [454, 446] width 214 height 17
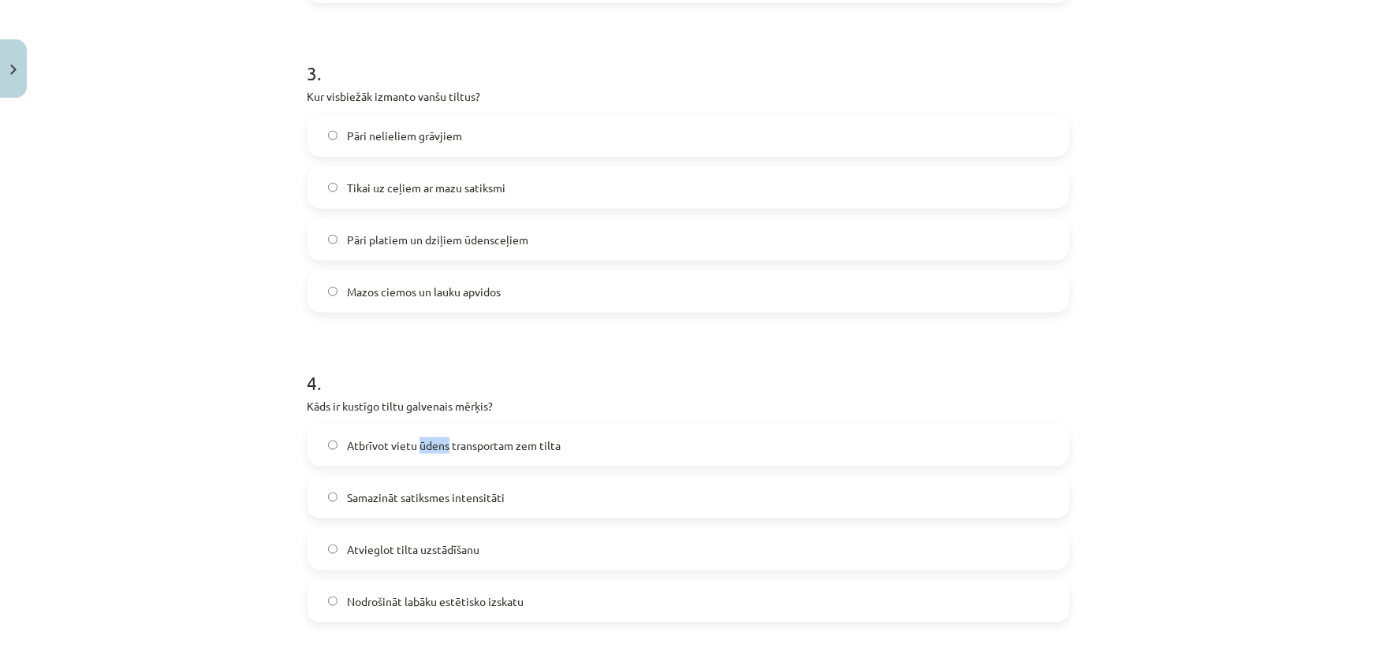
click at [421, 447] on span "Atbrīvot vietu ūdens transportam zem tilta" at bounding box center [454, 446] width 214 height 17
click at [419, 446] on span "Atbrīvot vietu ūdens transportam zem tilta" at bounding box center [454, 446] width 214 height 17
click at [419, 445] on span "Atbrīvot vietu ūdens transportam zem tilta" at bounding box center [454, 446] width 214 height 17
click at [419, 442] on span "Atbrīvot vietu ūdens transportam zem tilta" at bounding box center [454, 446] width 214 height 17
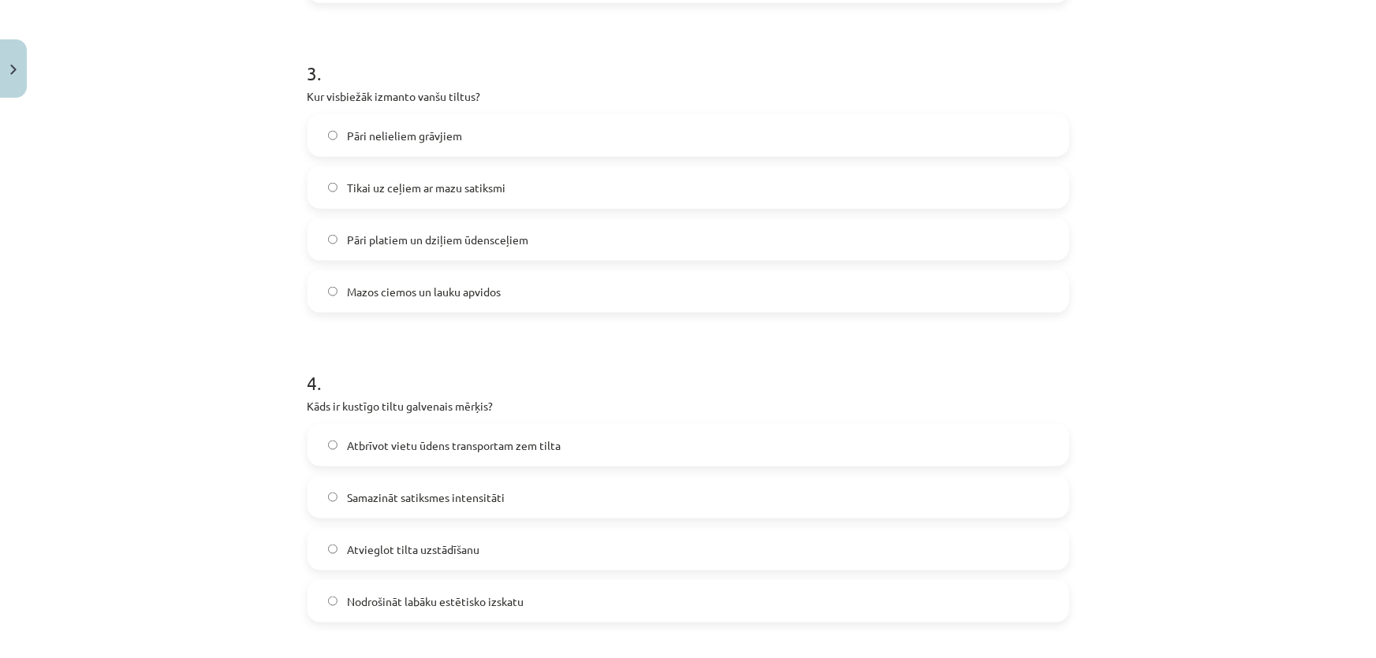
click at [364, 401] on p "Kāds ir kustīgo tiltu galvenais mērķis?" at bounding box center [688, 406] width 762 height 17
drag, startPoint x: 364, startPoint y: 400, endPoint x: 357, endPoint y: 385, distance: 16.6
click at [364, 398] on p "Kāds ir kustīgo tiltu galvenais mērķis?" at bounding box center [688, 406] width 762 height 17
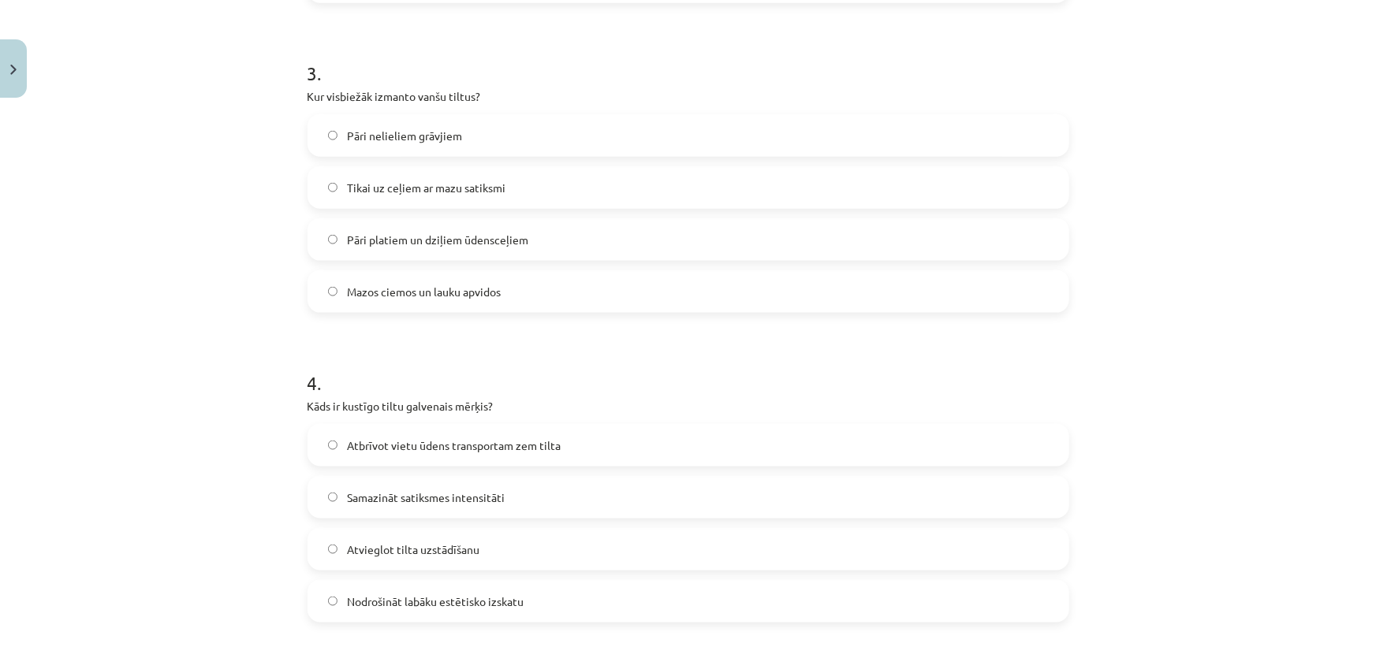
click at [370, 492] on span "Samazināt satiksmes intensitāti" at bounding box center [426, 498] width 158 height 17
click at [371, 497] on span "Samazināt satiksmes intensitāti" at bounding box center [426, 498] width 158 height 17
click at [382, 502] on span "Samazināt satiksmes intensitāti" at bounding box center [426, 498] width 158 height 17
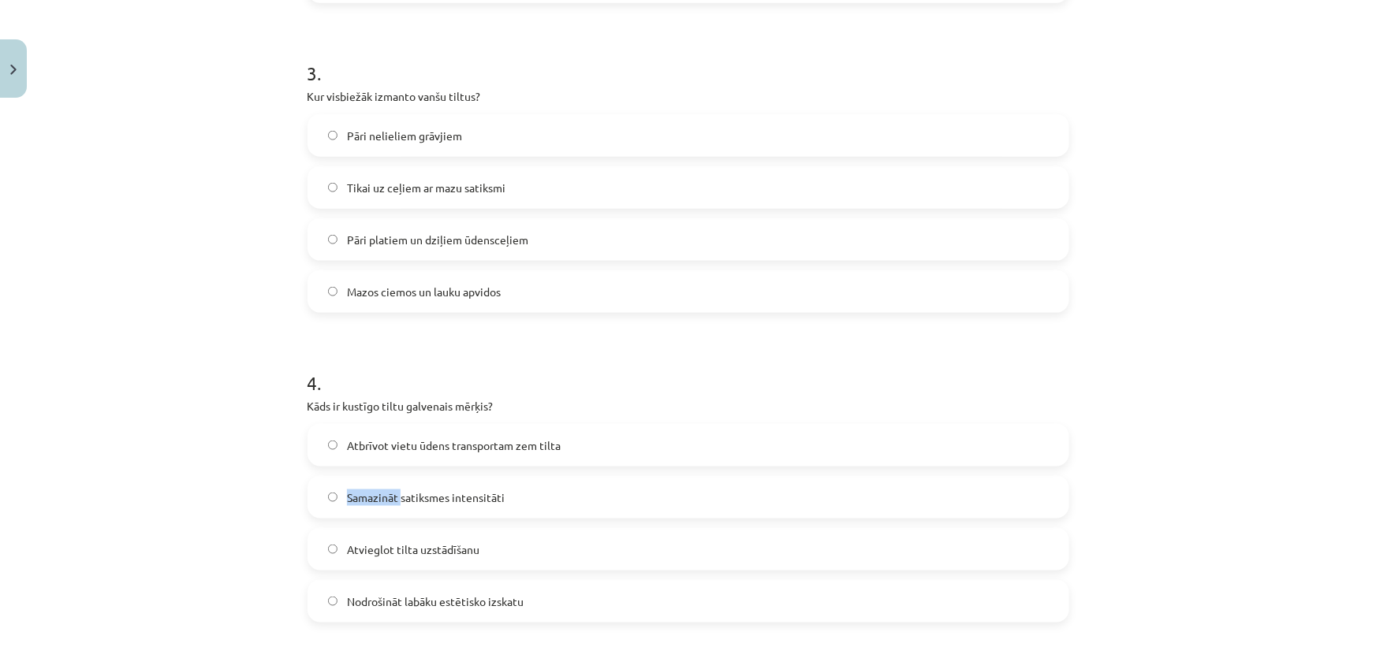
click at [381, 501] on span "Samazināt satiksmes intensitāti" at bounding box center [426, 498] width 158 height 17
click at [380, 500] on span "Samazināt satiksmes intensitāti" at bounding box center [426, 498] width 158 height 17
click at [380, 497] on span "Samazināt satiksmes intensitāti" at bounding box center [426, 498] width 158 height 17
click at [380, 498] on span "Samazināt satiksmes intensitāti" at bounding box center [426, 498] width 158 height 17
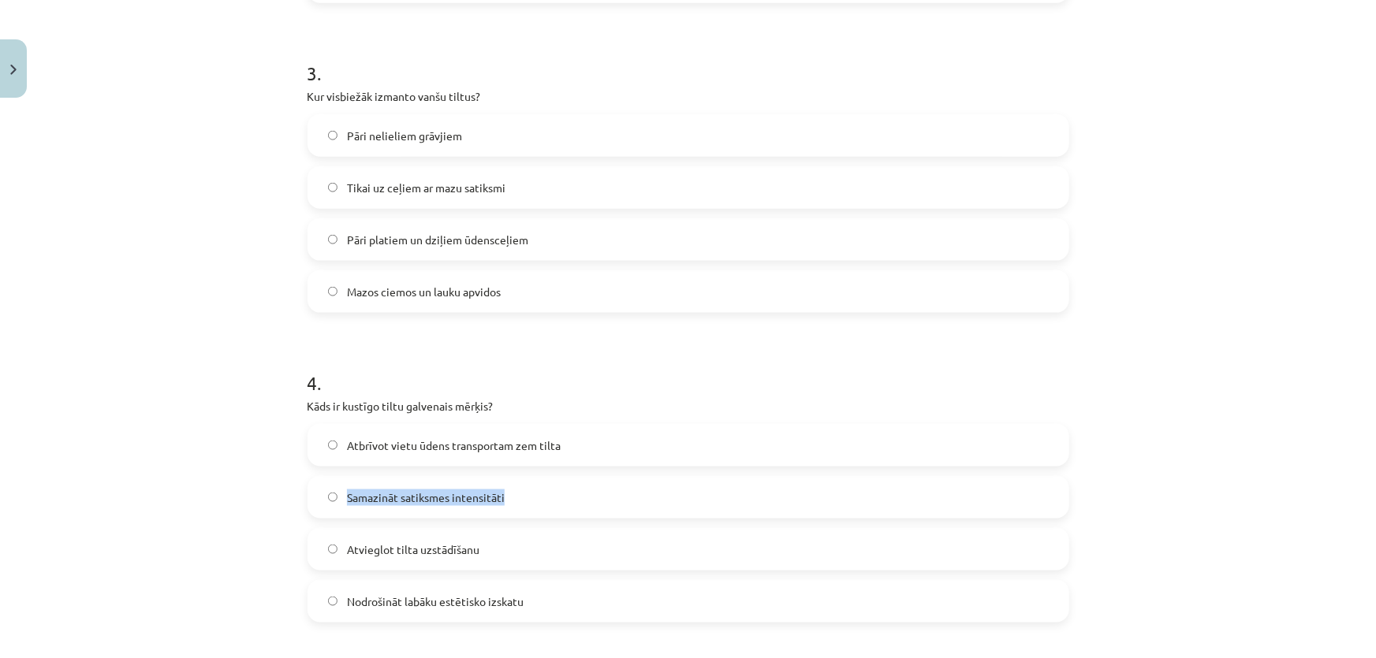
click at [380, 497] on span "Samazināt satiksmes intensitāti" at bounding box center [426, 498] width 158 height 17
click at [348, 549] on span "Atvieglot tilta uzstādīšanu" at bounding box center [413, 550] width 132 height 17
click at [348, 550] on span "Atvieglot tilta uzstādīšanu" at bounding box center [413, 550] width 132 height 17
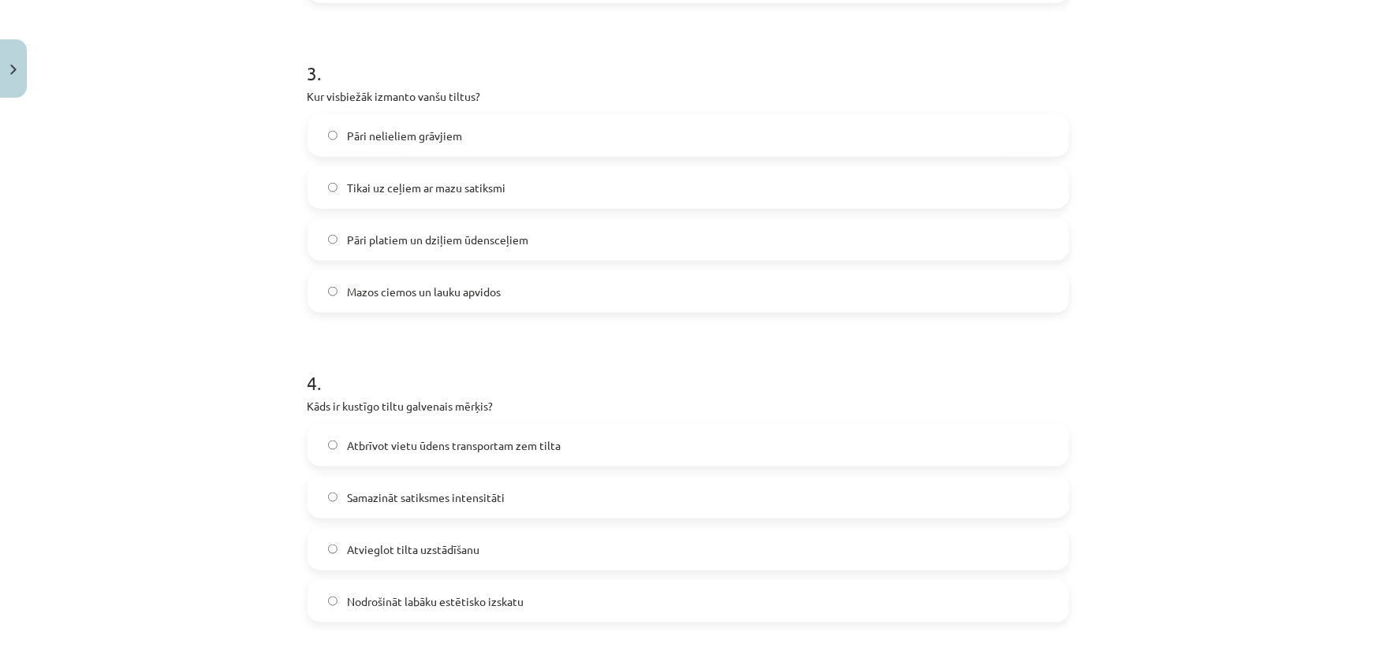
click at [382, 586] on label "Nodrošināt labāku estētisko izskatu" at bounding box center [688, 601] width 758 height 39
click at [382, 587] on label "Nodrošināt labāku estētisko izskatu" at bounding box center [688, 601] width 758 height 39
click at [383, 597] on span "Nodrošināt labāku estētisko izskatu" at bounding box center [435, 602] width 177 height 17
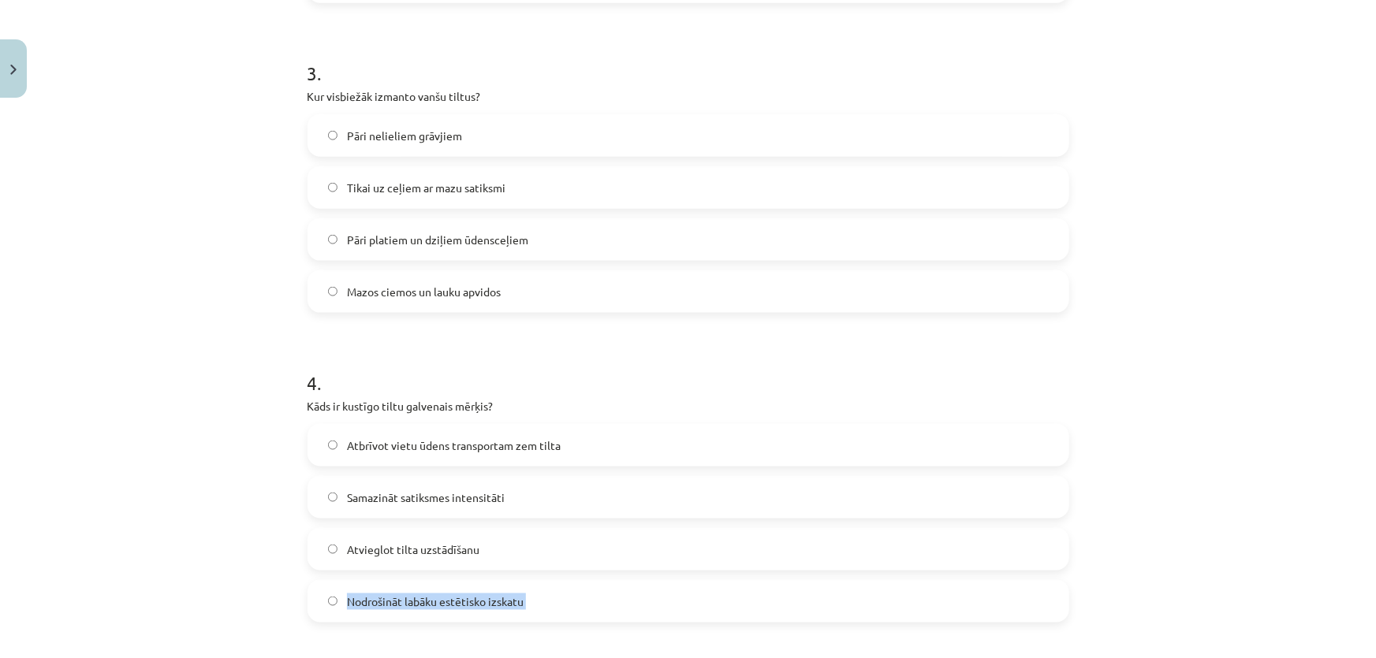
click at [383, 597] on span "Nodrošināt labāku estētisko izskatu" at bounding box center [435, 602] width 177 height 17
click at [347, 451] on span "Atbrīvot vietu ūdens transportam zem tilta" at bounding box center [454, 446] width 214 height 17
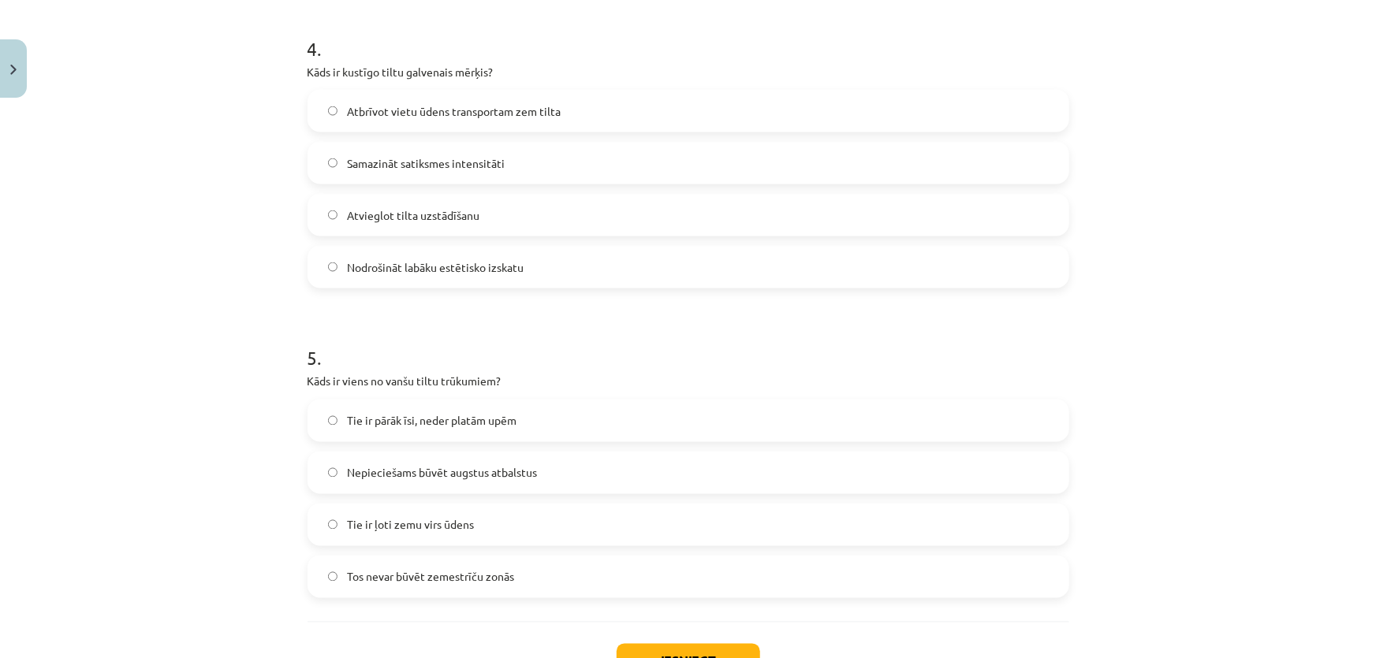
scroll to position [1258, 0]
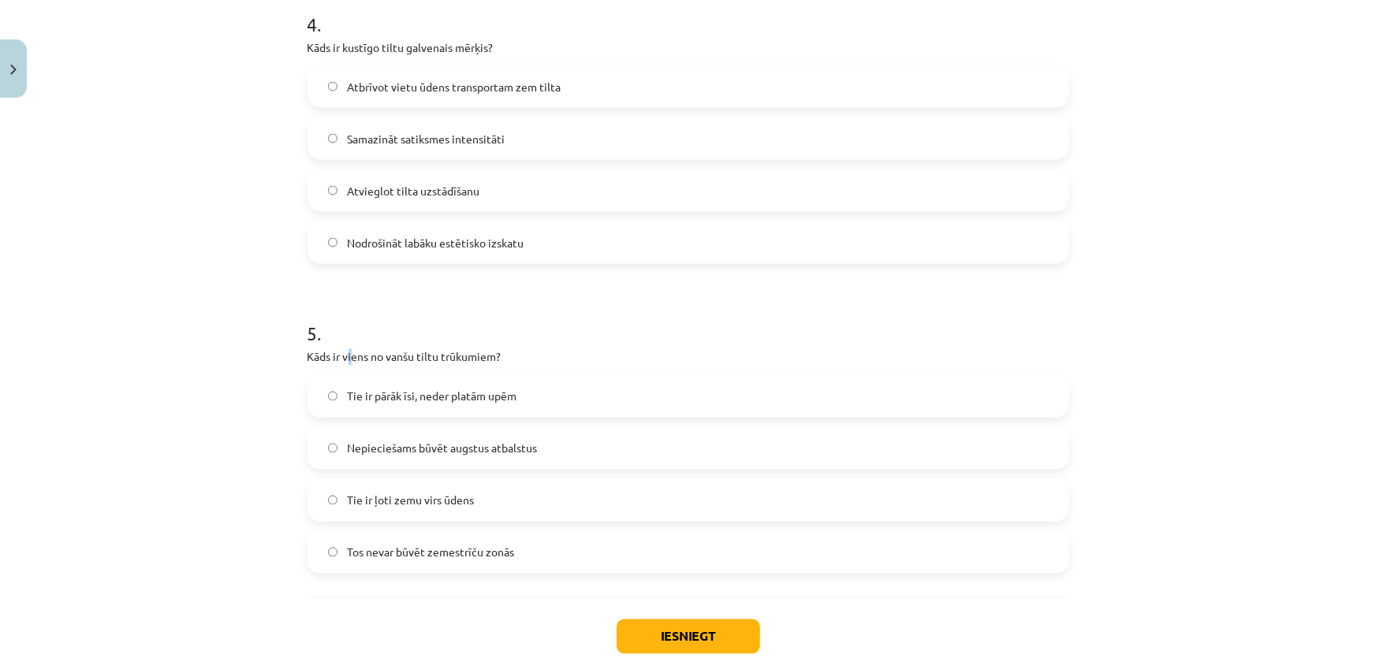
click at [345, 350] on p "Kāds ir viens no vanšu tiltu trūkumiem?" at bounding box center [688, 357] width 762 height 17
click at [345, 349] on p "Kāds ir viens no vanšu tiltu trūkumiem?" at bounding box center [688, 357] width 762 height 17
click at [342, 352] on p "Kāds ir viens no vanšu tiltu trūkumiem?" at bounding box center [688, 357] width 762 height 17
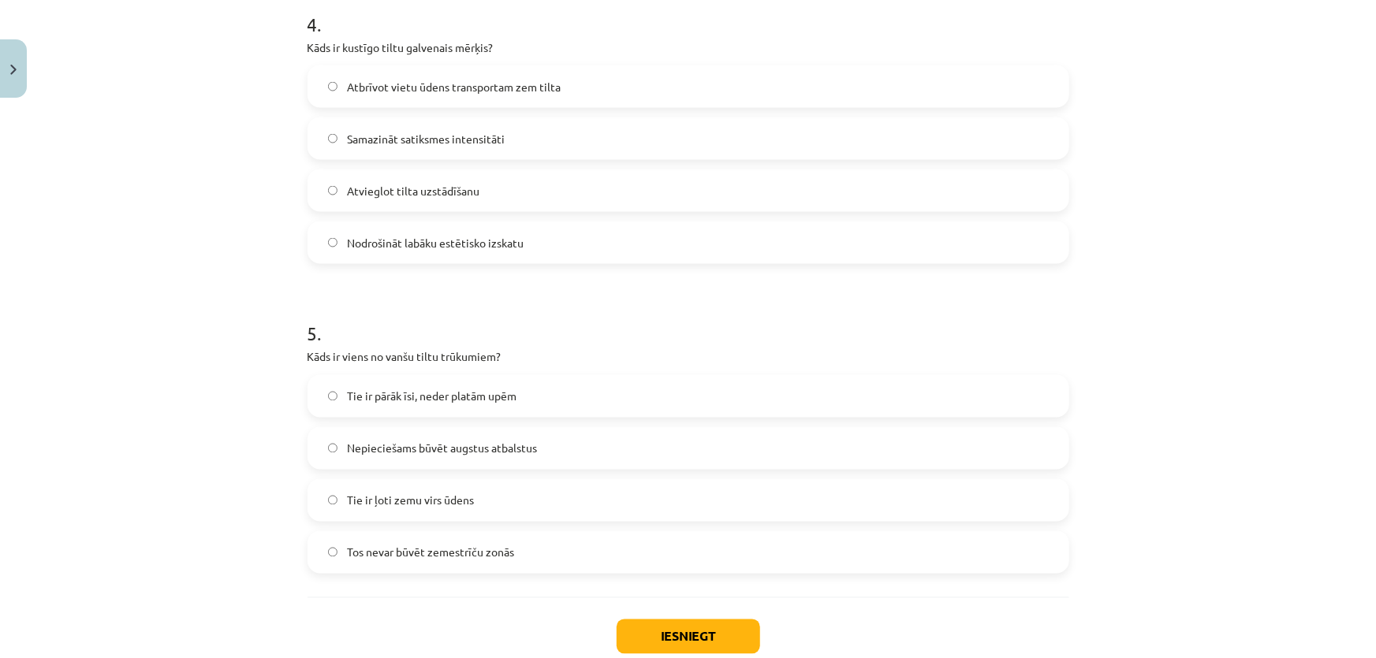
click at [370, 401] on span "Tie ir pārāk īsi, neder platām upēm" at bounding box center [432, 397] width 170 height 17
click at [367, 401] on span "Tie ir pārāk īsi, neder platām upēm" at bounding box center [432, 397] width 170 height 17
click at [366, 401] on span "Tie ir pārāk īsi, neder platām upēm" at bounding box center [432, 397] width 170 height 17
click at [365, 401] on span "Tie ir pārāk īsi, neder platām upēm" at bounding box center [432, 397] width 170 height 17
click at [364, 401] on span "Tie ir pārāk īsi, neder platām upēm" at bounding box center [432, 397] width 170 height 17
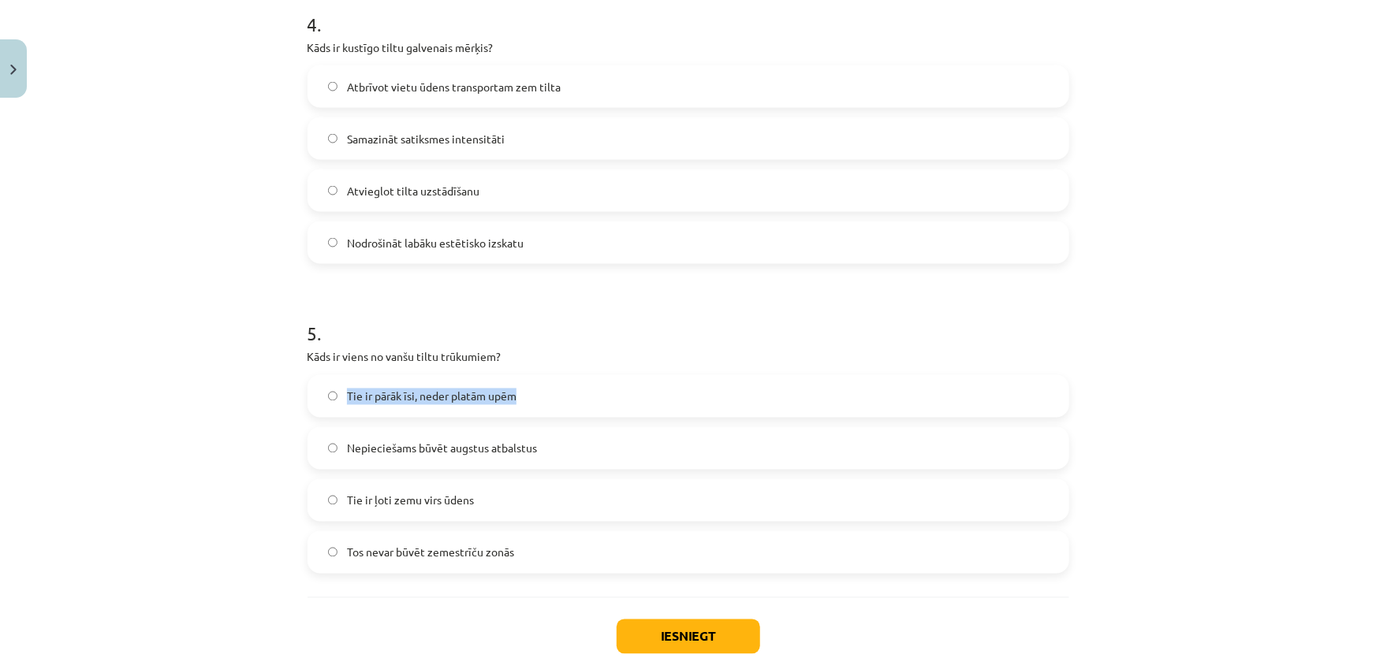
click at [362, 400] on span "Tie ir pārāk īsi, neder platām upēm" at bounding box center [432, 397] width 170 height 17
click at [376, 446] on span "Nepieciešams būvēt augstus atbalstus" at bounding box center [442, 449] width 190 height 17
click at [390, 499] on span "Tie ir ļoti zemu virs ūdens" at bounding box center [410, 501] width 127 height 17
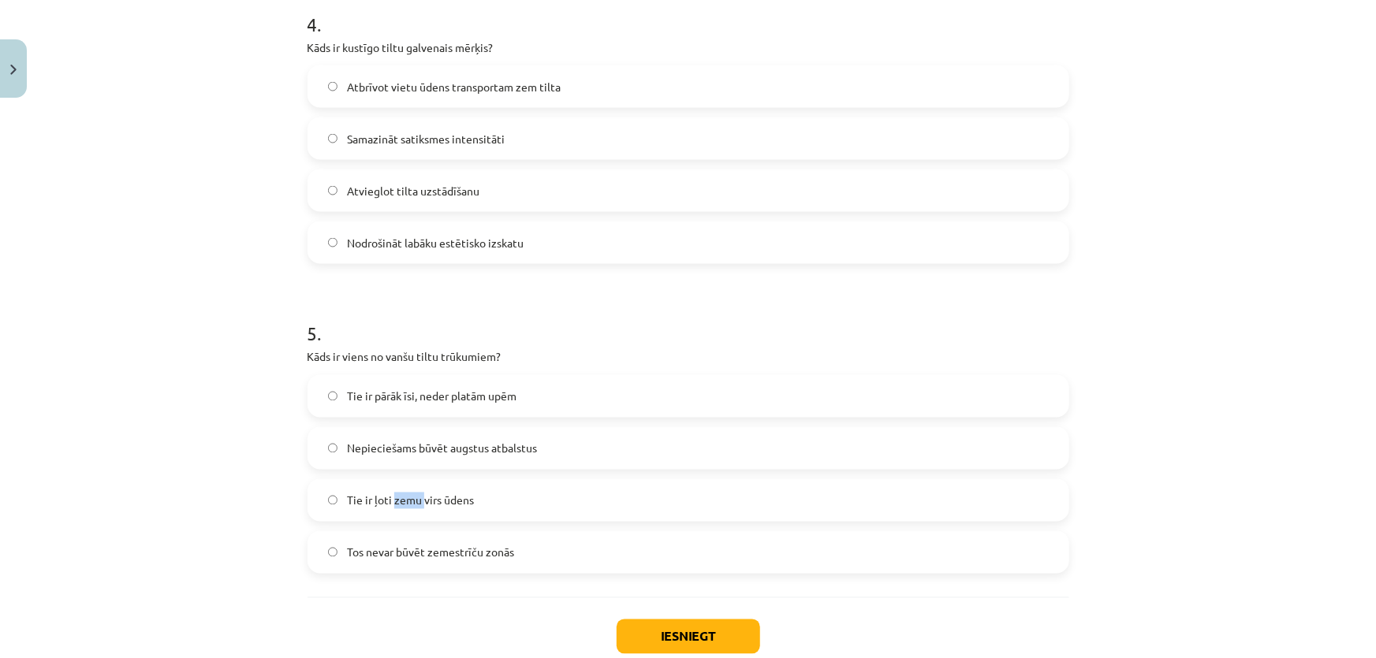
click at [390, 499] on span "Tie ir ļoti zemu virs ūdens" at bounding box center [410, 501] width 127 height 17
click at [422, 555] on span "Tos nevar būvēt zemestrīču zonās" at bounding box center [430, 553] width 167 height 17
click at [422, 554] on span "Tos nevar būvēt zemestrīču zonās" at bounding box center [430, 553] width 167 height 17
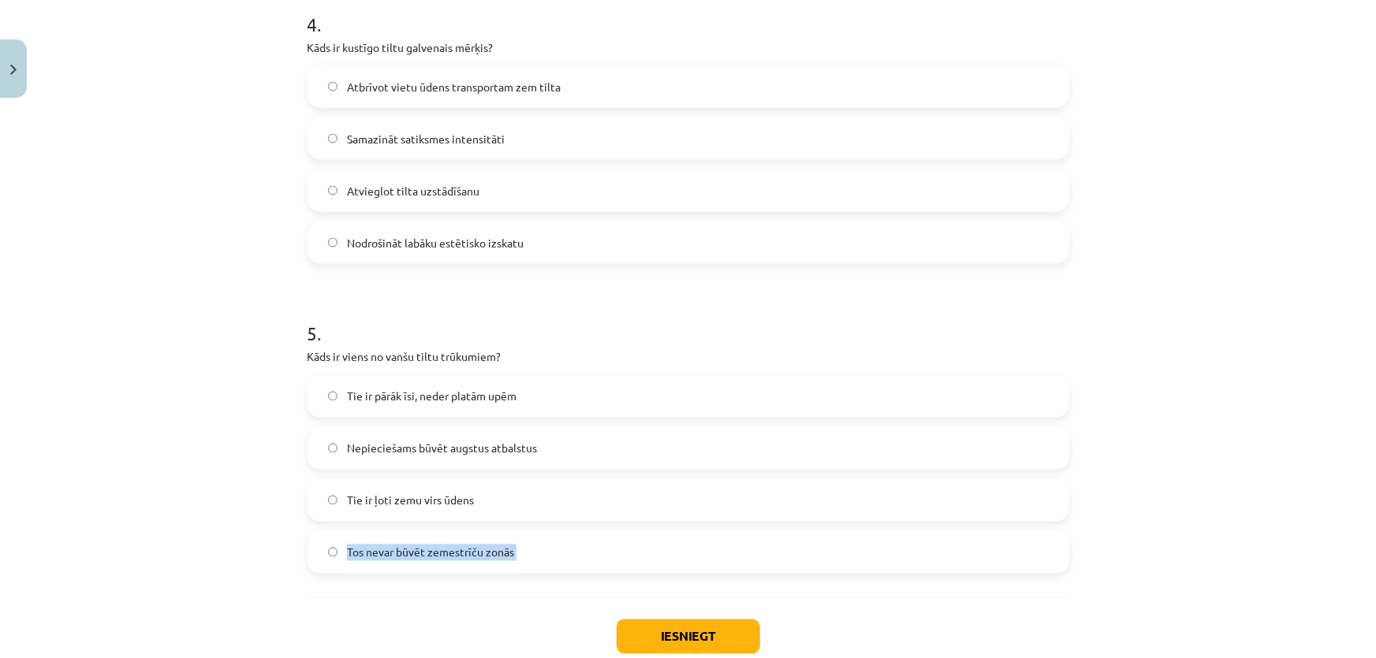
click at [422, 554] on span "Tos nevar būvēt zemestrīču zonās" at bounding box center [430, 553] width 167 height 17
drag, startPoint x: 356, startPoint y: 445, endPoint x: 369, endPoint y: 456, distance: 17.4
click at [356, 444] on span "Nepieciešams būvēt augstus atbalstus" at bounding box center [442, 449] width 190 height 17
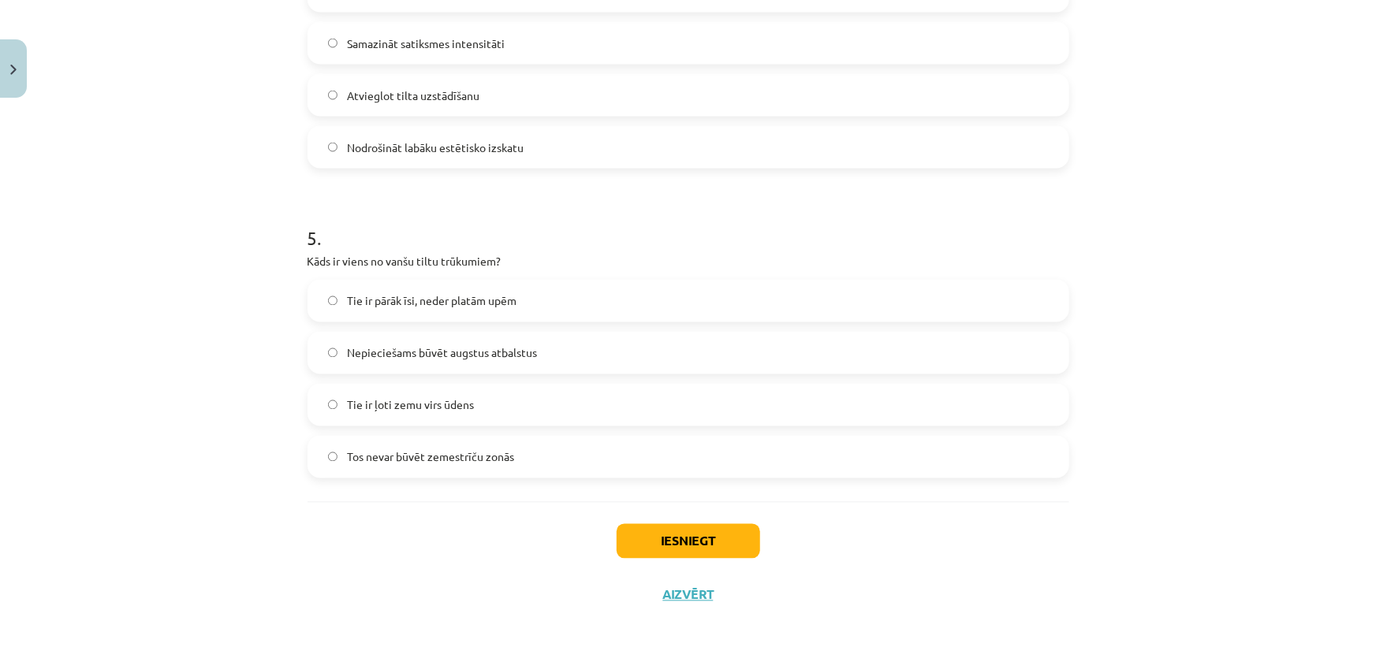
scroll to position [1355, 0]
click at [656, 545] on button "Iesniegt" at bounding box center [688, 539] width 143 height 35
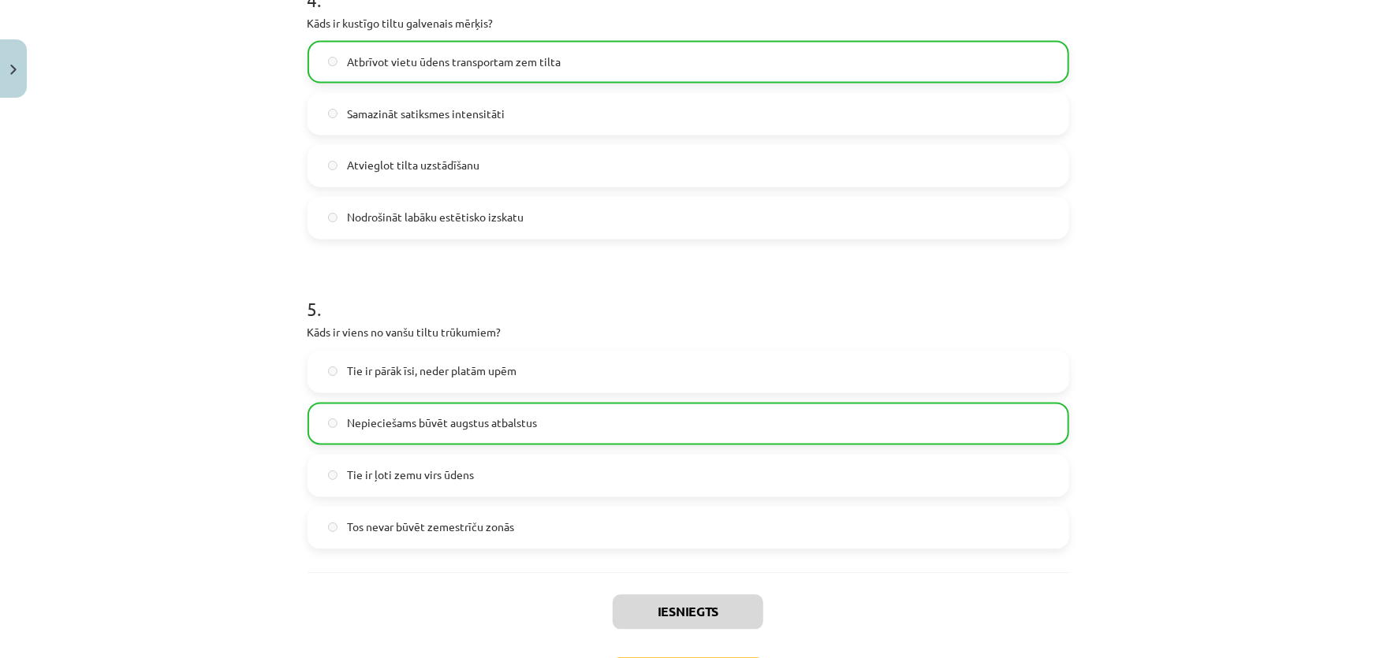
scroll to position [1428, 0]
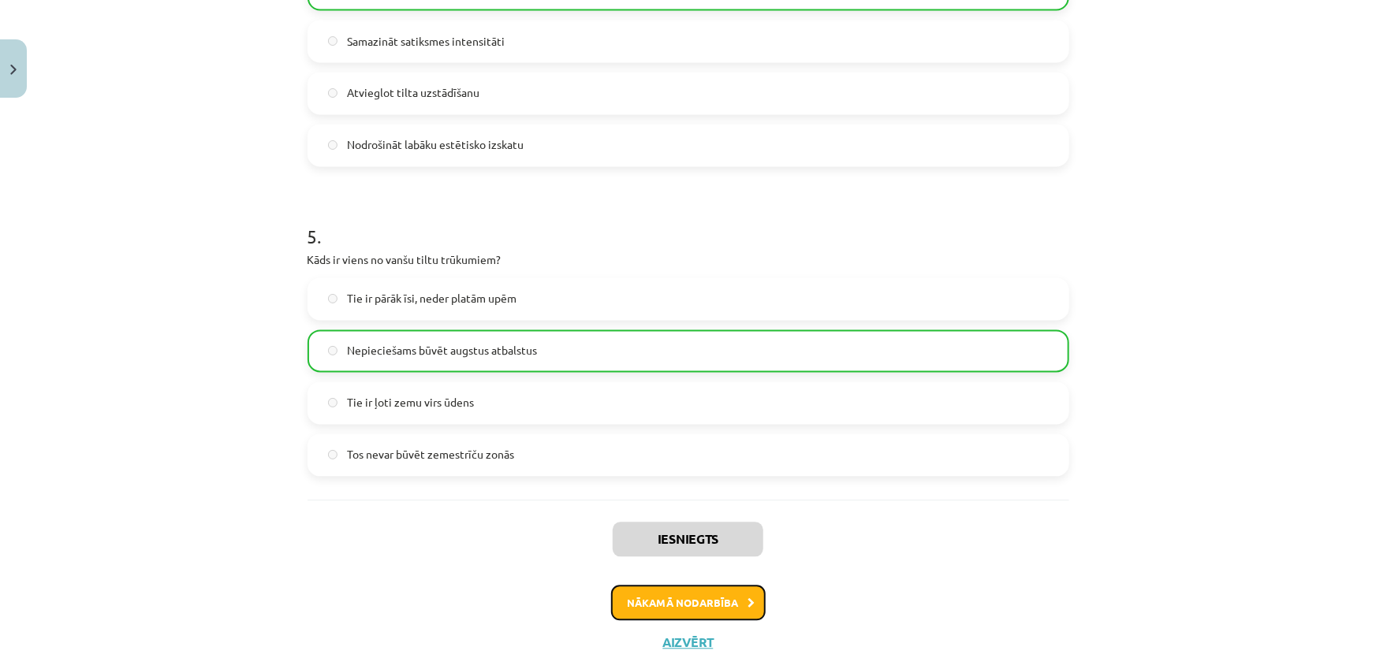
click at [625, 591] on button "Nākamā nodarbība" at bounding box center [688, 604] width 155 height 36
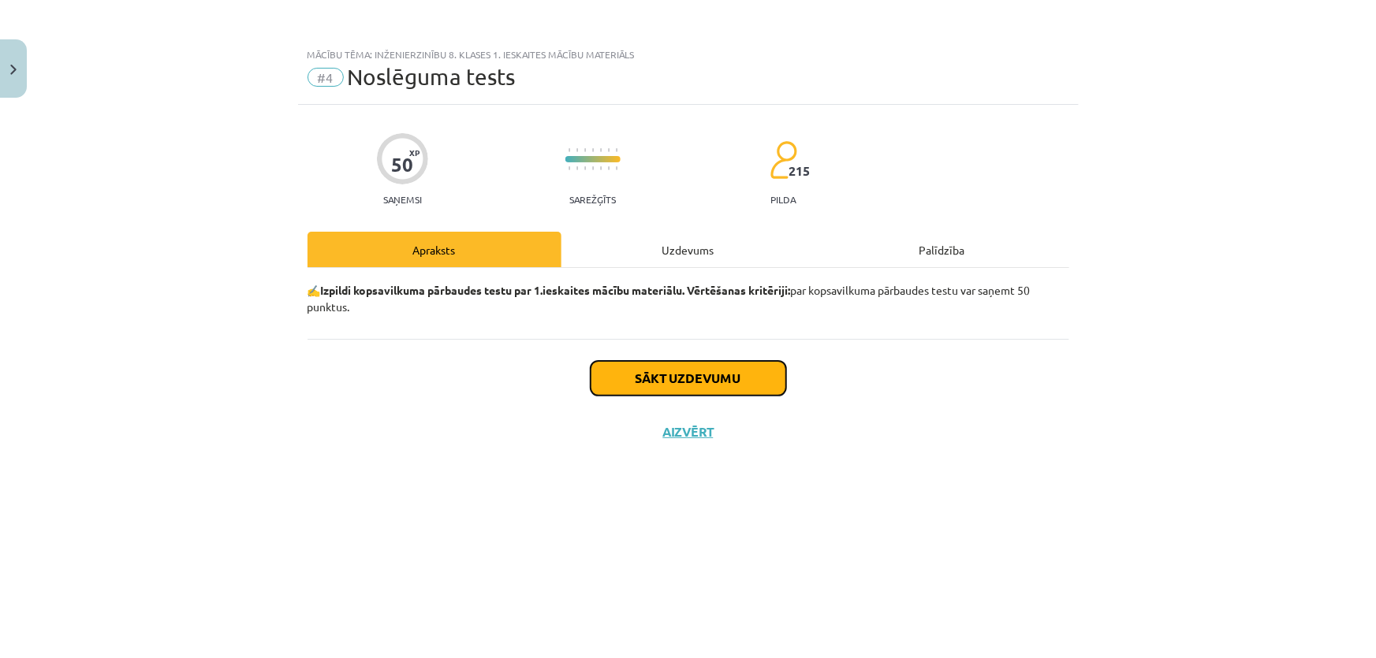
click at [652, 380] on button "Sākt uzdevumu" at bounding box center [689, 378] width 196 height 35
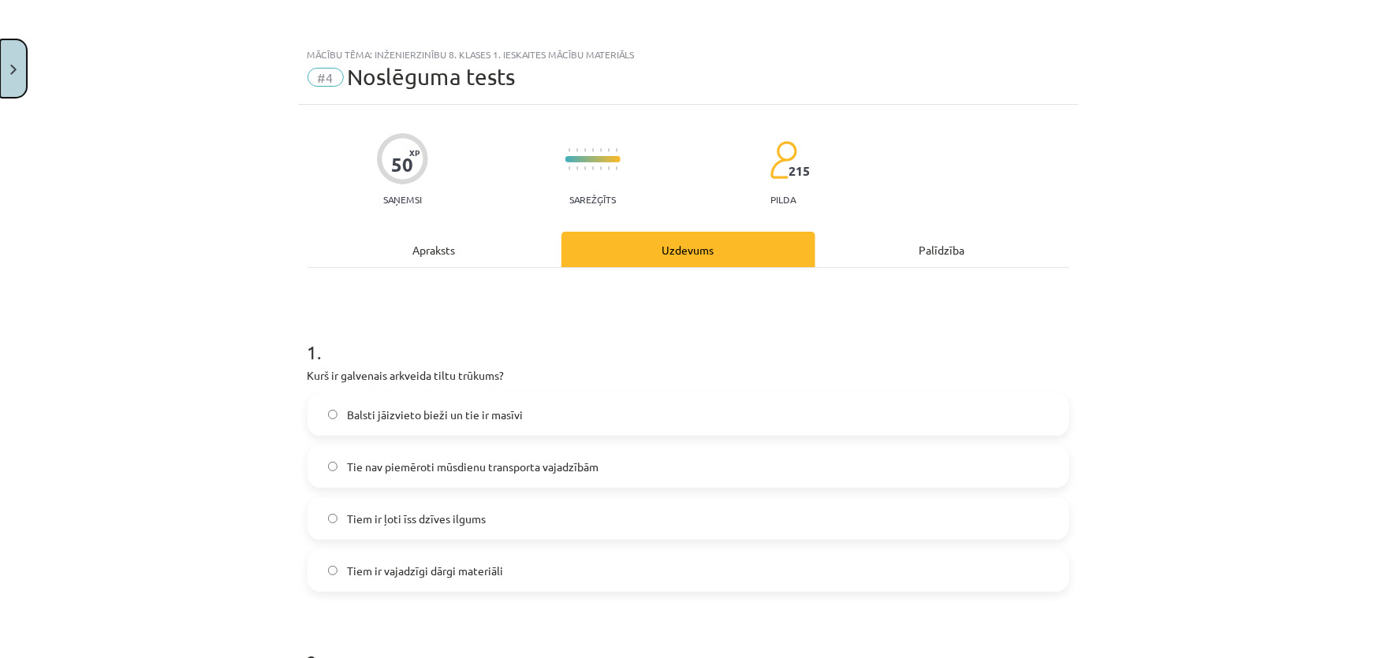
click at [2, 78] on button "Close" at bounding box center [13, 68] width 27 height 58
